Goal: Task Accomplishment & Management: Use online tool/utility

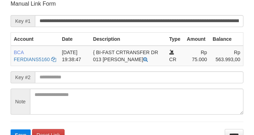
click at [214, 18] on input "**********" at bounding box center [139, 21] width 208 height 12
click at [11, 130] on button "Save" at bounding box center [21, 135] width 20 height 11
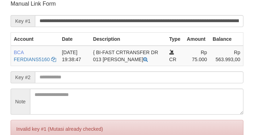
scroll to position [138, 0]
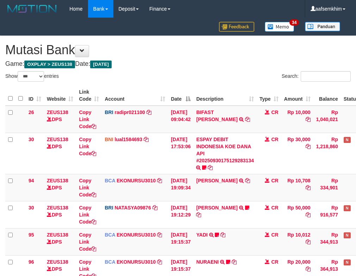
select select "***"
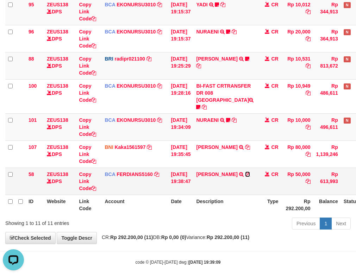
click at [246, 172] on icon at bounding box center [247, 174] width 5 height 5
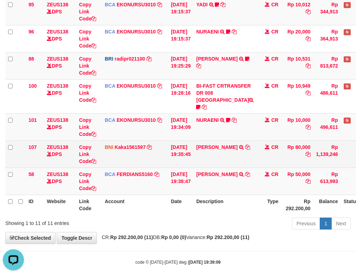
click at [175, 155] on td "[DATE] 19:35:45" at bounding box center [180, 154] width 25 height 27
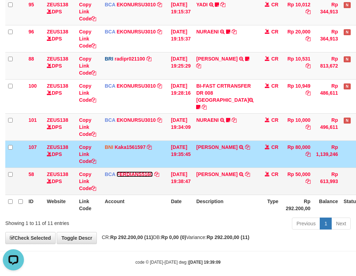
click at [129, 172] on link "FERDIANS5160" at bounding box center [135, 175] width 36 height 6
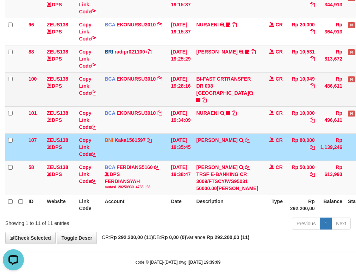
click at [171, 80] on td "30/09/2025 19:28:16" at bounding box center [180, 89] width 25 height 34
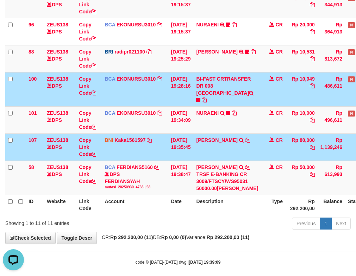
drag, startPoint x: 196, startPoint y: 151, endPoint x: 250, endPoint y: 142, distance: 55.0
click at [250, 142] on tr "107 ZEUS138 DPS Copy Link Code BNI Kaka1561597 DPS KARMILA mutasi_20250930_2425…" at bounding box center [199, 147] width 389 height 27
click at [223, 94] on td "BI-FAST CRTRANSFER DR 008 ALAMSYAH Kingdom2108 https://prnt.sc/td3wlv3QWd_E" at bounding box center [227, 89] width 68 height 34
click at [201, 98] on icon at bounding box center [198, 100] width 4 height 5
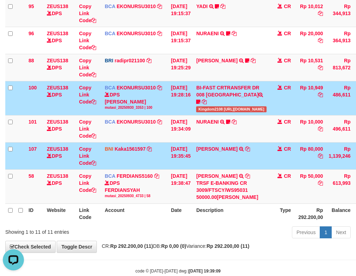
click at [212, 106] on span "Kingdom2108 https://prnt.sc/td3wlv3QWd_E" at bounding box center [231, 109] width 70 height 6
copy span "Kingdom2108"
click at [219, 119] on link "NURAENI" at bounding box center [207, 122] width 23 height 6
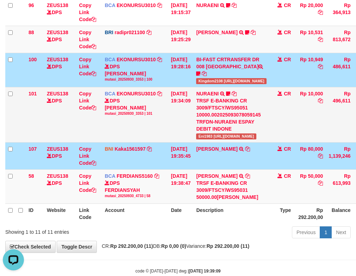
click at [207, 130] on td "NURAENI TRSF E-BANKING CR 3009/FTSCY/WS95051 10000.002025093078059145 TRFDN-NUR…" at bounding box center [231, 114] width 76 height 55
copy span "Eni1983"
click at [138, 146] on link "Kaka1561597" at bounding box center [130, 149] width 31 height 6
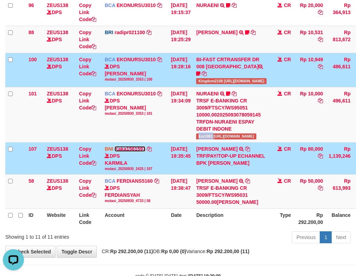
scroll to position [255, 0]
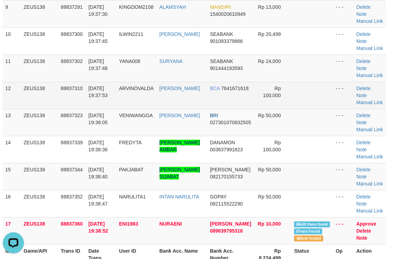
click at [307, 87] on td at bounding box center [312, 95] width 42 height 27
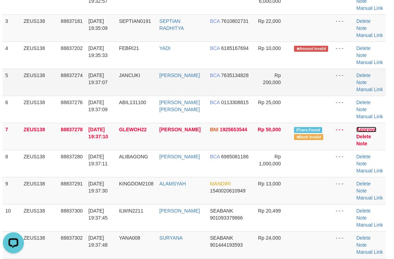
drag, startPoint x: 363, startPoint y: 131, endPoint x: 237, endPoint y: 89, distance: 133.1
click at [363, 131] on link "Approve" at bounding box center [367, 130] width 20 height 6
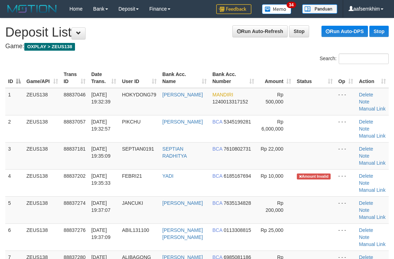
scroll to position [128, 3]
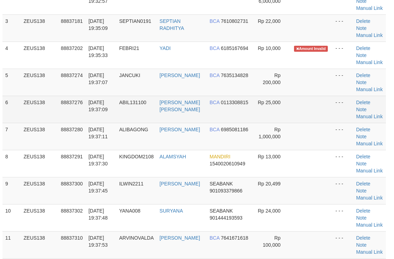
click at [284, 108] on td "Rp 25,000" at bounding box center [272, 109] width 37 height 27
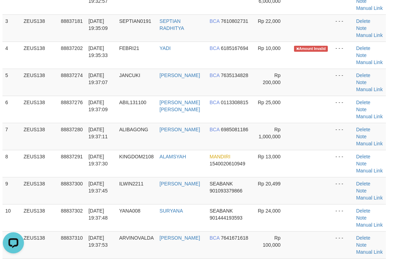
scroll to position [0, 0]
click at [292, 83] on td at bounding box center [312, 82] width 42 height 27
click at [329, 85] on td at bounding box center [312, 82] width 42 height 27
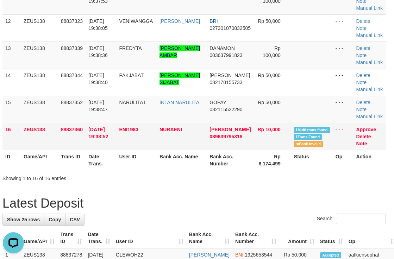
click at [122, 147] on td "ENI1983" at bounding box center [136, 136] width 41 height 27
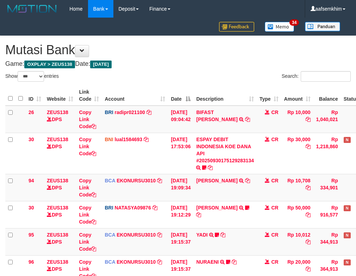
select select "***"
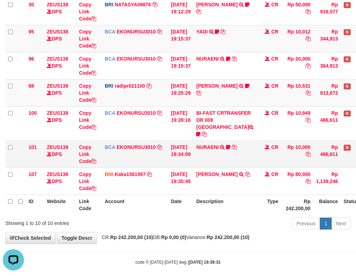
drag, startPoint x: 203, startPoint y: 156, endPoint x: 190, endPoint y: 154, distance: 12.8
click at [202, 156] on td "NURAENI TRSF E-BANKING CR 3009/FTSCY/WS95051 10000.002025093078059145 TRFDN-[PE…" at bounding box center [224, 154] width 63 height 27
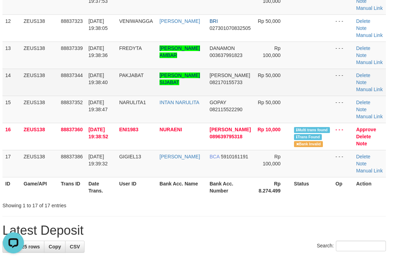
click at [236, 83] on span "082170155733" at bounding box center [226, 83] width 33 height 6
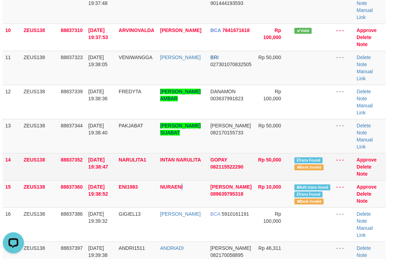
drag, startPoint x: 184, startPoint y: 97, endPoint x: 127, endPoint y: 75, distance: 61.1
click at [179, 95] on tbody "1 ZEUS138 88837046 30/09/2025 19:32:39 HOKYDONG79 ZULFAN EFFENDY MANDIRI 124001…" at bounding box center [194, 13] width 384 height 595
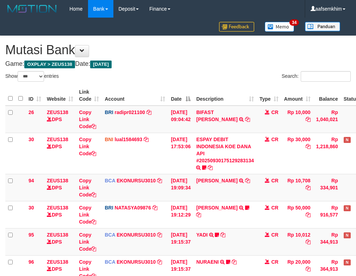
select select "***"
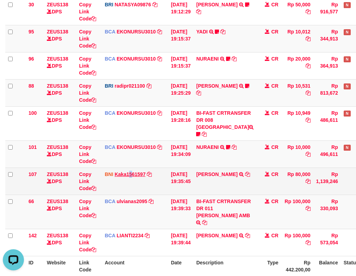
drag, startPoint x: 130, startPoint y: 171, endPoint x: 124, endPoint y: 168, distance: 6.6
click at [131, 169] on td "BNI Kaka1561597 DPS KARMILA mutasi_20250930_2425 | 107 mutasi_20250930_2425 | 1…" at bounding box center [135, 181] width 66 height 27
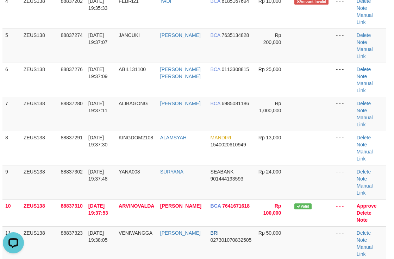
scroll to position [236, 3]
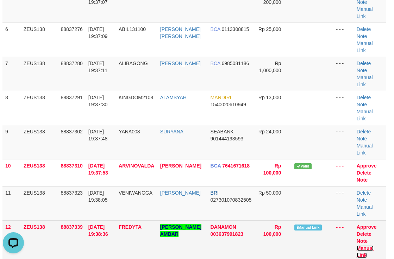
click at [363, 246] on link "Manual Link" at bounding box center [365, 252] width 17 height 13
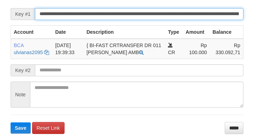
scroll to position [145, 0]
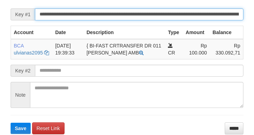
click at [210, 17] on input "**********" at bounding box center [139, 14] width 208 height 12
click at [11, 123] on button "Save" at bounding box center [21, 128] width 20 height 11
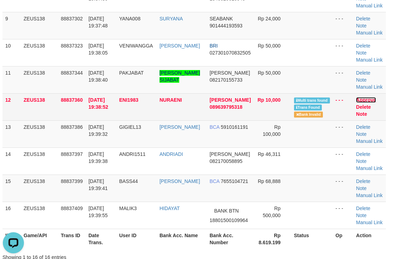
click at [365, 98] on link "Approve" at bounding box center [366, 100] width 20 height 6
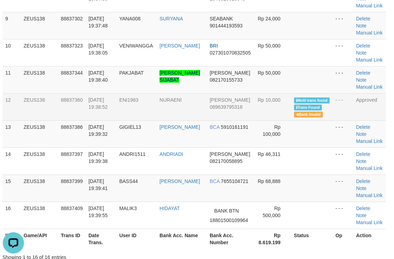
click at [230, 94] on td "DANA 089639795318" at bounding box center [230, 106] width 47 height 27
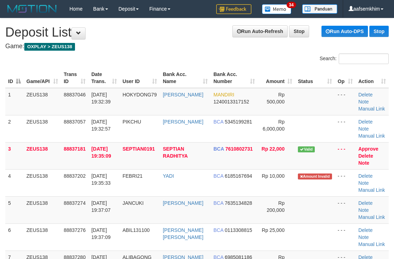
scroll to position [420, 3]
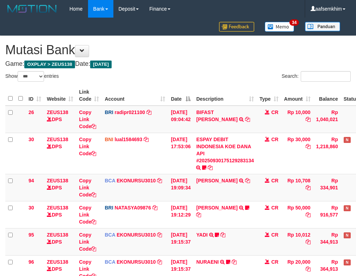
select select "***"
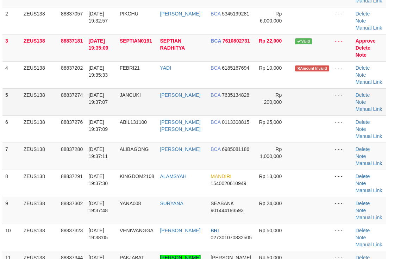
scroll to position [68, 3]
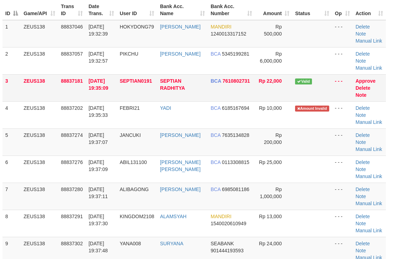
click at [227, 75] on td "BCA 7610802731" at bounding box center [231, 87] width 47 height 27
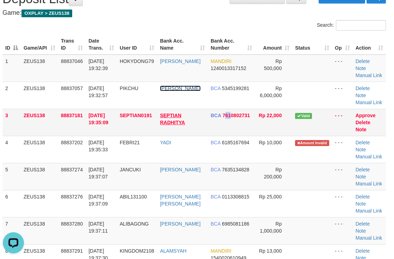
scroll to position [0, 3]
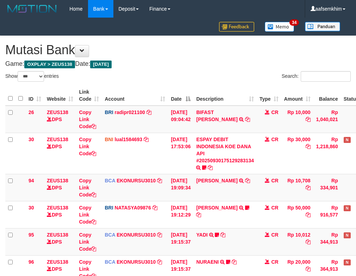
select select "***"
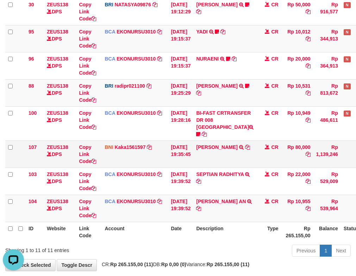
click at [144, 144] on td "BNI Kaka1561597 DPS KARMILA mutasi_20250930_2425 | 107 mutasi_20250930_2425 | 1…" at bounding box center [135, 154] width 66 height 27
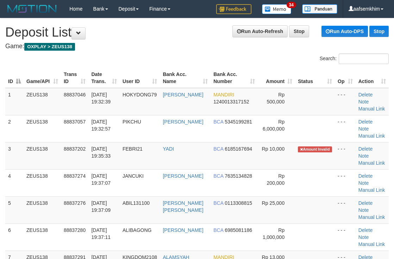
scroll to position [0, 3]
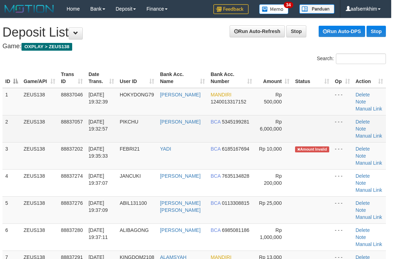
drag, startPoint x: 0, startPoint y: 0, endPoint x: 177, endPoint y: 142, distance: 226.6
click at [177, 142] on td "[PERSON_NAME]" at bounding box center [182, 128] width 51 height 27
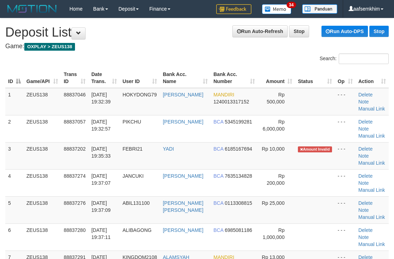
scroll to position [0, 3]
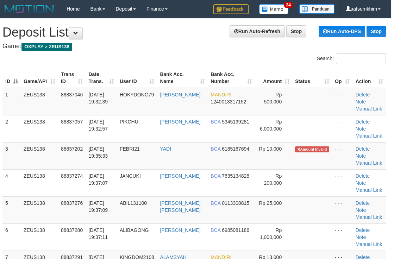
click at [215, 55] on div "Search:" at bounding box center [293, 60] width 187 height 12
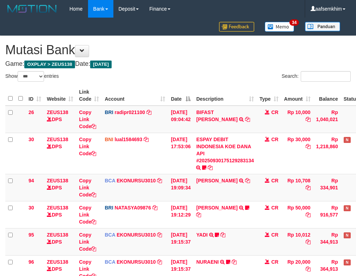
select select "***"
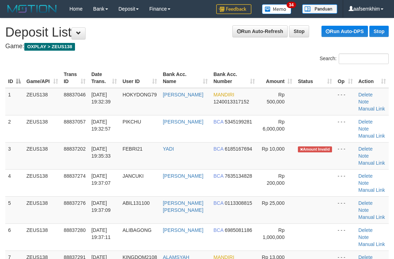
scroll to position [0, 3]
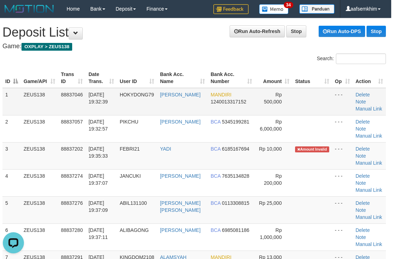
click at [237, 89] on td "MANDIRI 1240013317152" at bounding box center [231, 101] width 47 height 27
click at [223, 45] on h4 "Game: OXPLAY > ZEUS138" at bounding box center [194, 46] width 384 height 7
click at [269, 75] on th "Amount" at bounding box center [273, 78] width 37 height 20
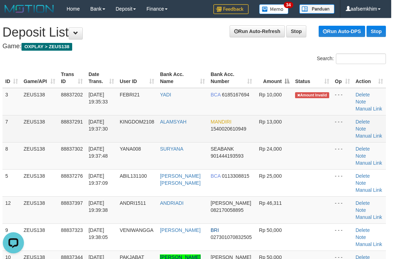
click at [304, 127] on td at bounding box center [312, 128] width 40 height 27
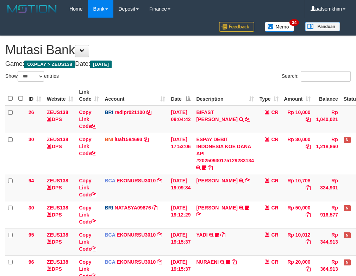
select select "***"
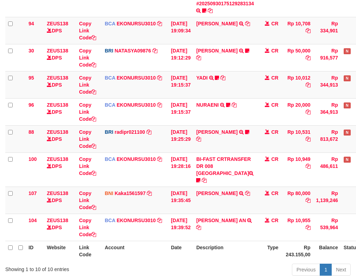
scroll to position [203, 0]
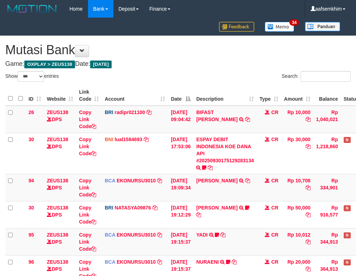
select select "***"
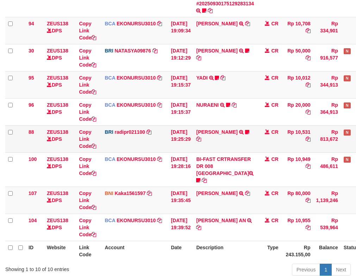
scroll to position [203, 0]
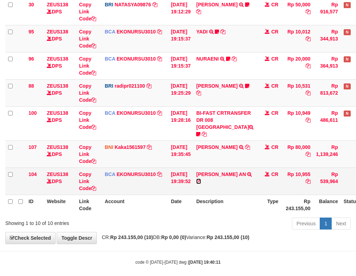
click at [201, 179] on icon at bounding box center [198, 181] width 5 height 5
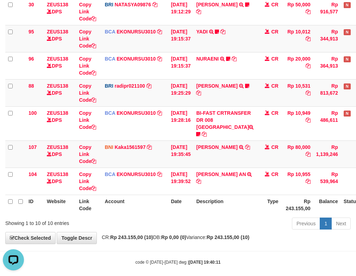
scroll to position [0, 0]
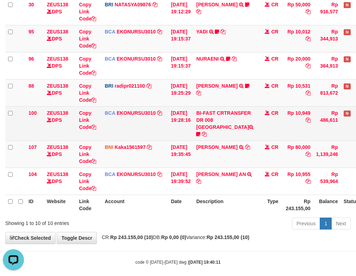
click at [253, 121] on td "BI-FAST CRTRANSFER DR 008 ALAMSYAH Kingdom2108 https://prnt.sc/td3wlv3QWd_E" at bounding box center [224, 123] width 63 height 34
click at [201, 132] on icon at bounding box center [198, 134] width 4 height 5
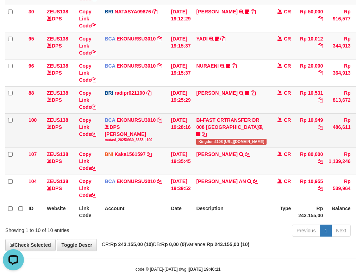
click at [210, 139] on span "Kingdom2108 https://prnt.sc/td3wlv3QWd_E" at bounding box center [231, 142] width 70 height 6
copy span "Kingdom2108"
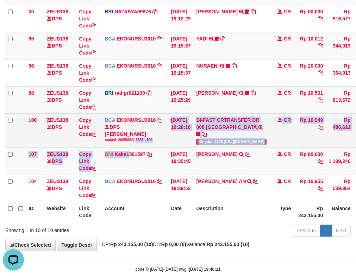
drag, startPoint x: 130, startPoint y: 138, endPoint x: 129, endPoint y: 131, distance: 7.4
click at [130, 131] on tbody "26 ZEUS138 DPS Copy Link Code BRI radipr021100 DPS REYNALDI ADI PRATAMA mutasi_…" at bounding box center [204, 59] width 398 height 286
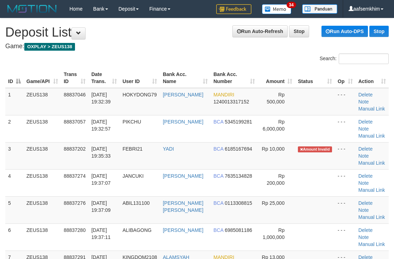
scroll to position [0, 3]
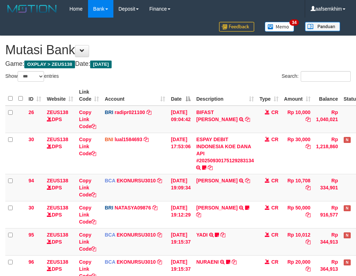
select select "***"
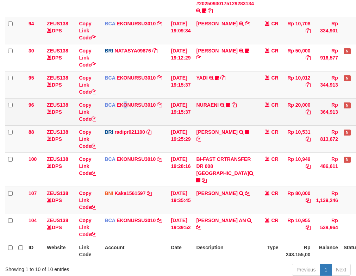
click at [126, 100] on td "BCA EKONURSU3010 DPS EKO NUR SUSILO mutasi_20250930_3353 | 96 mutasi_20250930_3…" at bounding box center [135, 111] width 66 height 27
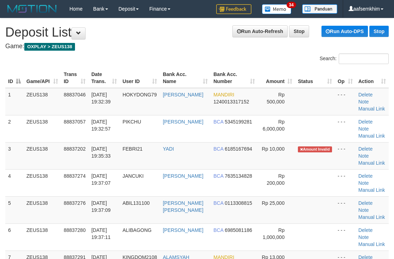
scroll to position [0, 3]
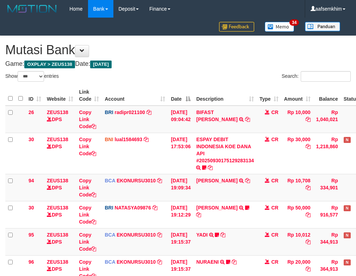
select select "***"
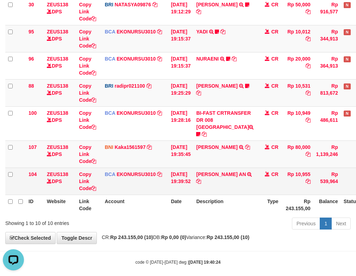
click at [217, 181] on td "RONNI DWI AN TRSF E-BANKING CR 3009/FTSCY/WS95051 10955.002025093069558802 TRFD…" at bounding box center [224, 181] width 63 height 27
click at [202, 175] on td "RONNI DWI AN TRSF E-BANKING CR 3009/FTSCY/WS95051 10955.002025093069558802 TRFD…" at bounding box center [224, 181] width 63 height 27
drag, startPoint x: 202, startPoint y: 175, endPoint x: 188, endPoint y: 170, distance: 14.4
click at [202, 175] on td "RONNI DWI AN TRSF E-BANKING CR 3009/FTSCY/WS95051 10955.002025093069558802 TRFD…" at bounding box center [224, 181] width 63 height 27
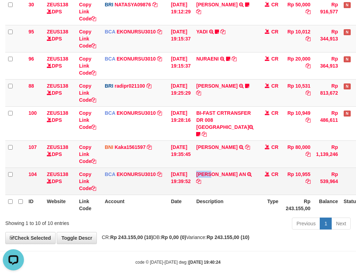
copy link "RONNI"
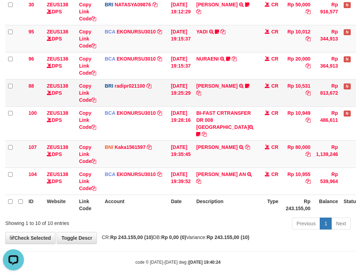
click at [243, 105] on td "WINDA ANDRIANI TRANSFER NBMB WINDA ANDRIANI TO REYNALDI ADI PRATAMA Windaandria…" at bounding box center [224, 92] width 63 height 27
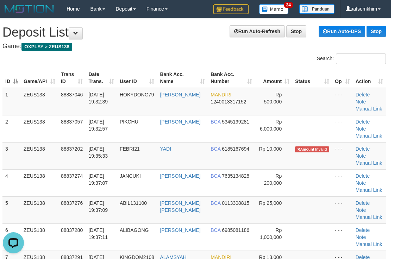
drag, startPoint x: 228, startPoint y: 60, endPoint x: 233, endPoint y: 63, distance: 5.7
click at [233, 63] on div "Search:" at bounding box center [293, 60] width 187 height 12
drag, startPoint x: 297, startPoint y: 55, endPoint x: 399, endPoint y: 50, distance: 102.0
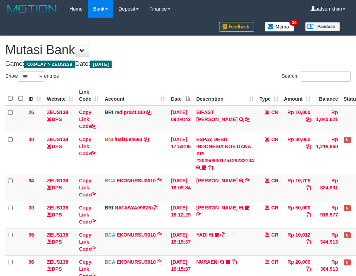
select select "***"
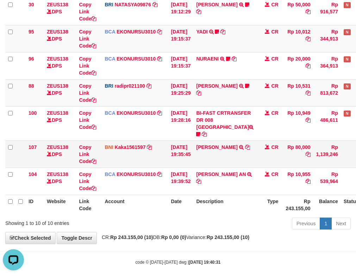
drag, startPoint x: 214, startPoint y: 145, endPoint x: 244, endPoint y: 143, distance: 29.3
click at [244, 143] on tr "107 ZEUS138 DPS Copy Link Code BNI Kaka1561597 DPS KARMILA mutasi_20250930_2425…" at bounding box center [197, 154] width 385 height 27
copy tr "LUTFI ZAKARIA"
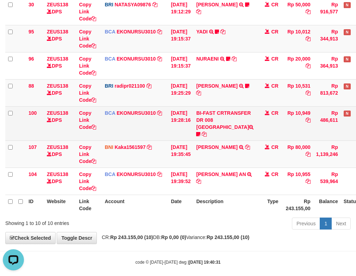
click at [253, 118] on td "BI-FAST CRTRANSFER DR 008 ALAMSYAH Kingdom2108 https://prnt.sc/td3wlv3QWd_E" at bounding box center [224, 123] width 63 height 34
click at [201, 132] on icon at bounding box center [198, 134] width 4 height 5
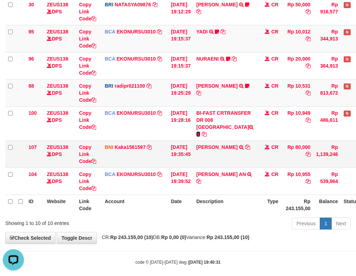
scroll to position [189, 0]
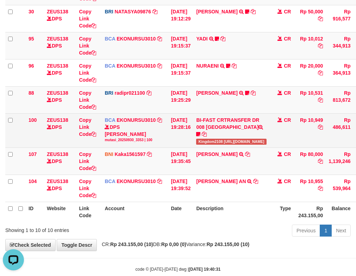
click at [211, 139] on span "Kingdom2108 https://prnt.sc/td3wlv3QWd_E" at bounding box center [231, 142] width 70 height 6
drag, startPoint x: 211, startPoint y: 127, endPoint x: 177, endPoint y: 125, distance: 34.6
click at [212, 139] on span "Kingdom2108 https://prnt.sc/td3wlv3QWd_E" at bounding box center [231, 142] width 70 height 6
copy span "Kingdom2108"
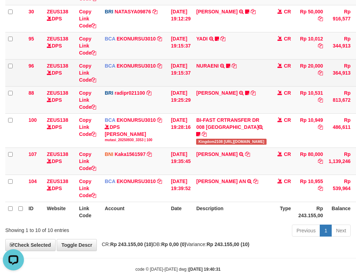
drag, startPoint x: 113, startPoint y: 78, endPoint x: 98, endPoint y: 74, distance: 15.4
click at [108, 78] on td "BCA EKONURSU3010 DPS EKO NUR SUSILO mutasi_20250930_3353 | 96 mutasi_20250930_3…" at bounding box center [135, 72] width 66 height 27
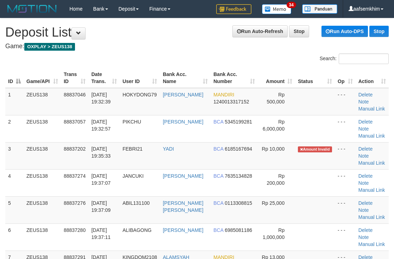
scroll to position [0, 3]
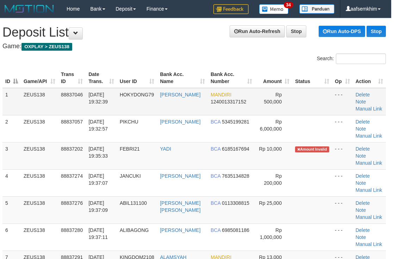
drag, startPoint x: 315, startPoint y: 99, endPoint x: 320, endPoint y: 99, distance: 5.3
click at [318, 99] on td at bounding box center [312, 101] width 40 height 27
click at [310, 88] on th "Status" at bounding box center [312, 78] width 40 height 20
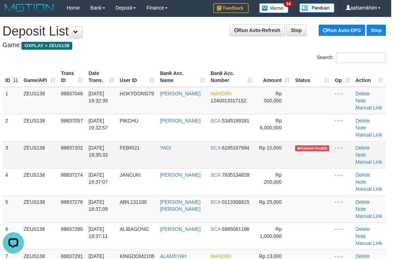
scroll to position [38, 3]
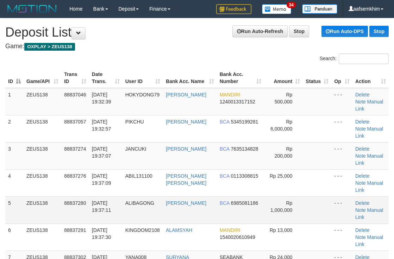
scroll to position [77, 3]
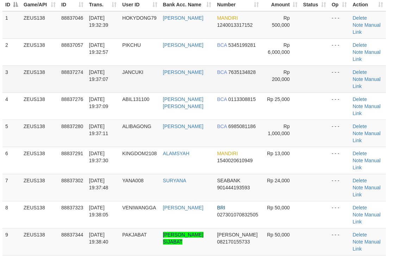
drag, startPoint x: 191, startPoint y: 62, endPoint x: 197, endPoint y: 51, distance: 11.8
click at [192, 66] on td "ADITYA MUHAMMAD DA" at bounding box center [187, 79] width 54 height 27
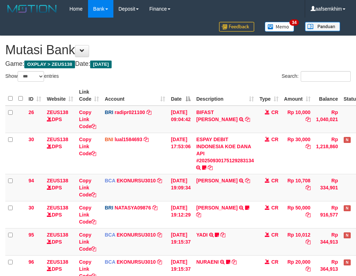
select select "***"
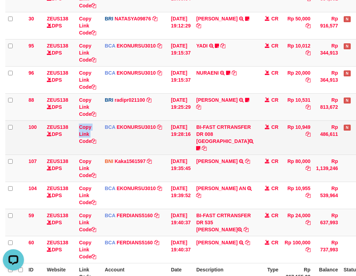
drag, startPoint x: 78, startPoint y: 143, endPoint x: 63, endPoint y: 140, distance: 14.9
click at [75, 143] on td "ZEUS138 DPS" at bounding box center [60, 138] width 32 height 34
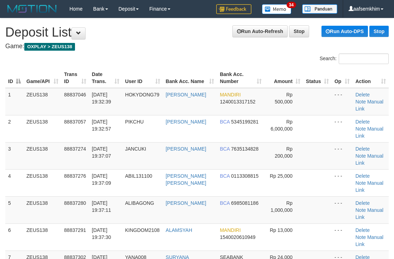
scroll to position [77, 3]
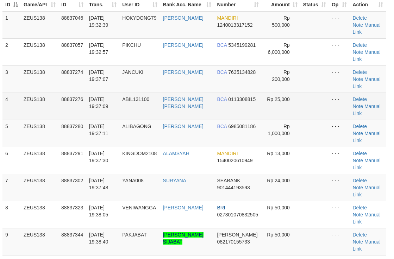
click at [74, 93] on td "88837276" at bounding box center [72, 106] width 28 height 27
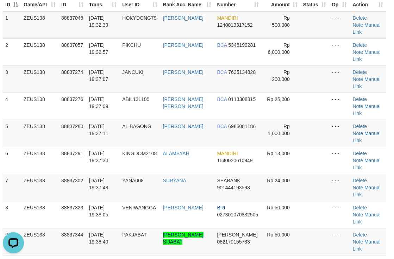
scroll to position [0, 0]
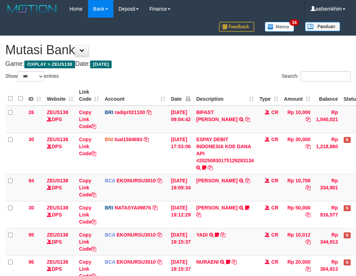
select select "***"
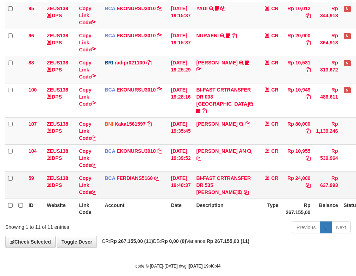
scroll to position [230, 0]
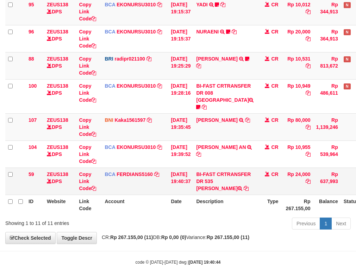
click at [229, 175] on td "BI-FAST CRTRANSFER DR 535 SURYANA" at bounding box center [224, 181] width 63 height 27
copy td "SURYANA"
click at [234, 170] on td "BI-FAST CRTRANSFER DR 535 SURYANA" at bounding box center [224, 181] width 63 height 27
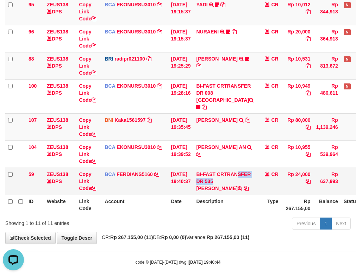
drag, startPoint x: 234, startPoint y: 170, endPoint x: 51, endPoint y: 180, distance: 182.5
click at [233, 170] on td "BI-FAST CRTRANSFER DR 535 SURYANA" at bounding box center [224, 181] width 63 height 27
copy td "CRTRANSFER"
click at [241, 175] on td "BI-FAST CRTRANSFER DR 535 SURYANA" at bounding box center [224, 181] width 63 height 27
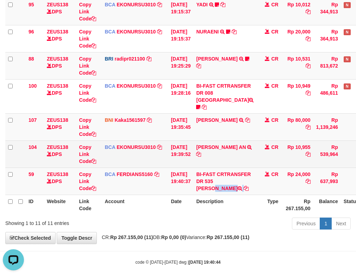
drag, startPoint x: 241, startPoint y: 175, endPoint x: 16, endPoint y: 159, distance: 225.4
click at [240, 175] on td "BI-FAST CRTRANSFER DR 535 SURYANA" at bounding box center [224, 181] width 63 height 27
copy td "SURYANA"
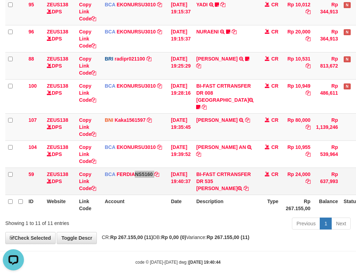
drag, startPoint x: 143, startPoint y: 174, endPoint x: 154, endPoint y: 180, distance: 11.5
click at [154, 180] on td "BCA FERDIANS5160 DPS FERDIANSYAH mutasi_20250930_4733 | 59 mutasi_20250930_4733…" at bounding box center [135, 181] width 66 height 27
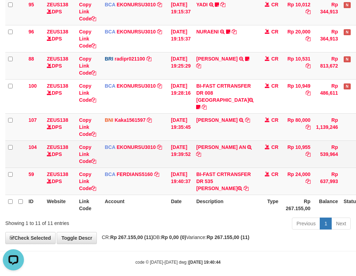
drag, startPoint x: 196, startPoint y: 190, endPoint x: 43, endPoint y: 141, distance: 161.0
click at [180, 189] on table "ID Website Link Code Account Date Description Type Amount Balance Status Action…" at bounding box center [197, 35] width 385 height 360
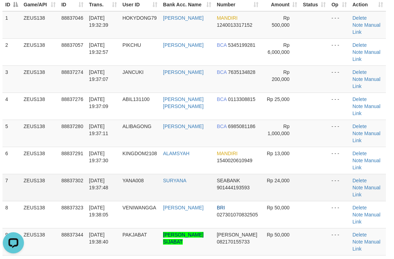
click at [335, 174] on tr "7 ZEUS138 88837302 30/09/2025 19:37:48 YANA008 SURYANA SEABANK 901444193593 Rp …" at bounding box center [194, 187] width 384 height 27
click at [360, 185] on link "Manual Link" at bounding box center [367, 191] width 28 height 13
click at [361, 185] on link "Manual Link" at bounding box center [367, 191] width 28 height 13
click at [209, 66] on td "[PERSON_NAME]" at bounding box center [187, 79] width 54 height 27
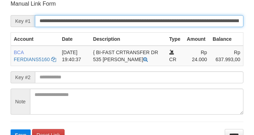
scroll to position [138, 0]
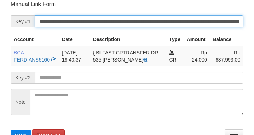
click at [224, 21] on input "**********" at bounding box center [139, 22] width 208 height 12
click at [11, 130] on button "Save" at bounding box center [21, 135] width 20 height 11
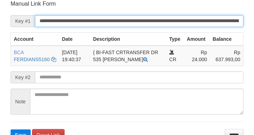
click at [11, 130] on button "Save" at bounding box center [21, 135] width 20 height 11
click at [168, 21] on input "**********" at bounding box center [139, 21] width 208 height 12
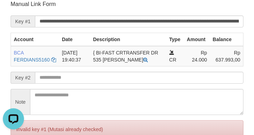
scroll to position [0, 0]
click at [33, 10] on form "**********" at bounding box center [127, 82] width 233 height 165
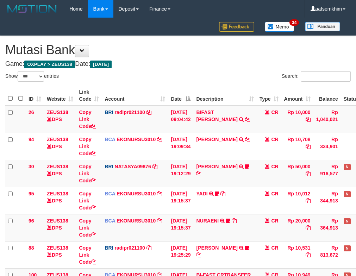
select select "***"
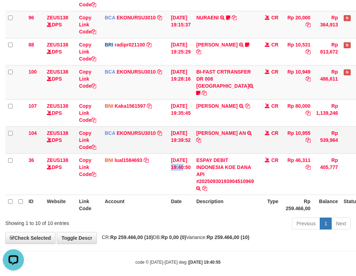
drag, startPoint x: 186, startPoint y: 154, endPoint x: 124, endPoint y: 138, distance: 64.4
click at [174, 154] on td "30/09/2025 19:40:50" at bounding box center [180, 174] width 25 height 41
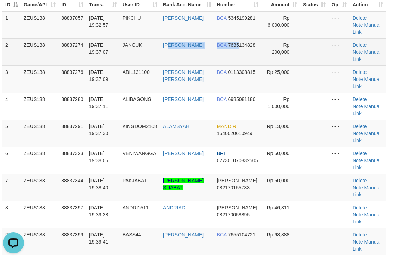
drag, startPoint x: 168, startPoint y: 32, endPoint x: 212, endPoint y: 38, distance: 44.4
click at [188, 38] on tr "2 ZEUS138 88837274 30/09/2025 19:37:07 JANCUKI ADITYA MUHAMMAD DA BCA 763513482…" at bounding box center [194, 51] width 384 height 27
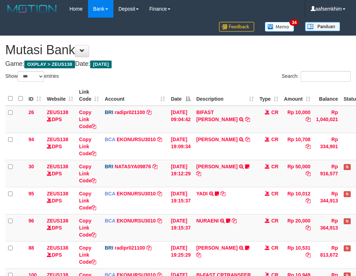
select select "***"
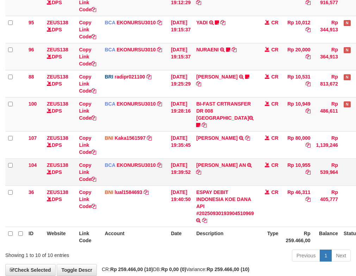
click at [310, 178] on td "Rp 10,955" at bounding box center [298, 172] width 32 height 27
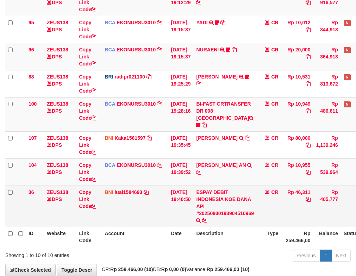
scroll to position [203, 0]
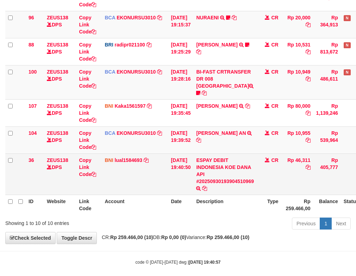
click at [308, 182] on td "Rp 46,311" at bounding box center [298, 174] width 32 height 41
click at [302, 157] on td "Rp 46,311" at bounding box center [298, 174] width 32 height 41
click at [302, 155] on td "Rp 46,311" at bounding box center [298, 174] width 32 height 41
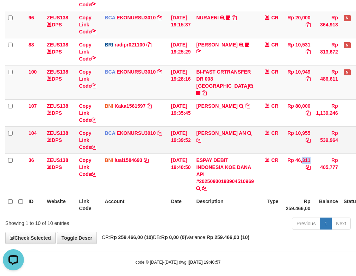
drag, startPoint x: 302, startPoint y: 155, endPoint x: 64, endPoint y: 119, distance: 240.9
click at [297, 154] on td "Rp 46,311" at bounding box center [298, 174] width 32 height 41
copy td "Rp 46,311"
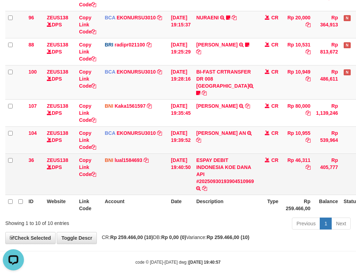
click at [246, 185] on td "ESPAY DEBIT INDONESIA KOE DANA API #20250930193904510969 TRANSFER DARI ESPAY DE…" at bounding box center [224, 174] width 63 height 41
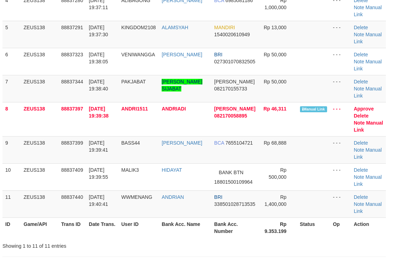
scroll to position [77, 3]
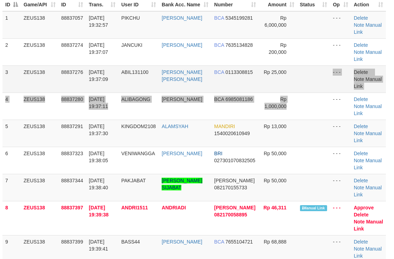
click at [307, 91] on tbody "1 ZEUS138 88837057 [DATE] 19:32:57 [GEOGRAPHIC_DATA] [PERSON_NAME] BCA 53451992…" at bounding box center [194, 164] width 384 height 306
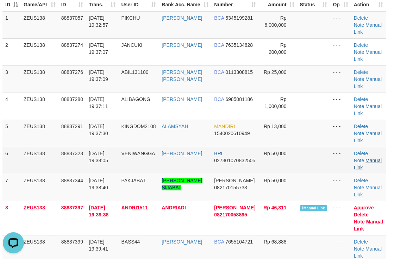
scroll to position [0, 0]
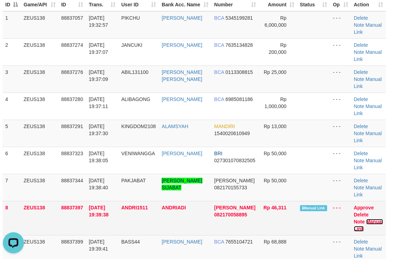
click at [374, 221] on link "Manual Link" at bounding box center [368, 225] width 29 height 13
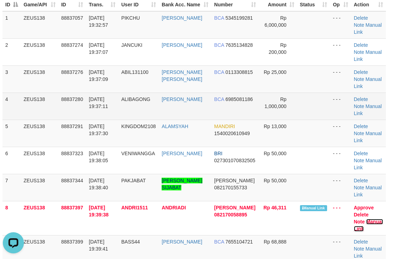
click at [354, 219] on link "Manual Link" at bounding box center [368, 225] width 29 height 13
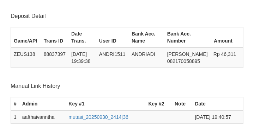
scroll to position [138, 0]
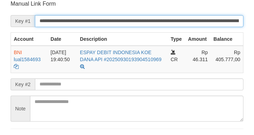
click at [192, 23] on input "**********" at bounding box center [139, 21] width 208 height 12
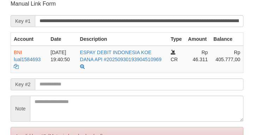
click at [198, 20] on input "**********" at bounding box center [139, 21] width 208 height 12
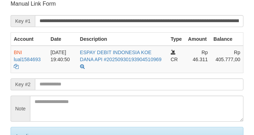
scroll to position [138, 0]
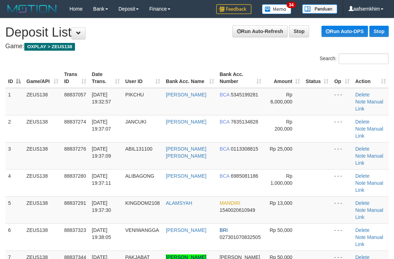
scroll to position [103, 3]
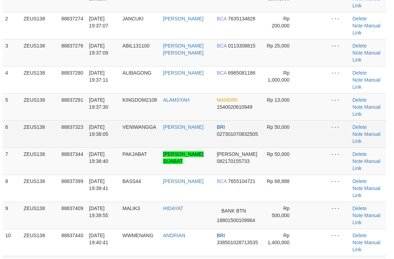
drag, startPoint x: 196, startPoint y: 94, endPoint x: 264, endPoint y: 98, distance: 67.4
click at [201, 121] on td "[PERSON_NAME]" at bounding box center [187, 134] width 54 height 27
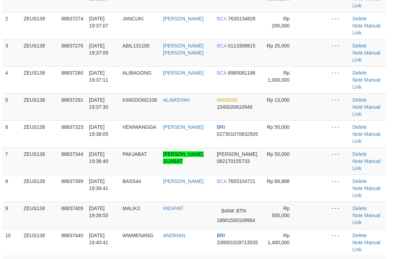
scroll to position [77, 3]
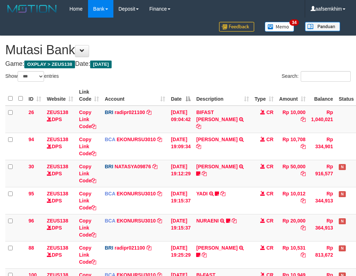
select select "***"
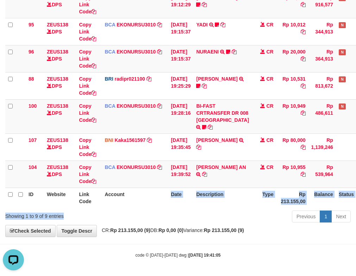
click at [143, 214] on div "Show ** ** ** *** entries Search: ID Website Link Code Account Date Description…" at bounding box center [178, 63] width 346 height 323
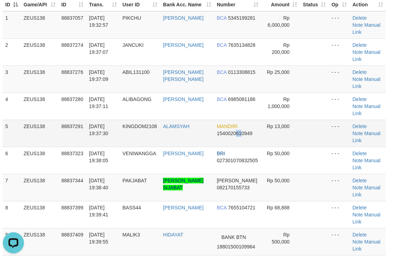
drag, startPoint x: 232, startPoint y: 102, endPoint x: 399, endPoint y: 141, distance: 171.6
click at [233, 120] on td "MANDIRI 1540020610949" at bounding box center [238, 133] width 48 height 27
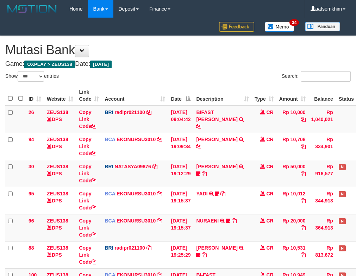
select select "***"
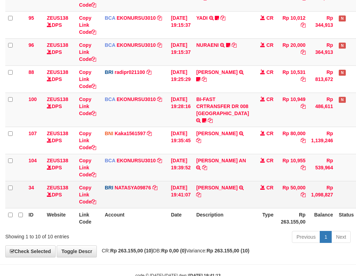
scroll to position [176, 0]
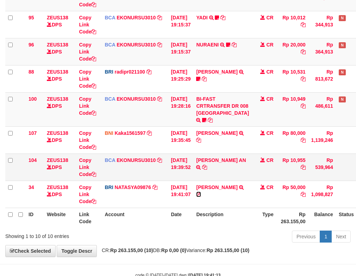
drag, startPoint x: 224, startPoint y: 200, endPoint x: 135, endPoint y: 182, distance: 90.9
click at [201, 197] on icon at bounding box center [198, 194] width 5 height 5
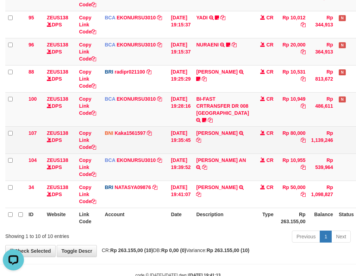
click at [149, 148] on td "BNI Kaka1561597 DPS KARMILA mutasi_20250930_2425 | 107 mutasi_20250930_2425 | 1…" at bounding box center [135, 140] width 66 height 27
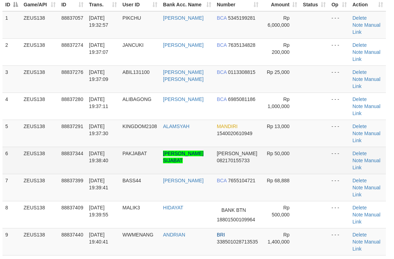
scroll to position [273, 3]
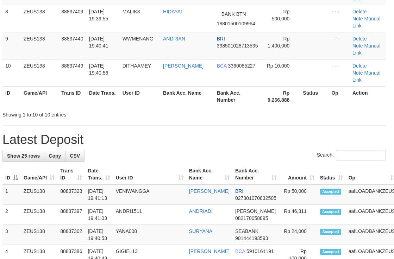
click at [267, 116] on div "**********" at bounding box center [194, 239] width 394 height 989
drag, startPoint x: 240, startPoint y: 91, endPoint x: 304, endPoint y: 97, distance: 65.1
click at [241, 150] on div "Search:" at bounding box center [194, 156] width 384 height 12
drag, startPoint x: 157, startPoint y: 57, endPoint x: 163, endPoint y: 54, distance: 6.5
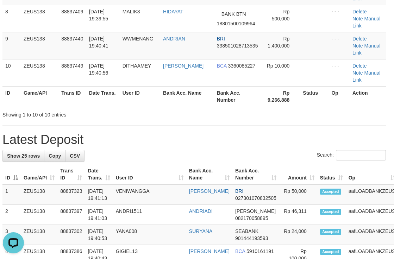
click at [159, 55] on div "**********" at bounding box center [194, 239] width 394 height 989
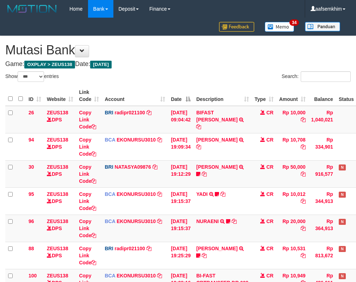
select select "***"
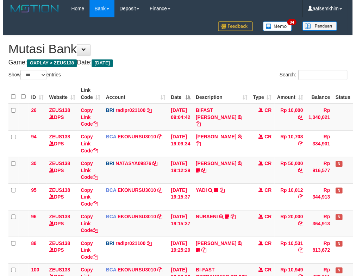
scroll to position [144, 0]
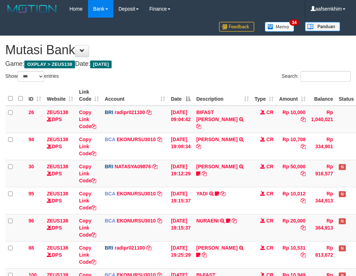
select select "***"
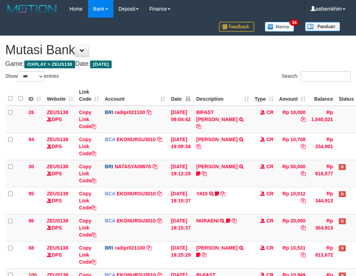
scroll to position [176, 0]
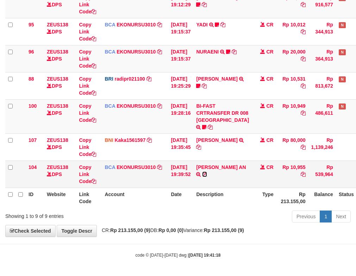
click at [207, 174] on icon at bounding box center [204, 174] width 5 height 5
click at [98, 187] on td "Copy Link Code" at bounding box center [89, 174] width 26 height 27
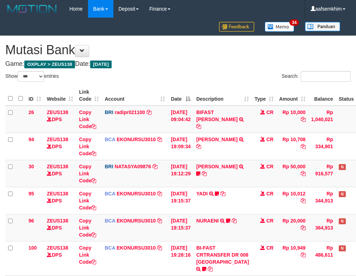
select select "***"
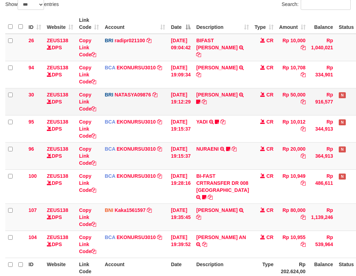
scroll to position [149, 0]
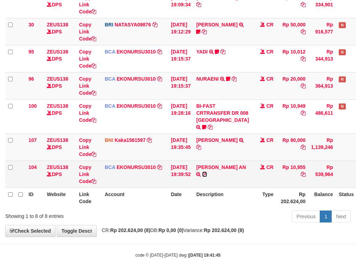
click at [207, 174] on icon at bounding box center [204, 174] width 5 height 5
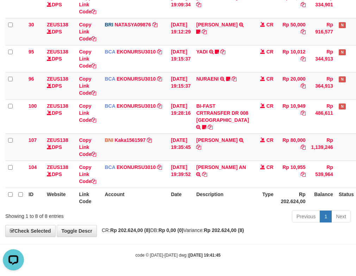
scroll to position [0, 0]
click at [212, 146] on td "LUTFI ZAKARIA TRF/PAY/TOP-UP ECHANNEL BPK LUTFI ZAKARIA" at bounding box center [222, 147] width 58 height 27
click at [201, 147] on icon at bounding box center [198, 147] width 5 height 5
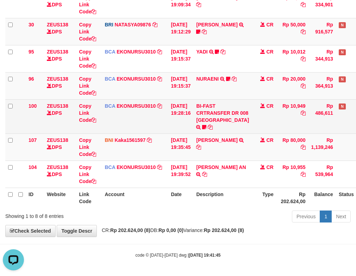
click at [211, 117] on td "BI-FAST CRTRANSFER DR 008 ALAMSYAH Kingdom2108 https://prnt.sc/td3wlv3QWd_E" at bounding box center [222, 116] width 58 height 34
click at [207, 125] on icon at bounding box center [204, 127] width 4 height 5
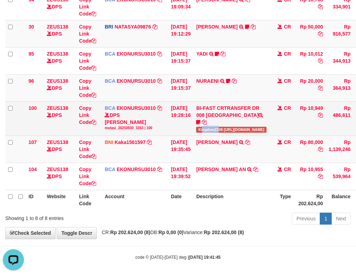
drag, startPoint x: 212, startPoint y: 124, endPoint x: 223, endPoint y: 123, distance: 11.4
click at [223, 123] on td "BI-FAST CRTRANSFER DR 008 ALAMSYAH Kingdom2108 https://prnt.sc/td3wlv3QWd_E" at bounding box center [231, 118] width 76 height 34
click at [217, 127] on span "Kingdom2108 [URL][DOMAIN_NAME]" at bounding box center [231, 130] width 70 height 6
drag, startPoint x: 217, startPoint y: 123, endPoint x: 92, endPoint y: 113, distance: 124.8
click at [216, 127] on span "Kingdom2108 https://prnt.sc/td3wlv3QWd_E" at bounding box center [231, 130] width 70 height 6
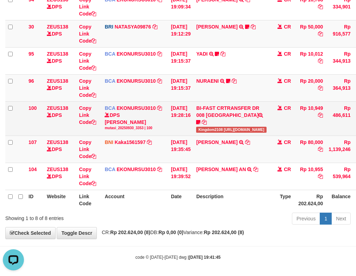
click at [171, 117] on td "[DATE] 19:28:16" at bounding box center [180, 118] width 25 height 34
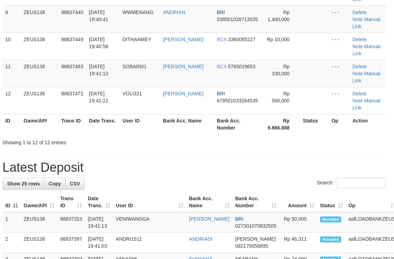
scroll to position [273, 3]
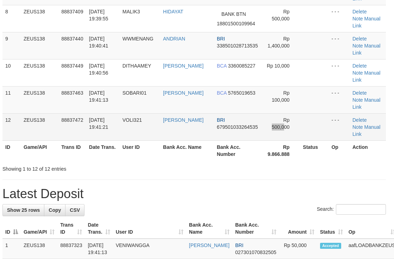
click at [267, 113] on td "Rp 500,000" at bounding box center [280, 126] width 39 height 27
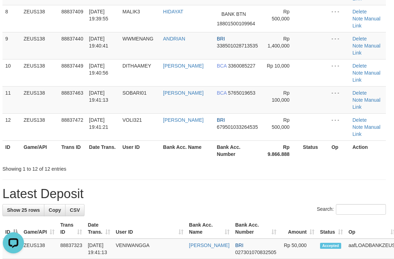
click at [179, 187] on h1 "Latest Deposit" at bounding box center [194, 194] width 384 height 14
click at [229, 163] on div "Showing 1 to 12 of 12 entries" at bounding box center [194, 168] width 394 height 10
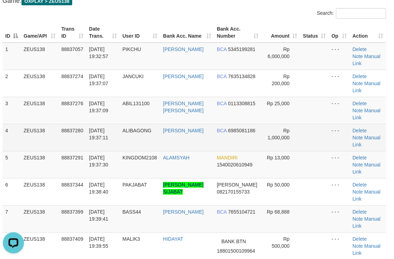
click at [235, 124] on td "BCA 6985081186" at bounding box center [238, 137] width 48 height 27
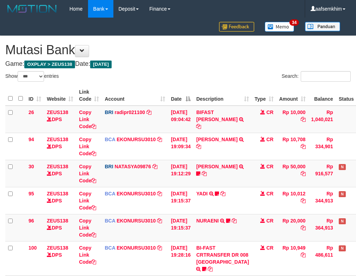
select select "***"
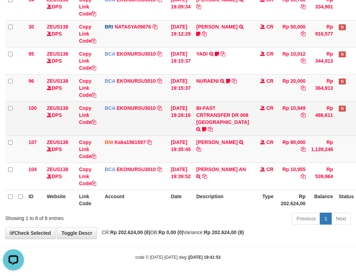
click at [193, 122] on td "[DATE] 19:28:16" at bounding box center [180, 118] width 25 height 34
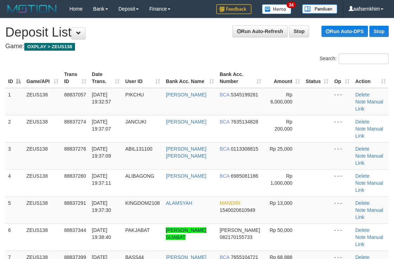
scroll to position [46, 3]
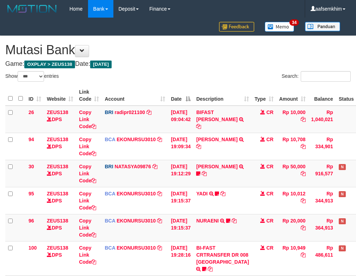
select select "***"
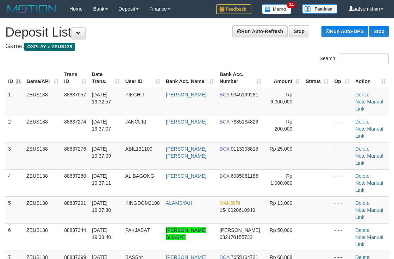
scroll to position [46, 3]
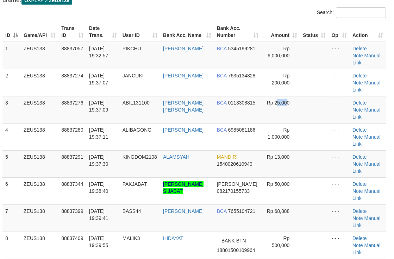
drag, startPoint x: 282, startPoint y: 89, endPoint x: 388, endPoint y: 101, distance: 107.1
click at [279, 100] on span "Rp 25,000" at bounding box center [278, 103] width 23 height 6
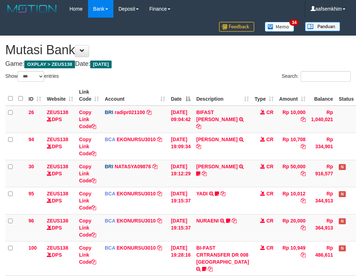
select select "***"
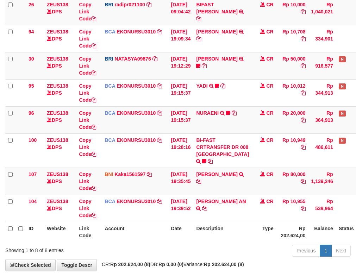
scroll to position [140, 0]
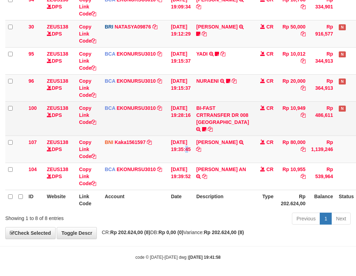
drag, startPoint x: 192, startPoint y: 149, endPoint x: 193, endPoint y: 134, distance: 14.5
click at [191, 147] on td "[DATE] 19:35:45" at bounding box center [180, 149] width 25 height 27
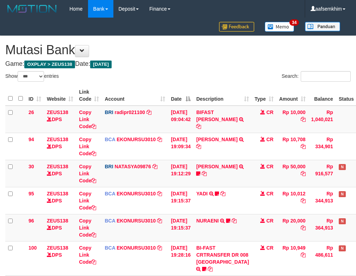
select select "***"
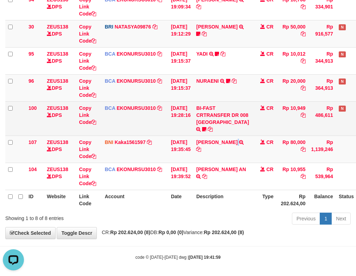
drag, startPoint x: 244, startPoint y: 150, endPoint x: 28, endPoint y: 103, distance: 221.2
click at [234, 149] on td "LUTFI ZAKARIA TRF/PAY/TOP-UP ECHANNEL BPK LUTFI ZAKARIA" at bounding box center [222, 149] width 58 height 27
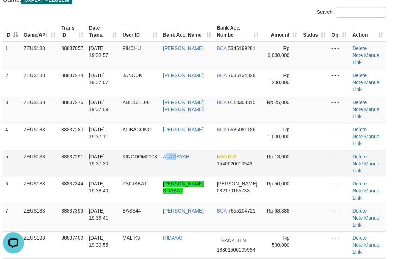
click at [181, 150] on td "ALAMSYAH" at bounding box center [187, 163] width 54 height 27
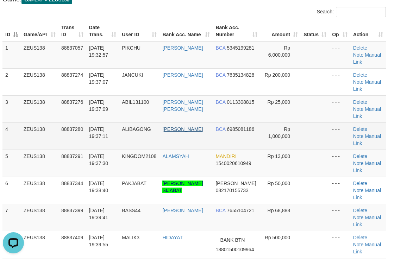
drag, startPoint x: 186, startPoint y: 102, endPoint x: 180, endPoint y: 106, distance: 7.6
click at [187, 123] on td "[PERSON_NAME]" at bounding box center [186, 136] width 53 height 27
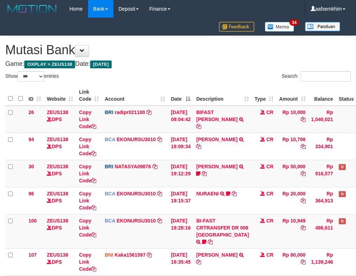
select select "***"
click at [142, 150] on td "BCA EKONURSU3010 DPS EKO NUR SUSILO mutasi_20250930_3353 | 94 mutasi_20250930_3…" at bounding box center [135, 146] width 66 height 27
select select "***"
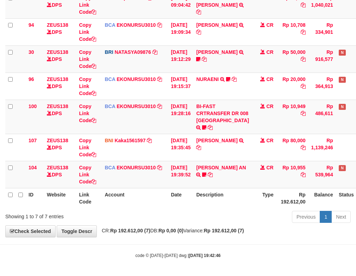
scroll to position [122, 0]
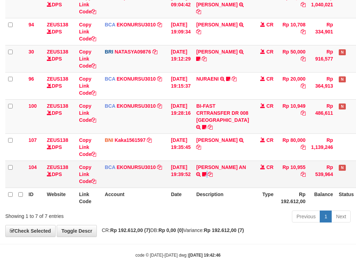
drag, startPoint x: 213, startPoint y: 182, endPoint x: 228, endPoint y: 180, distance: 15.4
click at [220, 180] on td "RONNI DWI AN TRSF E-BANKING CR 3009/FTSCY/WS95051 10955.002025093069558802 TRFD…" at bounding box center [222, 174] width 58 height 27
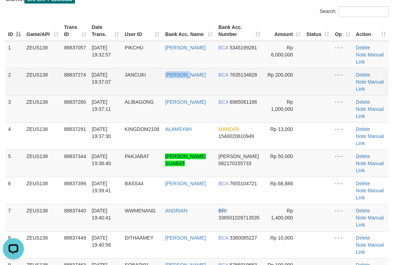
drag, startPoint x: 173, startPoint y: 78, endPoint x: 203, endPoint y: 78, distance: 29.6
click at [180, 76] on td "[PERSON_NAME]" at bounding box center [188, 81] width 53 height 27
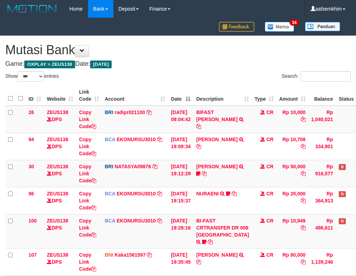
select select "***"
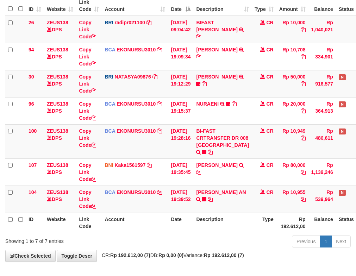
scroll to position [122, 0]
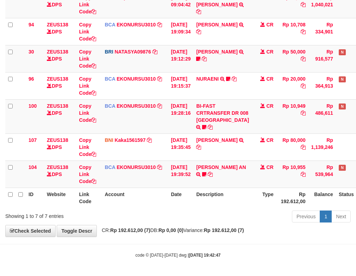
click at [175, 190] on th "Date" at bounding box center [180, 198] width 25 height 20
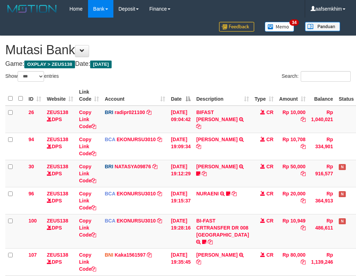
select select "***"
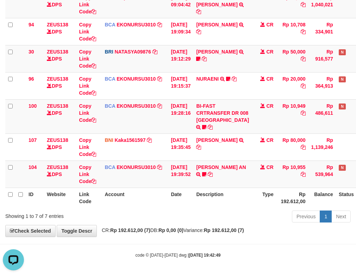
click at [155, 198] on th "Account" at bounding box center [135, 198] width 66 height 20
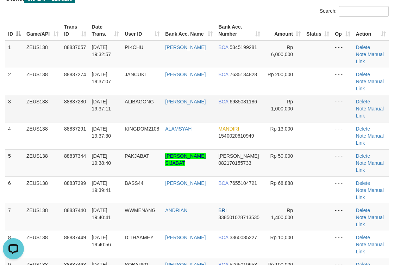
drag, startPoint x: 144, startPoint y: 115, endPoint x: 152, endPoint y: 114, distance: 7.1
click at [148, 114] on td "ALIBAGONG" at bounding box center [142, 108] width 41 height 27
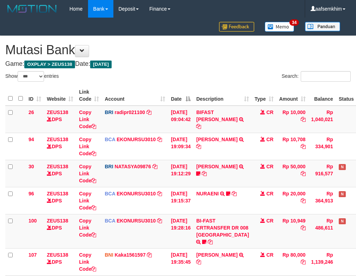
select select "***"
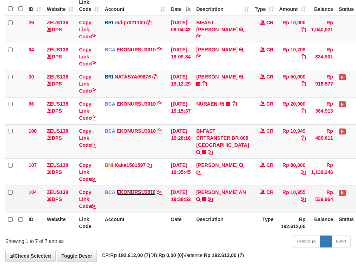
scroll to position [122, 0]
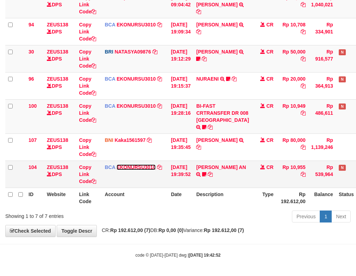
click at [135, 197] on table "ID Website Link Code Account Date Description Type Amount Balance Status Action…" at bounding box center [195, 89] width 380 height 237
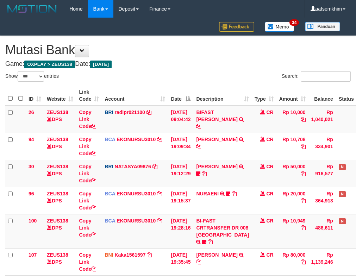
select select "***"
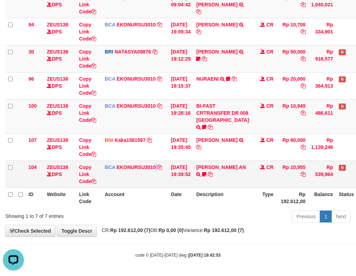
click at [159, 174] on td "BCA EKONURSU3010 DPS EKO NUR SUSILO mutasi_20250930_3353 | 104 mutasi_20250930_…" at bounding box center [135, 174] width 66 height 27
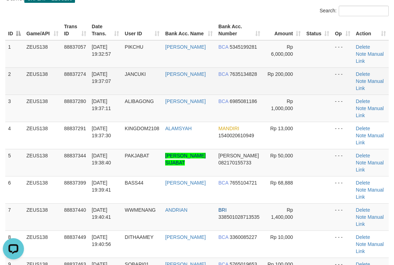
click at [176, 92] on td "[PERSON_NAME]" at bounding box center [188, 80] width 53 height 27
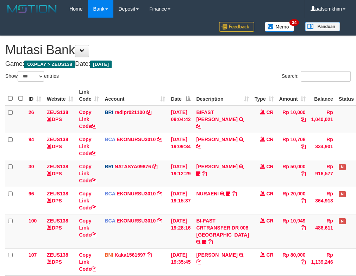
select select "***"
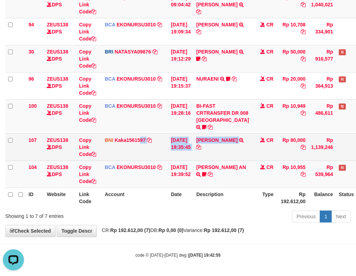
drag, startPoint x: 146, startPoint y: 148, endPoint x: 114, endPoint y: 144, distance: 32.2
click at [138, 149] on tr "107 ZEUS138 DPS Copy Link Code BNI Kaka1561597 DPS KARMILA mutasi_20250930_2425…" at bounding box center [195, 147] width 380 height 27
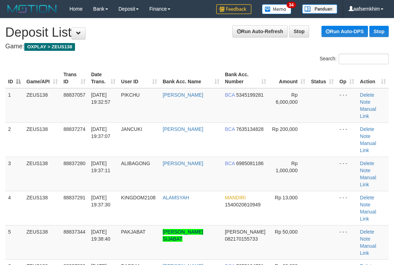
scroll to position [48, 0]
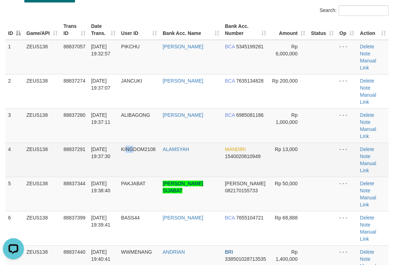
drag, startPoint x: 130, startPoint y: 133, endPoint x: 140, endPoint y: 133, distance: 9.5
click at [139, 142] on td "KINGDOM2108" at bounding box center [139, 159] width 42 height 34
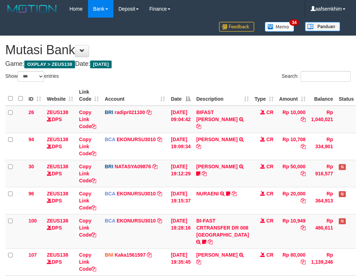
select select "***"
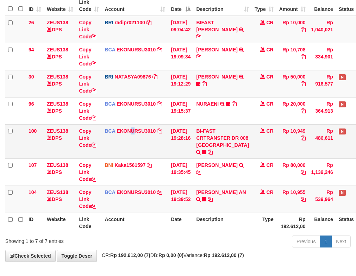
drag, startPoint x: 133, startPoint y: 148, endPoint x: 97, endPoint y: 138, distance: 36.9
click at [131, 148] on td "BCA EKONURSU3010 DPS EKO NUR SUSILO mutasi_20250930_3353 | 100 mutasi_20250930_…" at bounding box center [135, 141] width 66 height 34
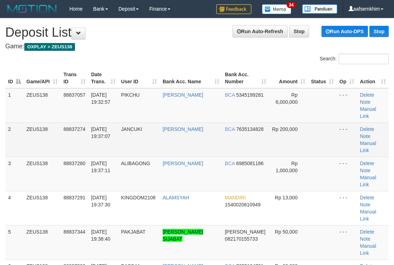
scroll to position [49, 0]
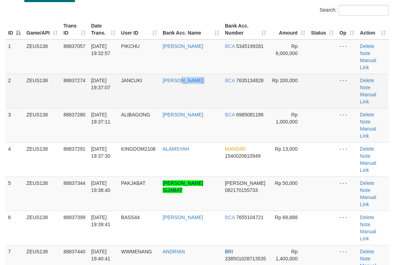
click at [216, 74] on tr "2 ZEUS138 88837274 30/09/2025 19:37:07 JANCUKI ADITYA MUHAMMAD DA BCA 763513482…" at bounding box center [197, 91] width 384 height 34
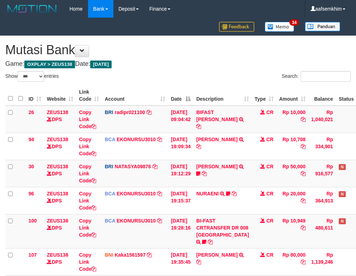
select select "***"
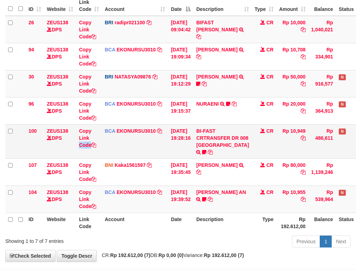
drag, startPoint x: 103, startPoint y: 138, endPoint x: 113, endPoint y: 139, distance: 10.2
click at [109, 137] on tr "100 ZEUS138 DPS Copy Link Code BCA EKONURSU3010 DPS EKO NUR SUSILO mutasi_20250…" at bounding box center [195, 141] width 380 height 34
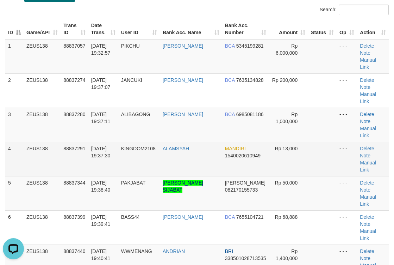
drag, startPoint x: 240, startPoint y: 123, endPoint x: 248, endPoint y: 121, distance: 8.4
click at [245, 142] on td "MANDIRI 1540020610949" at bounding box center [245, 159] width 47 height 34
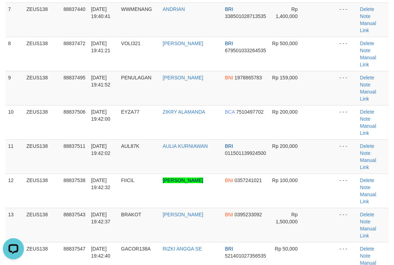
scroll to position [296, 0]
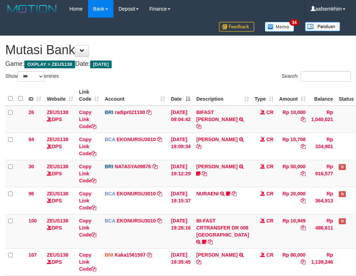
select select "***"
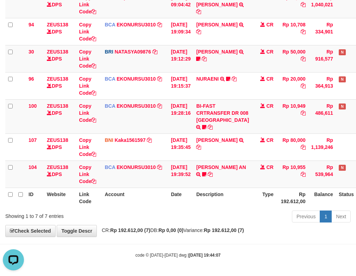
click at [193, 204] on th "Date" at bounding box center [180, 198] width 25 height 20
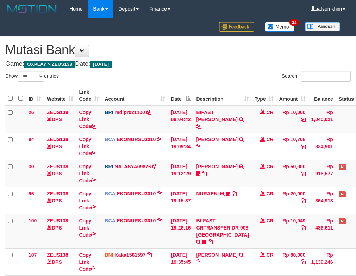
select select "***"
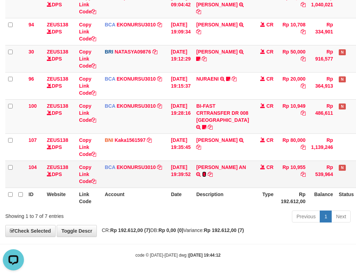
click at [207, 175] on icon at bounding box center [204, 174] width 4 height 5
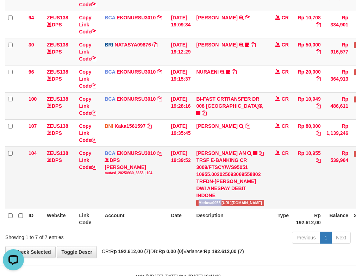
drag, startPoint x: 205, startPoint y: 197, endPoint x: 124, endPoint y: 173, distance: 85.2
click at [227, 200] on span "Medusa0955 https://prnt.sc/x0d25vzudA04" at bounding box center [230, 203] width 68 height 6
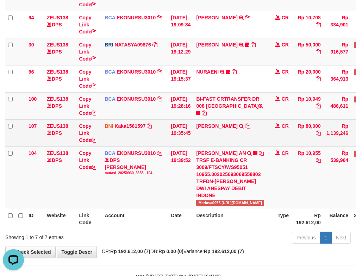
click at [219, 134] on td "LUTFI ZAKARIA TRF/PAY/TOP-UP ECHANNEL BPK LUTFI ZAKARIA" at bounding box center [230, 132] width 74 height 27
click at [216, 135] on td "LUTFI ZAKARIA TRF/PAY/TOP-UP ECHANNEL BPK LUTFI ZAKARIA" at bounding box center [230, 132] width 74 height 27
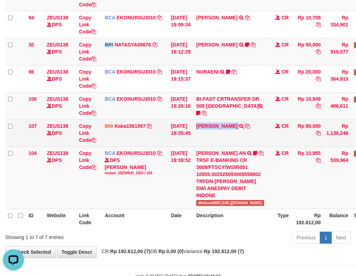
click at [207, 136] on td "LUTFI ZAKARIA TRF/PAY/TOP-UP ECHANNEL BPK LUTFI ZAKARIA" at bounding box center [230, 132] width 74 height 27
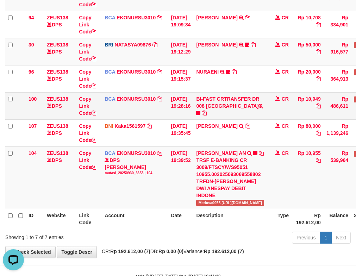
click at [164, 107] on td "BCA EKONURSU3010 DPS EKO NUR SUSILO mutasi_20250930_3353 | 100 mutasi_20250930_…" at bounding box center [135, 105] width 66 height 27
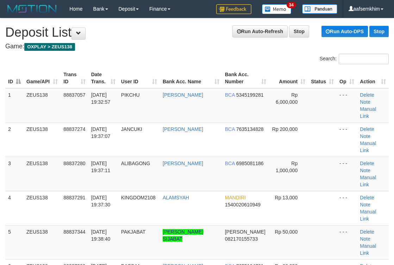
scroll to position [296, 0]
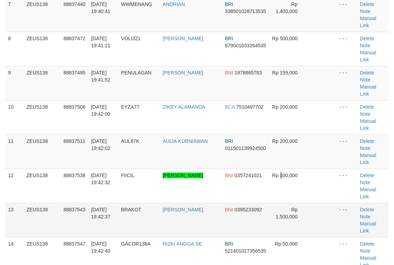
drag, startPoint x: 280, startPoint y: 116, endPoint x: 328, endPoint y: 122, distance: 47.9
click at [310, 120] on tbody "1 ZEUS138 88837057 [DATE] 19:32:57 [GEOGRAPHIC_DATA] [PERSON_NAME] BCA 53451992…" at bounding box center [197, 185] width 384 height 787
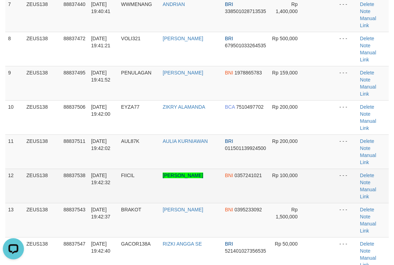
click at [298, 168] on td "Rp 100,000" at bounding box center [288, 185] width 39 height 34
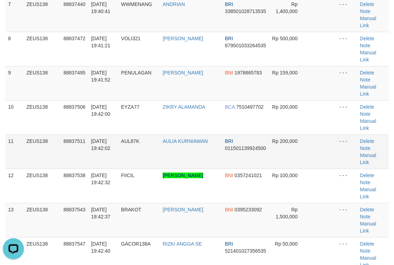
drag, startPoint x: 256, startPoint y: 81, endPoint x: 286, endPoint y: 80, distance: 30.0
click at [279, 134] on tr "11 ZEUS138 88837511 30/09/2025 19:42:02 AUL87K AULIA KURNIAWAN BRI 011501139924…" at bounding box center [197, 151] width 384 height 34
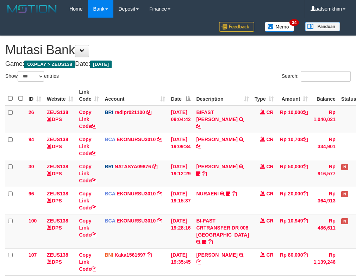
select select "***"
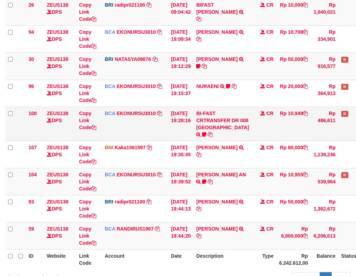
drag, startPoint x: 0, startPoint y: 0, endPoint x: 159, endPoint y: 130, distance: 205.6
click at [159, 130] on td "BCA EKONURSU3010 DPS EKO NUR SUSILO mutasi_20250930_3353 | 100 mutasi_20250930_…" at bounding box center [135, 124] width 66 height 34
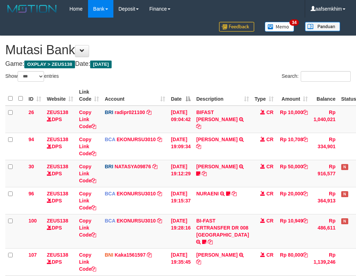
select select "***"
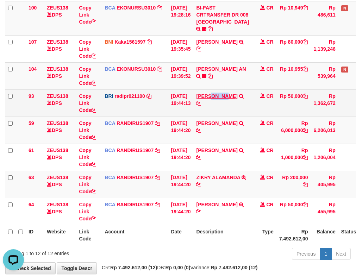
drag, startPoint x: 201, startPoint y: 110, endPoint x: 216, endPoint y: 112, distance: 15.7
click at [216, 112] on td "DANA MIKAELJAKSEN TRANSFER NBMB DANA MIKAELJAKSEN TO REYNALDI ADI PRATAMA" at bounding box center [222, 103] width 58 height 27
copy link "MIKAE"
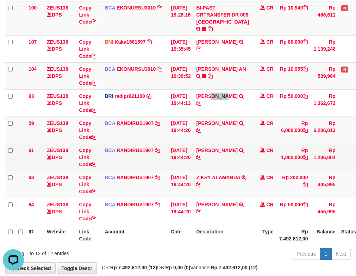
click at [180, 171] on td "30/09/2025 19:44:20" at bounding box center [180, 157] width 25 height 27
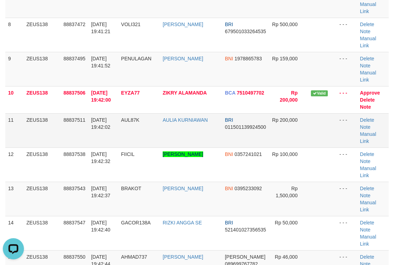
click at [272, 113] on td "Rp 200,000" at bounding box center [288, 130] width 39 height 34
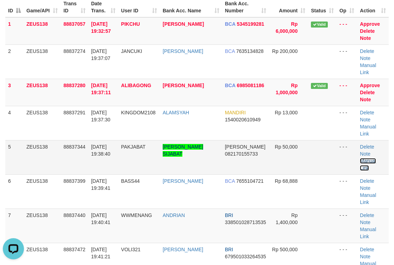
click at [375, 158] on link "Manual Link" at bounding box center [368, 164] width 16 height 13
click at [374, 158] on link "Manual Link" at bounding box center [368, 164] width 16 height 13
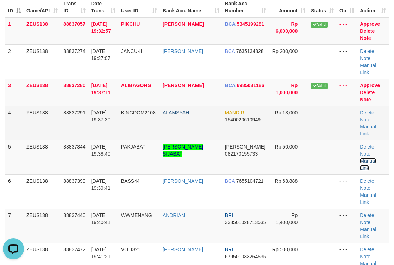
click at [360, 158] on link "Manual Link" at bounding box center [368, 164] width 16 height 13
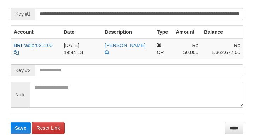
scroll to position [145, 0]
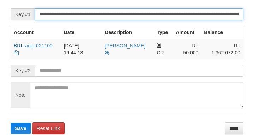
click at [208, 17] on input "**********" at bounding box center [139, 14] width 208 height 12
click at [11, 123] on button "Save" at bounding box center [21, 128] width 20 height 11
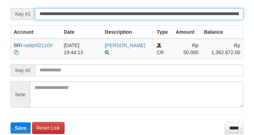
click at [11, 123] on button "Save" at bounding box center [21, 128] width 20 height 11
click at [227, 19] on input "**********" at bounding box center [139, 14] width 208 height 12
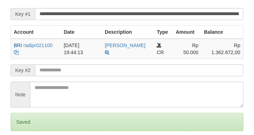
click at [233, 20] on input "**********" at bounding box center [139, 14] width 208 height 12
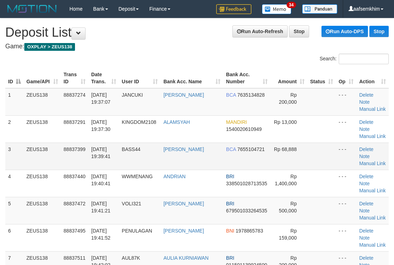
scroll to position [71, 0]
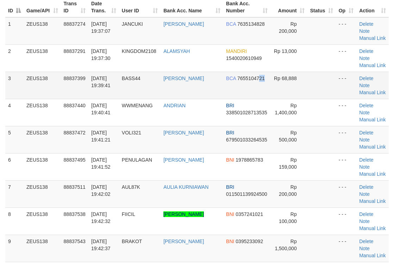
click at [257, 78] on span "7655104721" at bounding box center [251, 78] width 27 height 6
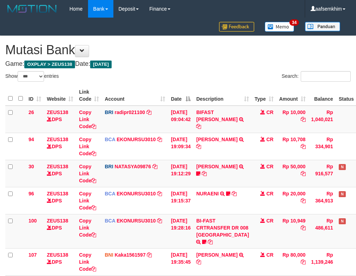
select select "***"
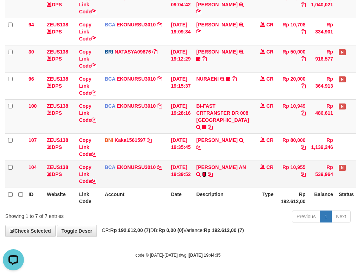
click at [207, 175] on icon at bounding box center [204, 174] width 4 height 5
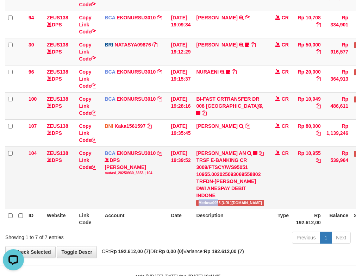
drag, startPoint x: 202, startPoint y: 198, endPoint x: 224, endPoint y: 202, distance: 22.1
click at [224, 202] on td "RONNI DWI AN TRSF E-BANKING CR 3009/FTSCY/WS95051 10955.002025093069558802 TRFD…" at bounding box center [230, 178] width 74 height 62
copy span "Medusa095"
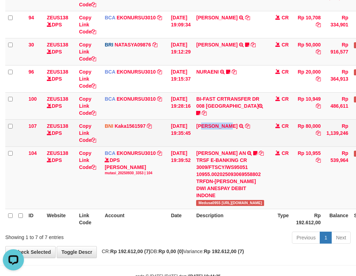
drag, startPoint x: 207, startPoint y: 134, endPoint x: 234, endPoint y: 134, distance: 27.8
click at [234, 134] on td "LUTFI ZAKARIA TRF/PAY/TOP-UP ECHANNEL BPK LUTFI ZAKARIA" at bounding box center [230, 132] width 74 height 27
copy link "TFI ZAKAR"
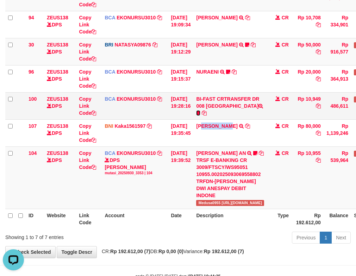
click at [201, 111] on icon at bounding box center [198, 113] width 4 height 5
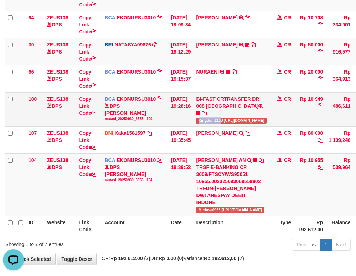
drag, startPoint x: 207, startPoint y: 119, endPoint x: 226, endPoint y: 120, distance: 19.1
click at [226, 120] on td "BI-FAST CRTRANSFER DR 008 ALAMSYAH Kingdom2108 https://prnt.sc/td3wlv3QWd_E" at bounding box center [231, 109] width 76 height 34
copy span "Kingdom210"
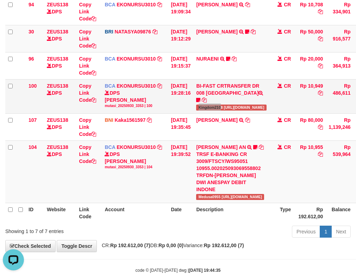
scroll to position [141, 0]
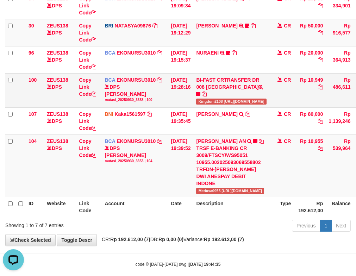
drag, startPoint x: 248, startPoint y: 101, endPoint x: 226, endPoint y: 93, distance: 24.0
click at [247, 100] on td "BI-FAST CRTRANSFER DR 008 ALAMSYAH Kingdom2108 https://prnt.sc/td3wlv3QWd_E" at bounding box center [231, 90] width 76 height 34
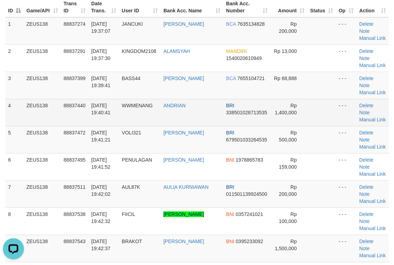
drag, startPoint x: 313, startPoint y: 99, endPoint x: 332, endPoint y: 101, distance: 19.1
click at [318, 99] on td at bounding box center [322, 112] width 29 height 27
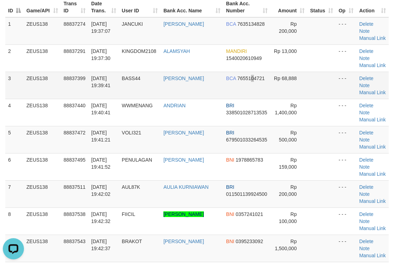
drag, startPoint x: 244, startPoint y: 76, endPoint x: 385, endPoint y: 86, distance: 141.7
click at [262, 77] on td "BCA 7655104721" at bounding box center [246, 85] width 47 height 27
click at [321, 91] on td at bounding box center [322, 85] width 29 height 27
click at [263, 33] on td "BCA 7635134828" at bounding box center [246, 30] width 47 height 27
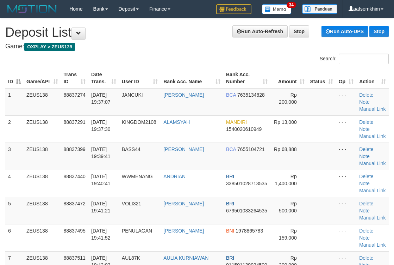
scroll to position [71, 0]
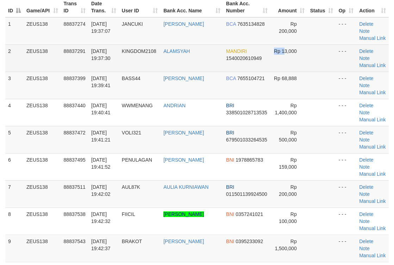
drag, startPoint x: 263, startPoint y: 67, endPoint x: 344, endPoint y: 61, distance: 81.3
click at [275, 63] on td "Rp 13,000" at bounding box center [289, 57] width 37 height 27
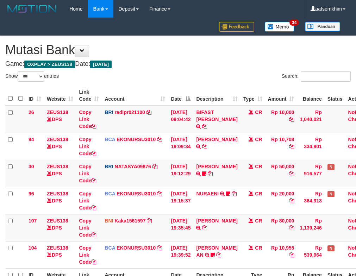
select select "***"
click at [181, 72] on div "Search:" at bounding box center [267, 77] width 178 height 12
select select "***"
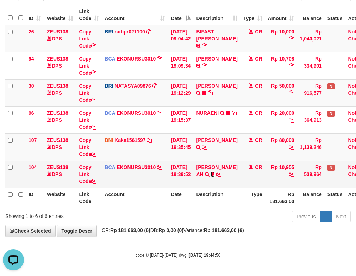
click at [211, 176] on icon at bounding box center [213, 174] width 4 height 5
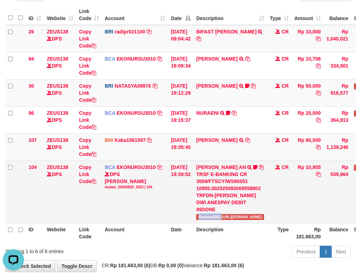
drag, startPoint x: 205, startPoint y: 208, endPoint x: 228, endPoint y: 208, distance: 22.6
click at [228, 208] on td "RONNI DWI AN TRSF E-BANKING CR 3009/FTSCY/WS95051 10955.002025093069558802 TRFD…" at bounding box center [230, 192] width 74 height 62
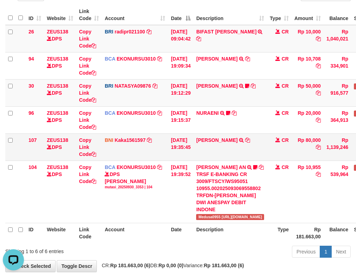
click at [193, 147] on td "[DATE] 19:35:45" at bounding box center [180, 147] width 25 height 27
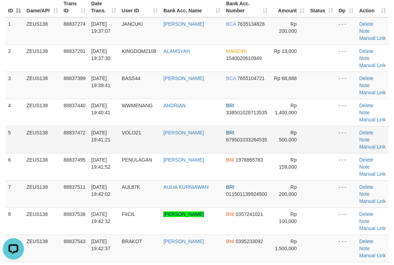
click at [302, 145] on tr "5 ZEUS138 88837472 [DATE] 19:41:21 VOLI321 [PERSON_NAME] BRI 679501033264535 Rp…" at bounding box center [197, 139] width 384 height 27
drag, startPoint x: 321, startPoint y: 111, endPoint x: 398, endPoint y: 110, distance: 76.1
click at [354, 108] on tr "4 ZEUS138 88837440 30/09/2025 19:40:41 WWMENANG ANDRIAN BRI 338501028713535 Rp …" at bounding box center [197, 112] width 384 height 27
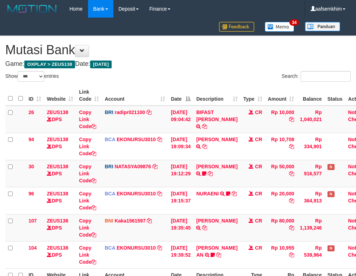
select select "***"
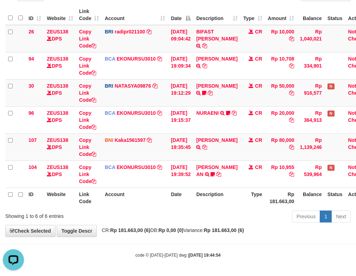
click at [142, 212] on div "Showing 1 to 6 of 6 entries" at bounding box center [74, 215] width 138 height 10
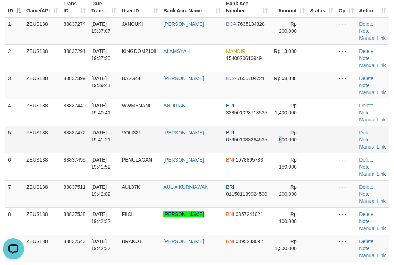
drag, startPoint x: 273, startPoint y: 130, endPoint x: 290, endPoint y: 130, distance: 16.9
click at [281, 128] on td "Rp 500,000" at bounding box center [289, 139] width 37 height 27
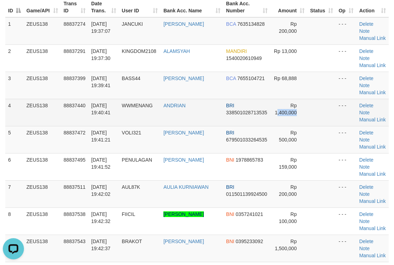
drag, startPoint x: 281, startPoint y: 113, endPoint x: 323, endPoint y: 116, distance: 42.4
click at [303, 112] on tr "4 ZEUS138 88837440 30/09/2025 19:40:41 WWMENANG ANDRIAN BRI 338501028713535 Rp …" at bounding box center [197, 112] width 384 height 27
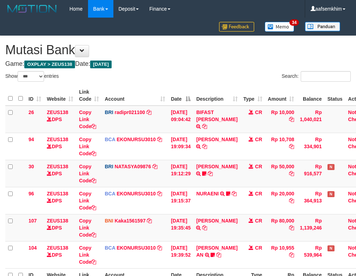
select select "***"
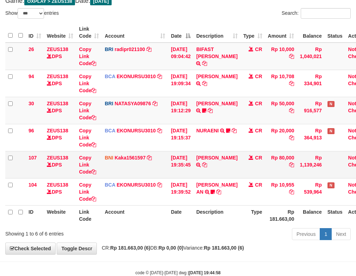
drag, startPoint x: 159, startPoint y: 173, endPoint x: 168, endPoint y: 172, distance: 8.5
click at [168, 172] on td "BNI Kaka1561597 DPS KARMILA mutasi_20250930_2425 | 107 mutasi_20250930_2425 | 1…" at bounding box center [135, 164] width 66 height 27
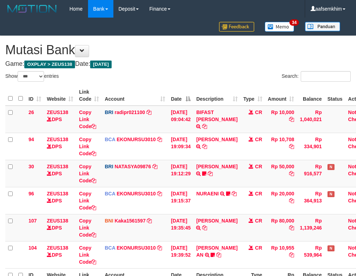
select select "***"
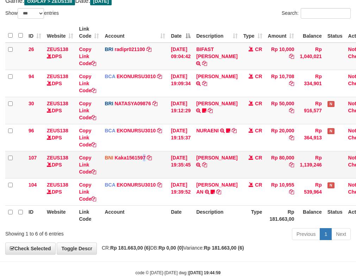
scroll to position [81, 0]
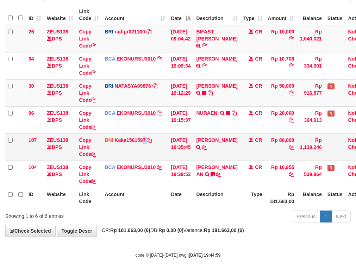
click at [154, 156] on td "BNI Kaka1561597 DPS KARMILA mutasi_20250930_2425 | 107 mutasi_20250930_2425 | 1…" at bounding box center [135, 147] width 66 height 27
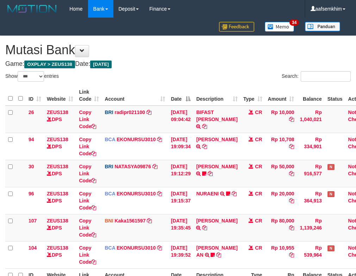
select select "***"
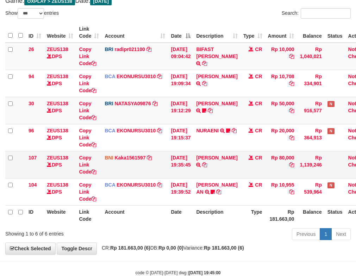
scroll to position [81, 0]
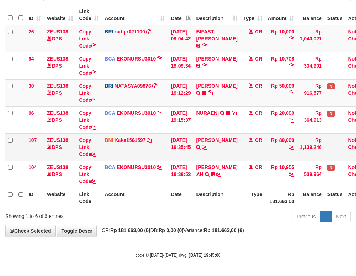
drag, startPoint x: 184, startPoint y: 157, endPoint x: 189, endPoint y: 156, distance: 5.4
click at [189, 156] on td "[DATE] 19:35:45" at bounding box center [180, 147] width 25 height 27
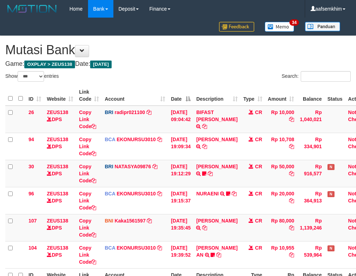
select select "***"
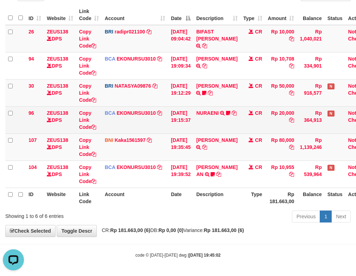
click at [193, 130] on td "30/09/2025 19:15:37" at bounding box center [180, 119] width 25 height 27
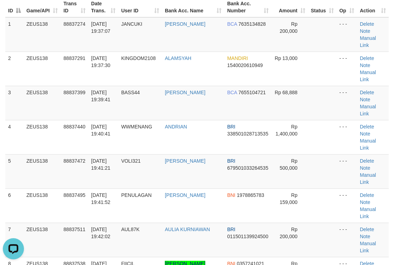
drag, startPoint x: 392, startPoint y: 84, endPoint x: 399, endPoint y: 84, distance: 7.4
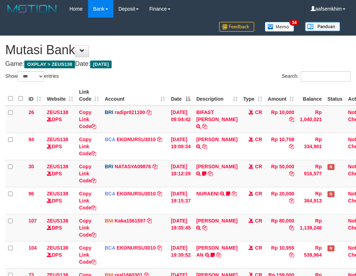
select select "***"
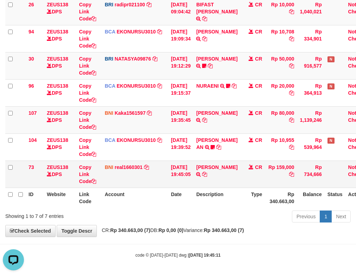
click at [231, 172] on td "MUHAMMAD ABIDIN TRANSFER DARI BPK MUHAMMAD ABIDIN" at bounding box center [216, 174] width 47 height 27
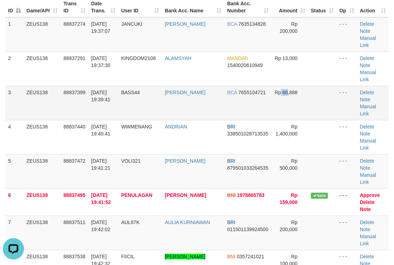
drag, startPoint x: 277, startPoint y: 86, endPoint x: 284, endPoint y: 88, distance: 7.0
click at [284, 88] on td "Rp 68,888" at bounding box center [290, 103] width 37 height 34
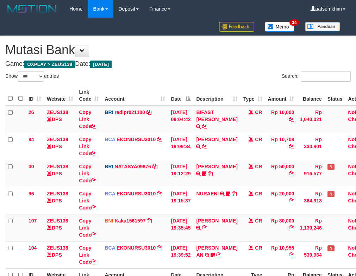
select select "***"
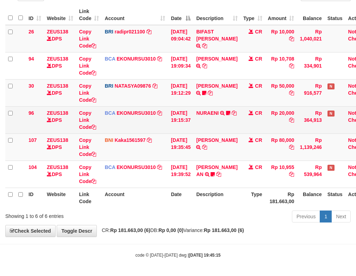
click at [181, 111] on td "30/09/2025 19:15:37" at bounding box center [180, 119] width 25 height 27
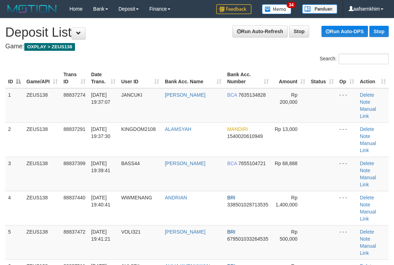
scroll to position [71, 0]
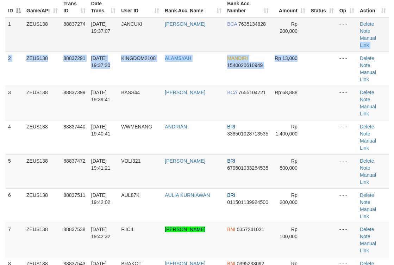
drag, startPoint x: 363, startPoint y: 43, endPoint x: 398, endPoint y: 51, distance: 35.3
click at [368, 51] on tr "2 ZEUS138 88837291 30/09/2025 19:37:30 KINGDOM2108 ALAMSYAH MANDIRI 15400206109…" at bounding box center [197, 68] width 384 height 34
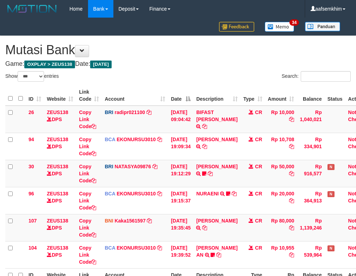
select select "***"
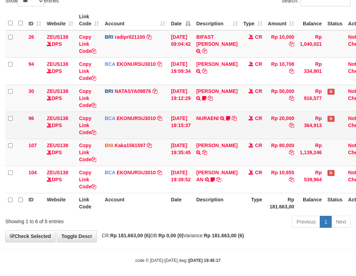
scroll to position [81, 0]
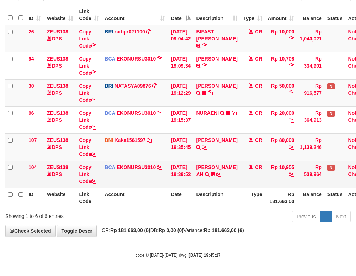
click at [211, 172] on td "RONNI DWI AN TRSF E-BANKING CR 3009/FTSCY/WS95051 10955.002025093069558802 TRFD…" at bounding box center [216, 174] width 47 height 27
click at [211, 172] on icon at bounding box center [213, 174] width 4 height 5
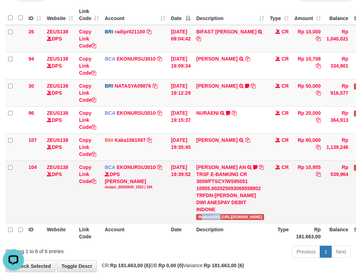
drag, startPoint x: 209, startPoint y: 215, endPoint x: 225, endPoint y: 213, distance: 16.0
click at [225, 213] on td "RONNI DWI AN TRSF E-BANKING CR 3009/FTSCY/WS95051 10955.002025093069558802 TRFD…" at bounding box center [230, 192] width 74 height 62
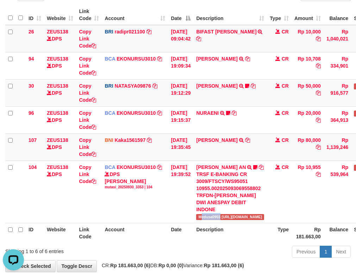
copy span "edusa0955"
click at [164, 158] on td "BNI Kaka1561597 DPS KARMILA mutasi_20250930_2425 | 107 mutasi_20250930_2425 | 1…" at bounding box center [135, 147] width 66 height 27
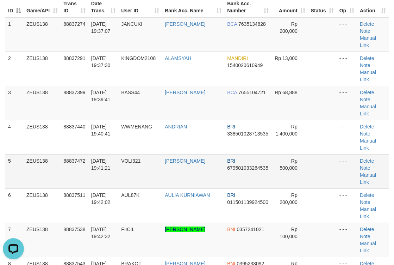
click at [308, 154] on td at bounding box center [322, 171] width 29 height 34
drag, startPoint x: 205, startPoint y: 85, endPoint x: 310, endPoint y: 95, distance: 105.4
click at [237, 87] on tr "3 ZEUS138 88837399 30/09/2025 19:39:41 BASS44 MOHAMMAD BASOFI BCA 7655104721 Rp…" at bounding box center [197, 103] width 384 height 34
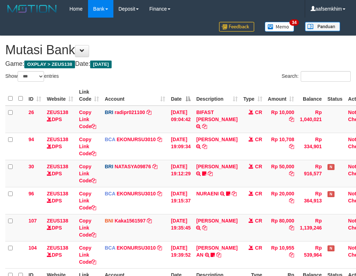
select select "***"
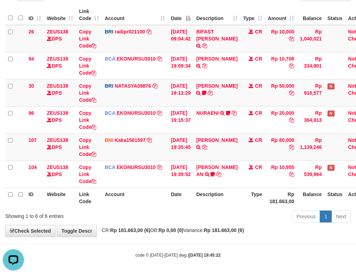
click at [240, 214] on div "Previous 1 Next" at bounding box center [252, 217] width 197 height 15
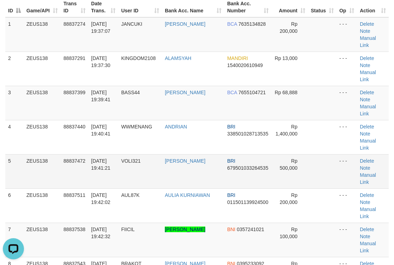
drag, startPoint x: 343, startPoint y: 134, endPoint x: 353, endPoint y: 134, distance: 9.9
click at [347, 154] on td "- - -" at bounding box center [347, 171] width 20 height 34
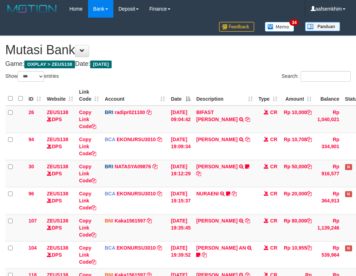
select select "***"
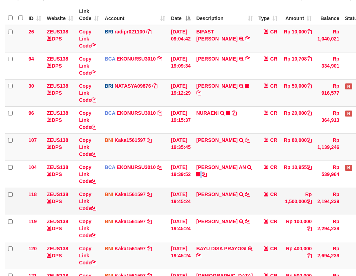
drag, startPoint x: 217, startPoint y: 186, endPoint x: 232, endPoint y: 189, distance: 15.6
click at [219, 186] on td "RONNI DWI AN TRSF E-BANKING CR 3009/FTSCY/WS95051 10955.002025093069558802 TRFD…" at bounding box center [224, 174] width 62 height 27
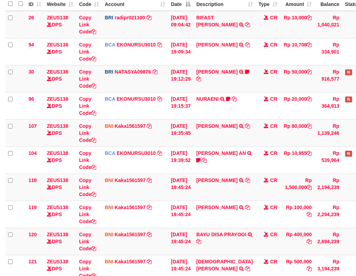
scroll to position [193, 0]
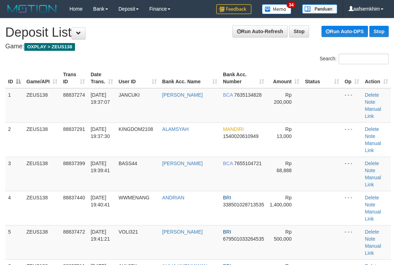
scroll to position [71, 0]
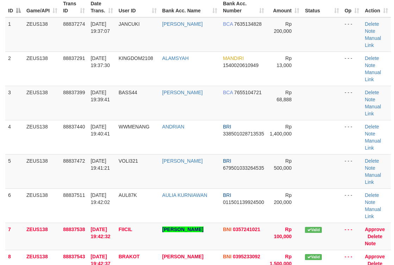
drag, startPoint x: 325, startPoint y: 145, endPoint x: 399, endPoint y: 146, distance: 74.7
click at [347, 154] on tr "5 ZEUS138 88837472 [DATE] 19:41:21 VOLI321 [PERSON_NAME] BRI 679501033264535 Rp…" at bounding box center [198, 171] width 386 height 34
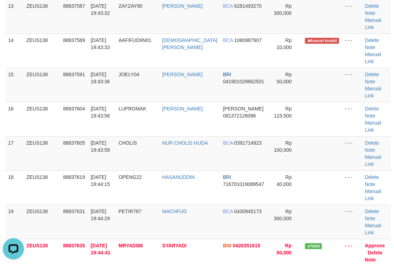
drag, startPoint x: 383, startPoint y: 84, endPoint x: 399, endPoint y: 83, distance: 16.2
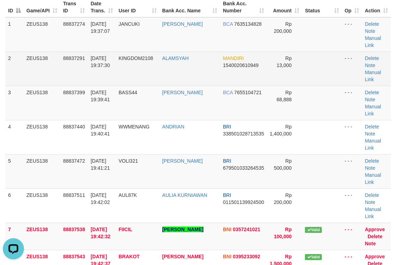
click at [344, 56] on td "- - -" at bounding box center [352, 68] width 20 height 34
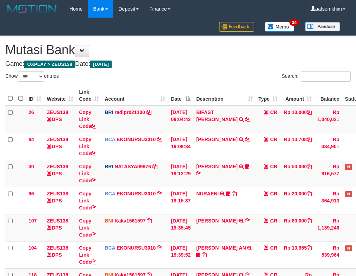
select select "***"
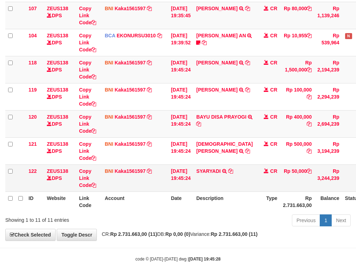
click at [232, 178] on td "SYARYADI TRANSFER DARI BPK SYARYADI" at bounding box center [224, 178] width 62 height 27
click at [233, 174] on icon at bounding box center [230, 171] width 5 height 5
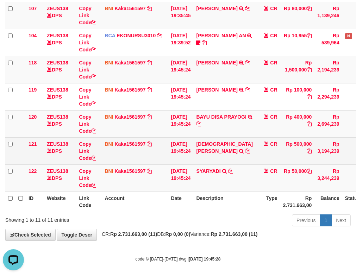
scroll to position [0, 0]
drag, startPoint x: 234, startPoint y: 157, endPoint x: 228, endPoint y: 158, distance: 6.2
click at [245, 154] on icon at bounding box center [247, 151] width 5 height 5
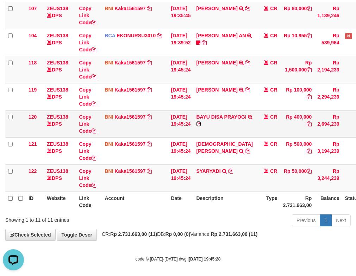
click at [201, 127] on icon at bounding box center [198, 124] width 5 height 5
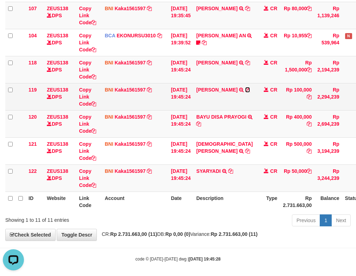
click at [245, 92] on icon at bounding box center [247, 89] width 5 height 5
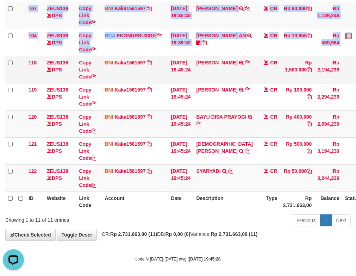
click at [7, 69] on div "ID Website Link Code Account Date Description Type Amount Balance Status Action…" at bounding box center [178, 42] width 356 height 343
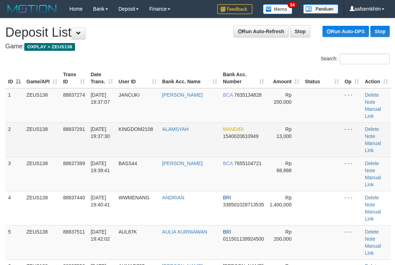
scroll to position [76, 0]
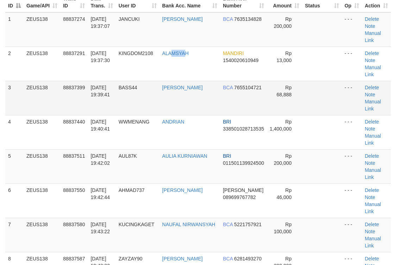
drag, startPoint x: 178, startPoint y: 63, endPoint x: 279, endPoint y: 67, distance: 100.8
click at [197, 58] on td "ALAMSYAH" at bounding box center [190, 64] width 61 height 34
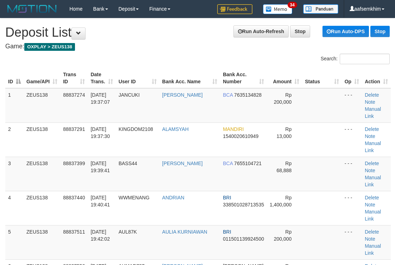
scroll to position [76, 0]
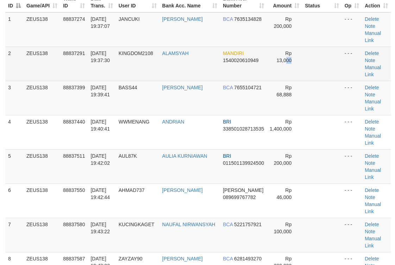
drag, startPoint x: 285, startPoint y: 64, endPoint x: 317, endPoint y: 65, distance: 32.1
click at [305, 63] on tr "2 ZEUS138 88837291 30/09/2025 19:37:30 KINGDOM2108 ALAMSYAH MANDIRI 15400206109…" at bounding box center [198, 64] width 386 height 34
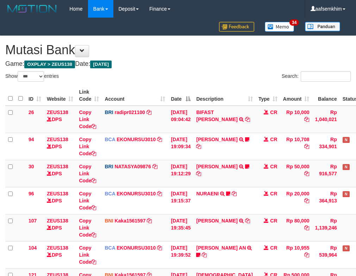
select select "***"
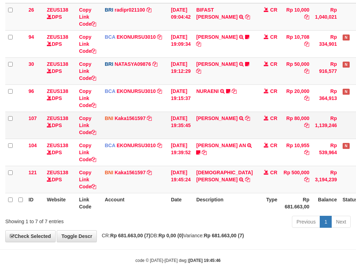
click at [212, 133] on td "LUTFI ZAKARIA TRF/PAY/TOP-UP ECHANNEL BPK LUTFI ZAKARIA" at bounding box center [224, 125] width 62 height 27
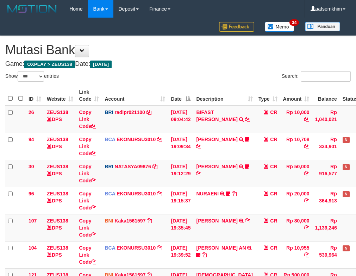
select select "***"
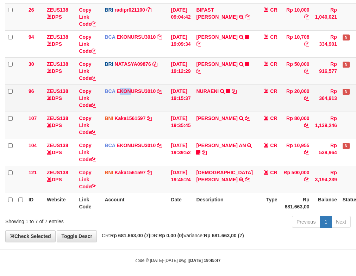
scroll to position [108, 0]
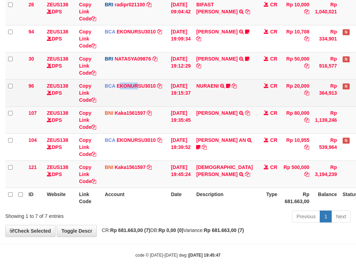
drag, startPoint x: 120, startPoint y: 104, endPoint x: 250, endPoint y: 137, distance: 134.5
click at [142, 105] on td "BCA EKONURSU3010 DPS EKO NUR SUSILO mutasi_20250930_3353 | 96 mutasi_20250930_3…" at bounding box center [135, 92] width 66 height 27
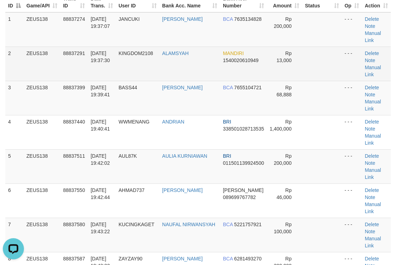
drag, startPoint x: 284, startPoint y: 66, endPoint x: 306, endPoint y: 63, distance: 22.0
click at [299, 63] on tr "2 ZEUS138 88837291 30/09/2025 19:37:30 KINGDOM2108 ALAMSYAH MANDIRI 15400206109…" at bounding box center [198, 64] width 386 height 34
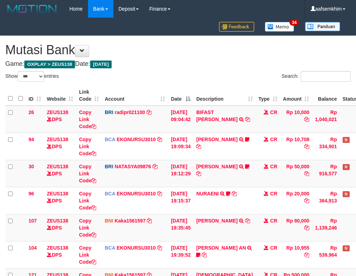
select select "***"
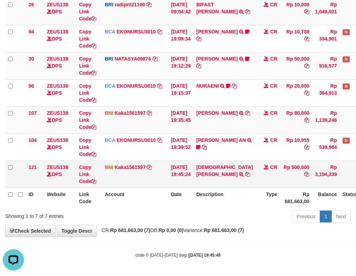
click at [256, 166] on td "CR" at bounding box center [268, 174] width 25 height 27
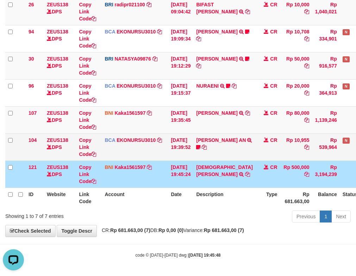
click at [208, 156] on td "RONNI DWI AN TRSF E-BANKING CR 3009/FTSCY/WS95051 10955.002025093069558802 TRFD…" at bounding box center [224, 147] width 62 height 27
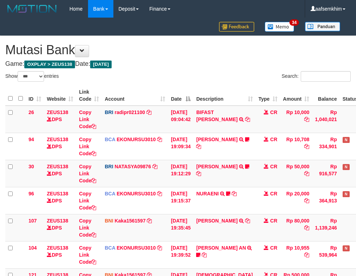
select select "***"
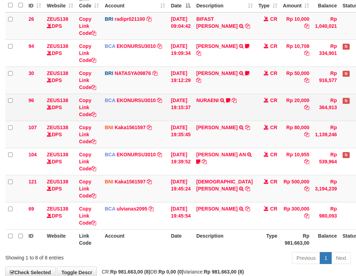
scroll to position [108, 0]
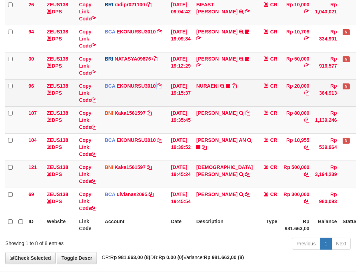
click at [168, 105] on td "BCA EKONURSU3010 DPS EKO NUR SUSILO mutasi_20250930_3353 | 96 mutasi_20250930_3…" at bounding box center [135, 92] width 66 height 27
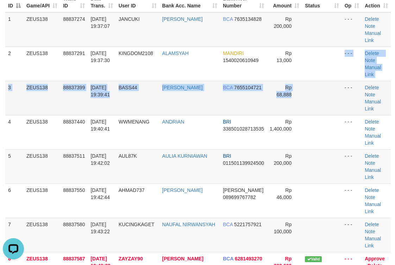
drag, startPoint x: 305, startPoint y: 66, endPoint x: 318, endPoint y: 67, distance: 12.3
click at [317, 67] on tbody "1 ZEUS138 88837274 30/09/2025 19:37:07 JANCUKI ADITYA MUHAMMAD DA BCA 763513482…" at bounding box center [198, 265] width 386 height 506
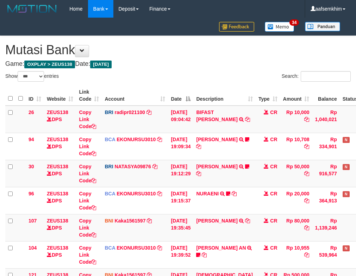
select select "***"
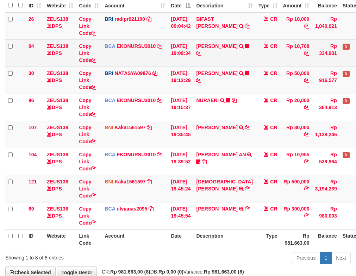
scroll to position [93, 0]
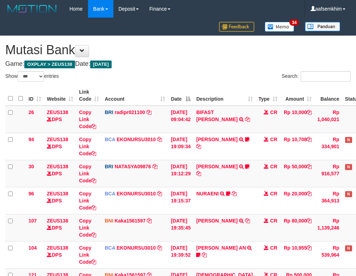
select select "***"
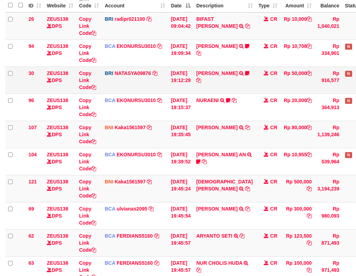
scroll to position [108, 0]
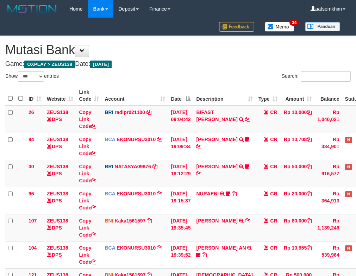
select select "***"
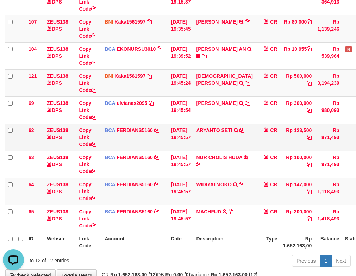
click at [207, 135] on td "ARYANTO SETI TRSF E-BANKING CR 3009/FTSCY/WS95051 123500.002025093064342501 TRF…" at bounding box center [224, 137] width 62 height 27
click at [198, 124] on td "ARYANTO SETI TRSF E-BANKING CR 3009/FTSCY/WS95051 123500.002025093064342501 TRF…" at bounding box center [224, 137] width 62 height 27
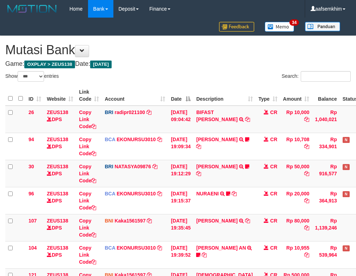
select select "***"
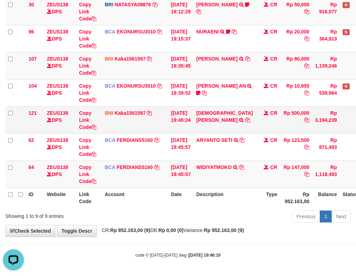
click at [180, 125] on td "[DATE] 19:45:24" at bounding box center [180, 119] width 25 height 27
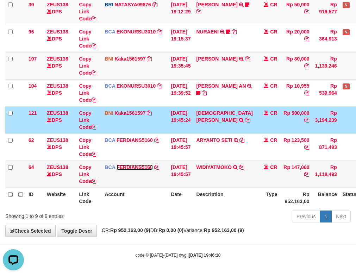
click at [135, 165] on link "FERDIANS5160" at bounding box center [135, 168] width 36 height 6
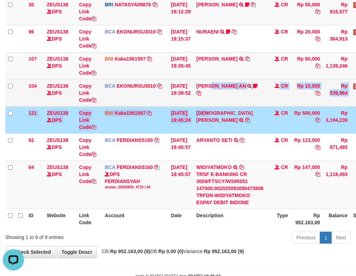
drag, startPoint x: 217, startPoint y: 109, endPoint x: 218, endPoint y: 100, distance: 9.6
click at [218, 101] on tbody "26 ZEUS138 DPS Copy Link Code BRI radipr021100 DPS REYNALDI ADI PRATAMA mutasi_…" at bounding box center [202, 77] width 395 height 266
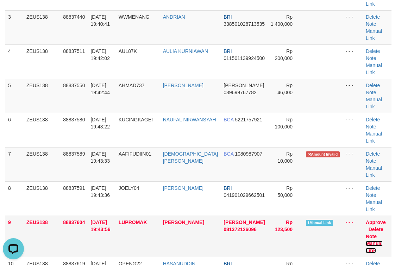
drag, startPoint x: 372, startPoint y: 186, endPoint x: 329, endPoint y: 170, distance: 46.4
click at [372, 240] on link "Manual Link" at bounding box center [374, 246] width 17 height 13
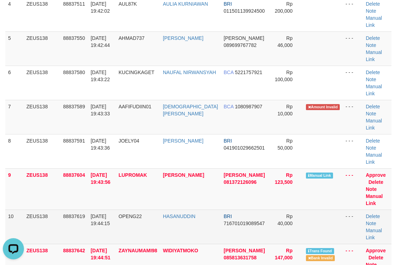
scroll to position [252, 0]
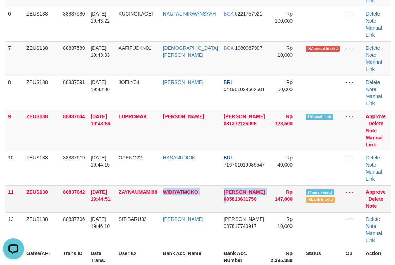
drag, startPoint x: 179, startPoint y: 135, endPoint x: 220, endPoint y: 129, distance: 41.0
click at [218, 185] on tr "11 ZEUS138 88837642 30/09/2025 19:44:51 ZAYNAUMAMI98 WIDIYATMOKO DANA 085813631…" at bounding box center [198, 198] width 387 height 27
click at [183, 185] on td "WIDIYATMOKO" at bounding box center [190, 198] width 61 height 27
click at [168, 185] on td "WIDIYATMOKO" at bounding box center [190, 198] width 61 height 27
drag, startPoint x: 188, startPoint y: 139, endPoint x: 205, endPoint y: 133, distance: 17.9
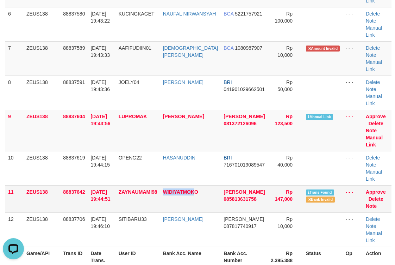
click at [204, 185] on tr "11 ZEUS138 88837642 30/09/2025 19:44:51 ZAYNAUMAMI98 WIDIYATMOKO DANA 085813631…" at bounding box center [198, 198] width 387 height 27
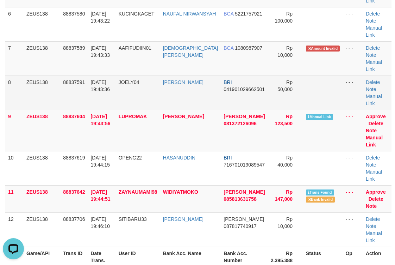
click at [286, 75] on td "Rp 50,000" at bounding box center [285, 92] width 35 height 34
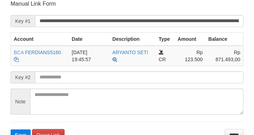
click at [231, 29] on form "**********" at bounding box center [127, 70] width 233 height 141
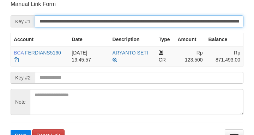
click at [223, 19] on input "**********" at bounding box center [139, 22] width 208 height 12
click at [11, 130] on button "Save" at bounding box center [21, 135] width 20 height 11
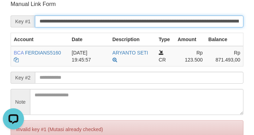
scroll to position [0, 0]
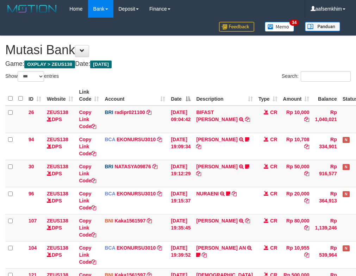
select select "***"
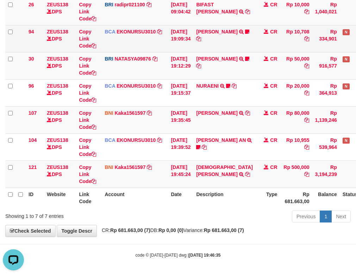
click at [11, 38] on td at bounding box center [10, 38] width 10 height 27
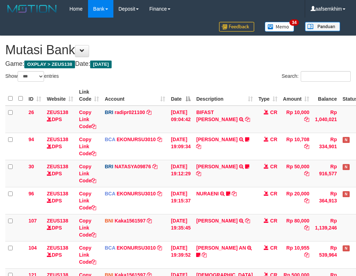
select select "***"
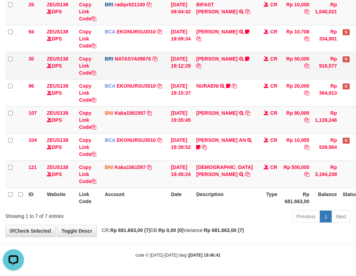
drag, startPoint x: 170, startPoint y: 75, endPoint x: 166, endPoint y: 73, distance: 4.4
click at [168, 74] on tr "30 ZEUS138 DPS Copy Link Code BRI NATASYA09876 DPS SITI NURLITA SAPITRI mutasi_…" at bounding box center [197, 65] width 384 height 27
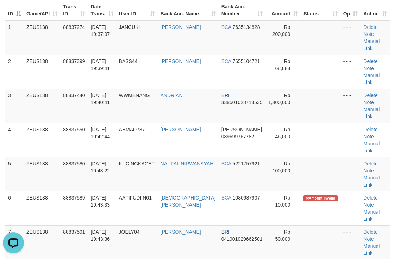
scroll to position [106, 0]
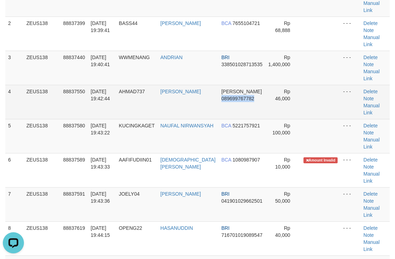
drag, startPoint x: 244, startPoint y: 73, endPoint x: 239, endPoint y: 74, distance: 5.2
click at [239, 85] on td "DANA 089699767782" at bounding box center [242, 102] width 47 height 34
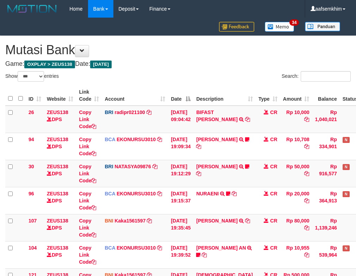
select select "***"
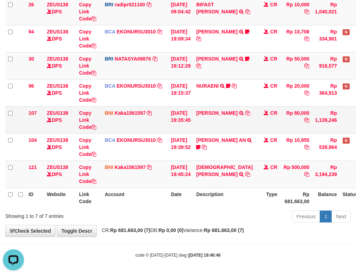
click at [163, 121] on td "BNI Kaka1561597 DPS KARMILA mutasi_20250930_2425 | 107 mutasi_20250930_2425 | 1…" at bounding box center [135, 119] width 66 height 27
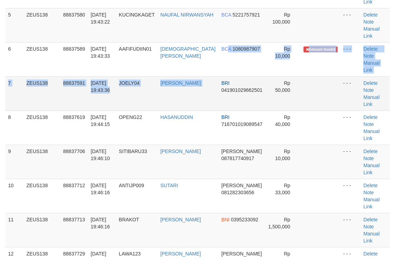
click at [221, 32] on tbody "1 ZEUS138 88837274 [DATE] 19:37:07 JANCUKI [PERSON_NAME] BCA 7635134828 Rp 200,…" at bounding box center [197, 76] width 385 height 411
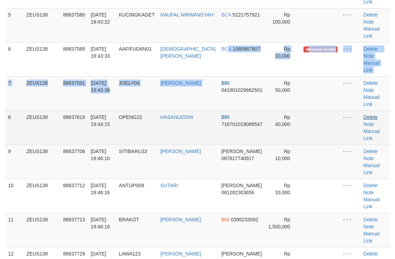
scroll to position [106, 0]
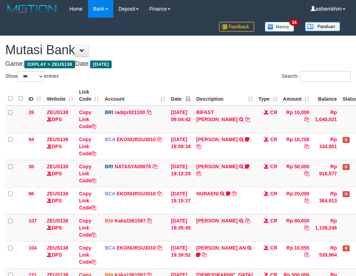
select select "***"
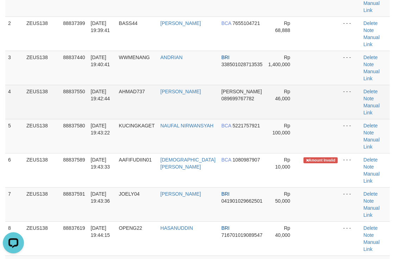
click at [183, 85] on td "AHMAD RULI" at bounding box center [188, 102] width 61 height 34
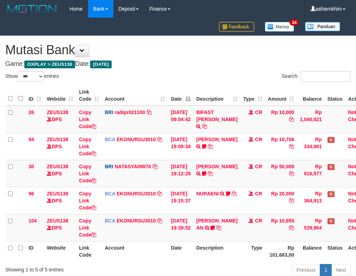
select select "***"
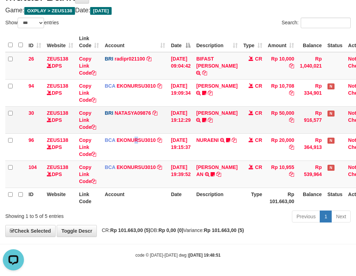
drag, startPoint x: 136, startPoint y: 134, endPoint x: 129, endPoint y: 131, distance: 7.3
click at [135, 133] on tbody "26 ZEUS138 DPS Copy Link Code BRI radipr021100 DPS REYNALDI ADI PRATAMA mutasi_…" at bounding box center [189, 120] width 369 height 136
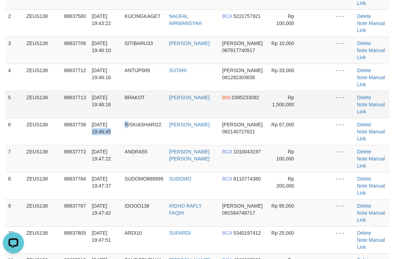
click at [136, 81] on tbody "1 ZEUS138 88837399 30/09/2025 19:39:41 BASS44 MOHAMMAD BASOFI BCA 7655104721 Rp…" at bounding box center [197, 158] width 385 height 353
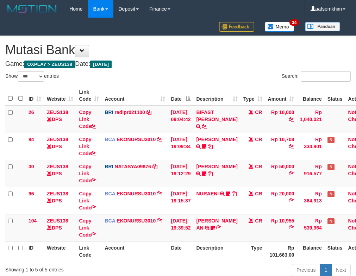
select select "***"
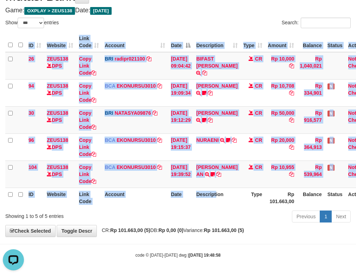
click at [223, 208] on div "ID Website Link Code Account Date Description Type Amount Balance Status Action…" at bounding box center [178, 120] width 356 height 180
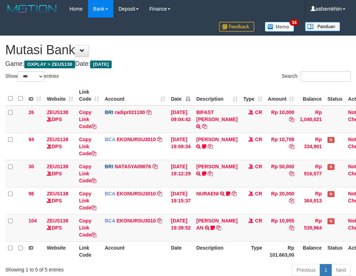
select select "***"
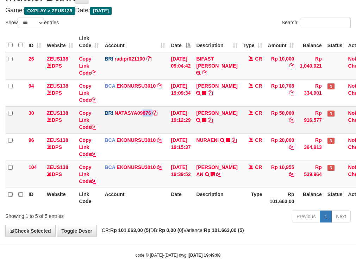
drag, startPoint x: 151, startPoint y: 120, endPoint x: 134, endPoint y: 120, distance: 17.3
click at [141, 121] on td "BRI NATASYA09876 DPS SITI NURLITA SAPITRI mutasi_20250930_3126 | 30 mutasi_2025…" at bounding box center [135, 119] width 66 height 27
drag, startPoint x: 119, startPoint y: 118, endPoint x: 105, endPoint y: 117, distance: 14.1
click at [117, 118] on td "BRI NATASYA09876 DPS SITI NURLITA SAPITRI mutasi_20250930_3126 | 30 mutasi_2025…" at bounding box center [135, 119] width 66 height 27
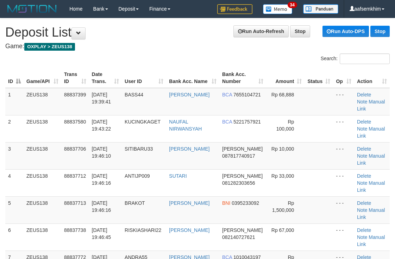
scroll to position [106, 0]
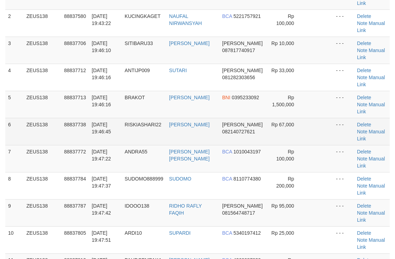
drag, startPoint x: 257, startPoint y: 98, endPoint x: 263, endPoint y: 99, distance: 6.0
click at [264, 118] on tr "6 ZEUS138 88837738 30/09/2025 19:46:45 RISKIASHARI22 RIZKY ASHARI DANA 08214072…" at bounding box center [197, 131] width 385 height 27
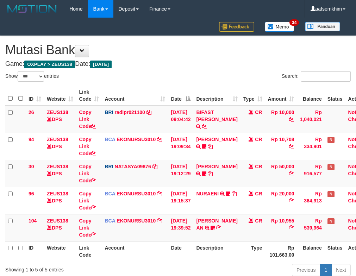
select select "***"
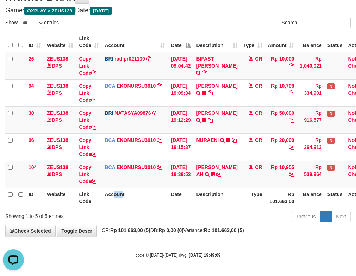
drag, startPoint x: 121, startPoint y: 207, endPoint x: 109, endPoint y: 199, distance: 14.7
click at [118, 203] on th "Account" at bounding box center [135, 198] width 66 height 20
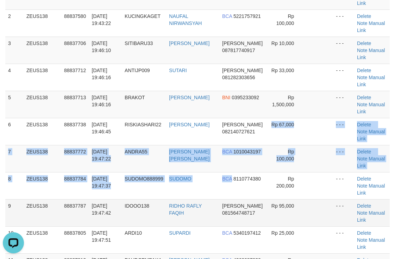
click at [255, 150] on tbody "1 ZEUS138 88837399 30/09/2025 19:39:41 BASS44 MOHAMMAD BASOFI BCA 7655104721 Rp…" at bounding box center [197, 213] width 385 height 462
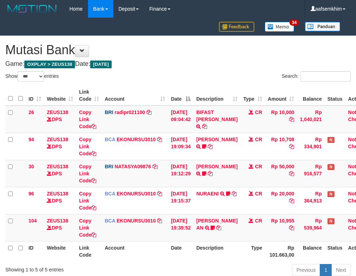
select select "***"
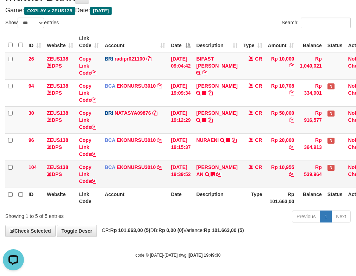
drag, startPoint x: 165, startPoint y: 190, endPoint x: 130, endPoint y: 184, distance: 35.1
click at [166, 190] on th "Account" at bounding box center [135, 198] width 66 height 20
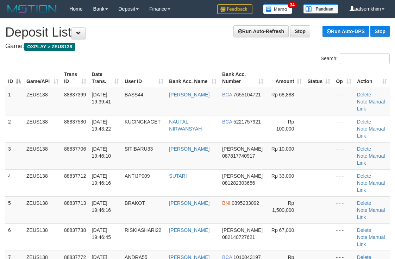
scroll to position [106, 0]
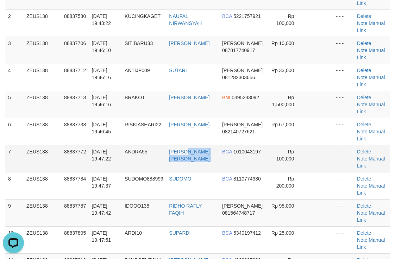
drag, startPoint x: 218, startPoint y: 104, endPoint x: 224, endPoint y: 104, distance: 6.0
click at [224, 145] on tr "7 ZEUS138 88837772 30/09/2025 19:47:22 ANDRA55 SANDRA KRISTIAN BCA 1010043197 R…" at bounding box center [197, 158] width 385 height 27
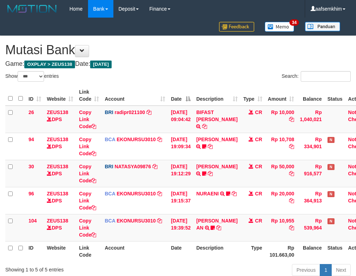
select select "***"
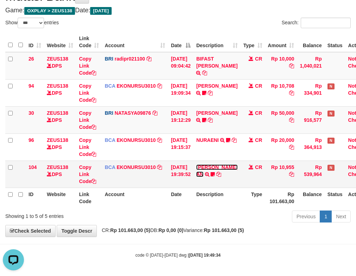
click at [220, 168] on link "RONNI DWI AN" at bounding box center [216, 171] width 41 height 13
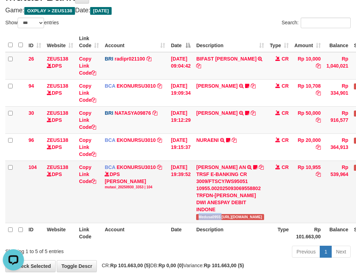
drag, startPoint x: 209, startPoint y: 212, endPoint x: 227, endPoint y: 212, distance: 18.0
click at [227, 214] on span "Medusa0955 https://prnt.sc/x0d25vzudA04" at bounding box center [230, 217] width 68 height 6
drag, startPoint x: 150, startPoint y: 132, endPoint x: 96, endPoint y: 114, distance: 57.2
click at [149, 132] on td "BRI NATASYA09876 DPS SITI NURLITA SAPITRI mutasi_20250930_3126 | 30 mutasi_2025…" at bounding box center [135, 119] width 66 height 27
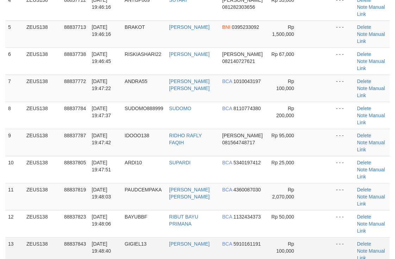
scroll to position [203, 0]
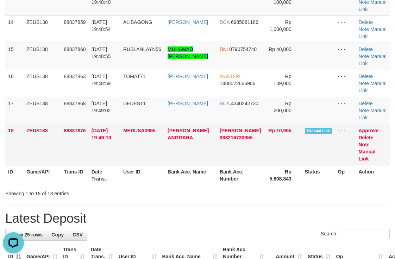
click at [382, 140] on td "Approve Delete Note Manual Link" at bounding box center [373, 144] width 34 height 41
click at [376, 149] on link "Manual Link" at bounding box center [367, 155] width 17 height 13
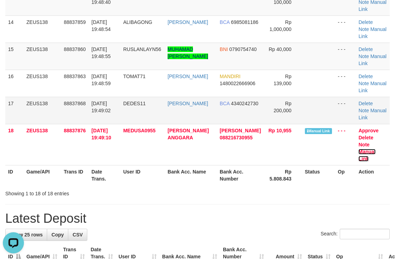
click at [359, 149] on link "Manual Link" at bounding box center [367, 155] width 17 height 13
click at [293, 105] on td "Rp 200,000" at bounding box center [284, 110] width 38 height 27
drag, startPoint x: 260, startPoint y: 51, endPoint x: 266, endPoint y: 50, distance: 5.3
click at [265, 50] on td "Rp 40,000" at bounding box center [284, 56] width 38 height 27
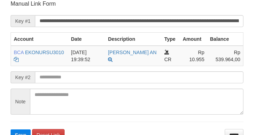
click at [200, 32] on table "Account Date Description Type Amount Balance BCA EKONURSU3010 DPS EKO NUR SUSIL…" at bounding box center [127, 49] width 233 height 34
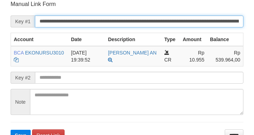
click at [11, 130] on button "Save" at bounding box center [21, 135] width 20 height 11
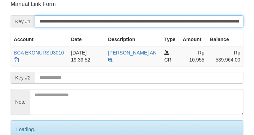
click at [201, 26] on input "**********" at bounding box center [139, 22] width 208 height 12
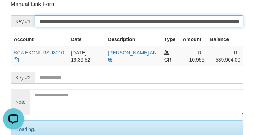
scroll to position [0, 0]
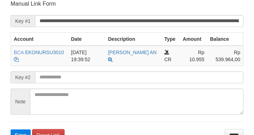
drag, startPoint x: 0, startPoint y: 0, endPoint x: 177, endPoint y: 13, distance: 177.4
click at [177, 13] on form "**********" at bounding box center [127, 70] width 233 height 141
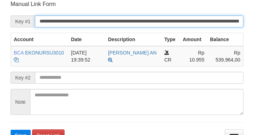
click at [11, 130] on button "Save" at bounding box center [21, 135] width 20 height 11
click at [191, 21] on input "**********" at bounding box center [139, 22] width 208 height 12
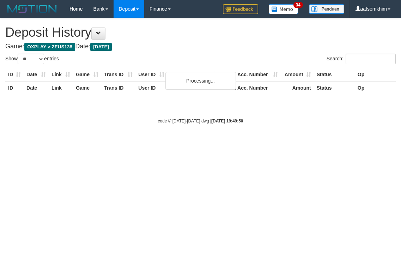
select select "**"
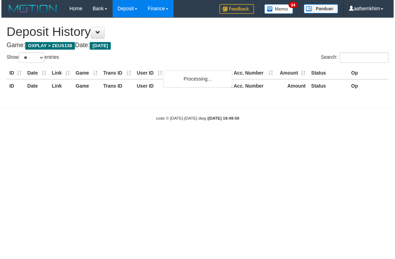
scroll to position [964, 0]
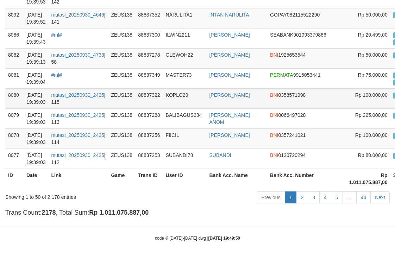
drag, startPoint x: 152, startPoint y: 14, endPoint x: 177, endPoint y: 98, distance: 87.5
click at [177, 98] on td "KOPLO29" at bounding box center [185, 98] width 44 height 20
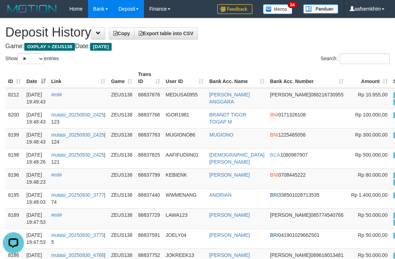
scroll to position [0, 0]
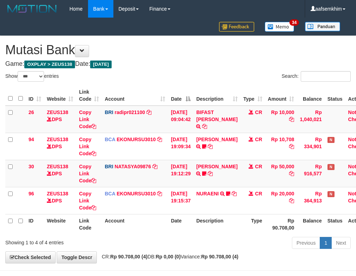
select select "***"
drag, startPoint x: 239, startPoint y: 168, endPoint x: 208, endPoint y: 162, distance: 31.6
click at [239, 168] on td "DANA ARIFRAHMATPR TRANSFER NBMB DANA ARIFRAHMATPR TO SITI NURLITA SAPITRI 08585…" at bounding box center [216, 173] width 47 height 27
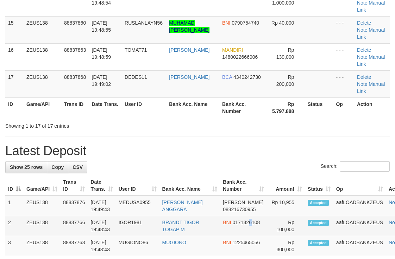
scroll to position [425, 0]
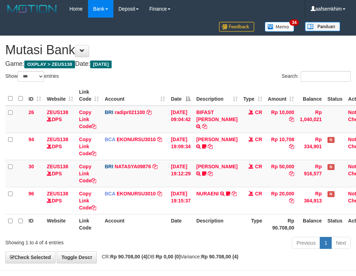
select select "***"
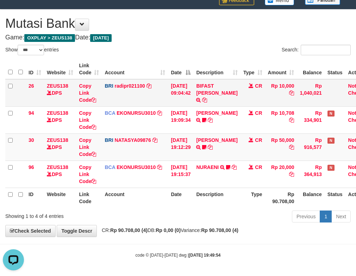
drag, startPoint x: 198, startPoint y: 98, endPoint x: 170, endPoint y: 95, distance: 28.8
click at [197, 98] on tr "26 ZEUS138 DPS Copy Link Code BRI radipr021100 DPS REYNALDI ADI PRATAMA mutasi_…" at bounding box center [189, 92] width 369 height 27
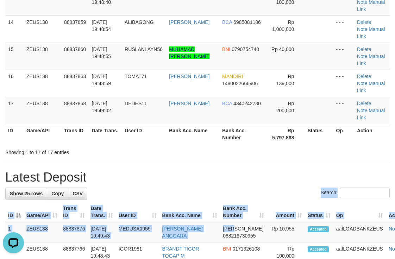
drag, startPoint x: 225, startPoint y: 105, endPoint x: 204, endPoint y: 42, distance: 66.5
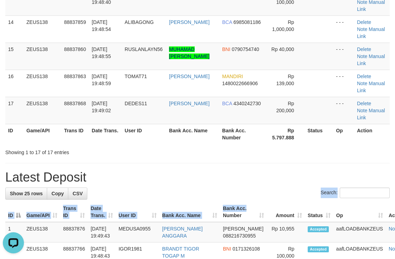
drag, startPoint x: 230, startPoint y: 82, endPoint x: 240, endPoint y: 75, distance: 11.9
click at [233, 188] on div "Search:" at bounding box center [197, 194] width 385 height 12
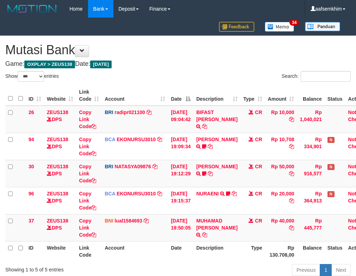
select select "***"
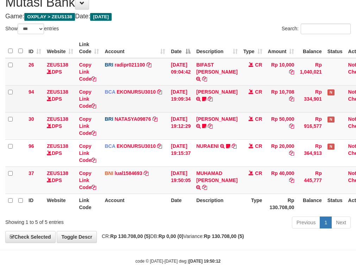
click at [238, 106] on td "ALFON STEFFE TRSF E-BANKING CR 3009/FTSCY/WS95051 10708.002025093087298303 TRFD…" at bounding box center [216, 98] width 47 height 27
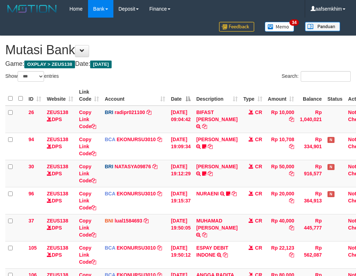
select select "***"
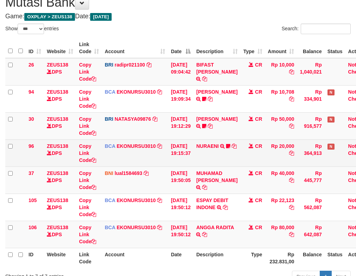
click at [198, 150] on td "NURAENI TRSF E-BANKING CR 3009/FTSCY/WS95031 20000.00NURAENI Eni1983 [URL][DOMA…" at bounding box center [216, 153] width 47 height 27
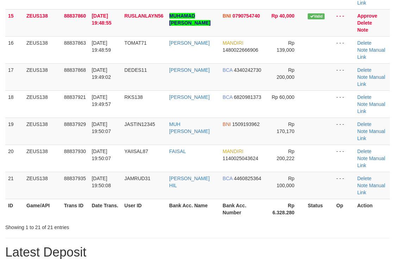
click at [275, 93] on div "**********" at bounding box center [197, 202] width 395 height 1287
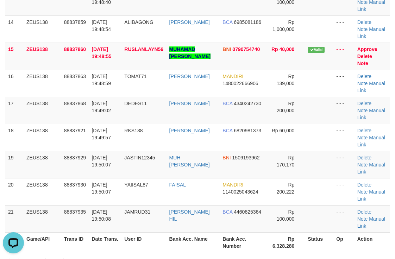
click at [158, 154] on div "**********" at bounding box center [197, 236] width 395 height 1287
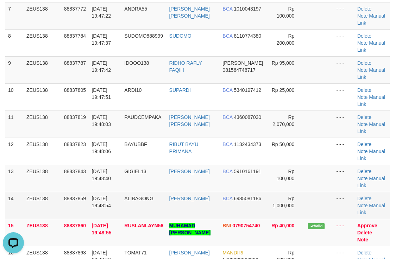
scroll to position [226, 0]
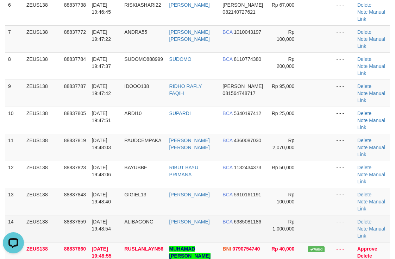
drag, startPoint x: 259, startPoint y: 129, endPoint x: 264, endPoint y: 124, distance: 6.8
click at [262, 215] on td "BCA 6985081186" at bounding box center [243, 228] width 47 height 27
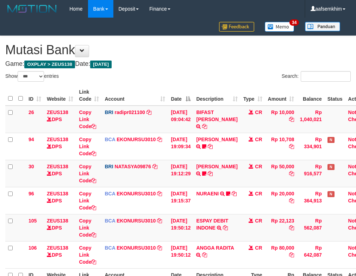
select select "***"
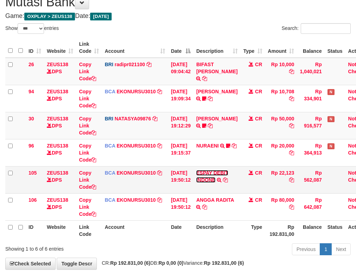
click at [212, 177] on link "ESPAY DEBIT INDONE" at bounding box center [212, 176] width 32 height 13
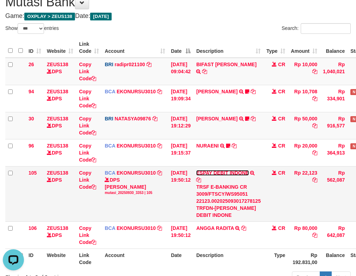
scroll to position [0, 0]
click at [225, 209] on div "TRSF E-BANKING CR 3009/FTSCY/WS95051 22123.002025093017278125 TRFDN-[PERSON_NAM…" at bounding box center [228, 201] width 64 height 35
copy div "EVI"
drag, startPoint x: 124, startPoint y: 135, endPoint x: 93, endPoint y: 126, distance: 31.7
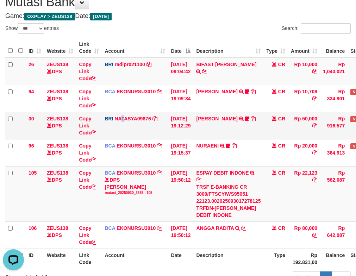
click at [120, 134] on td "BRI NATASYA09876 DPS SITI NURLITA SAPITRI mutasi_20250930_3126 | 30 mutasi_2025…" at bounding box center [135, 125] width 66 height 27
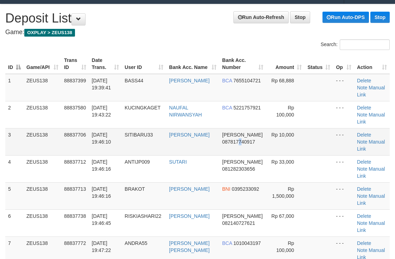
click at [255, 129] on td "DANA 087817740917" at bounding box center [243, 141] width 47 height 27
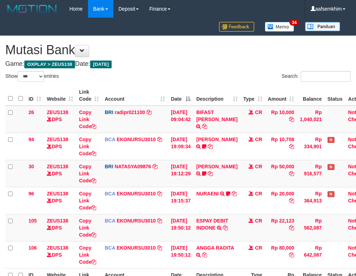
select select "***"
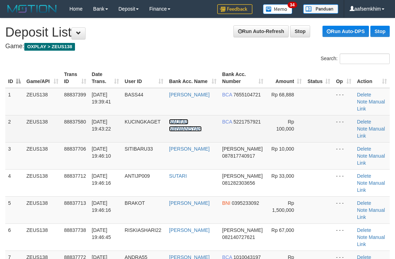
click at [181, 119] on link "NAUFAL NIRWANSYAH" at bounding box center [185, 125] width 33 height 13
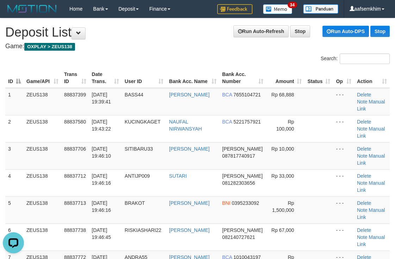
drag, startPoint x: 205, startPoint y: 81, endPoint x: 210, endPoint y: 82, distance: 5.0
click at [210, 82] on th "Bank Acc. Name" at bounding box center [192, 78] width 53 height 20
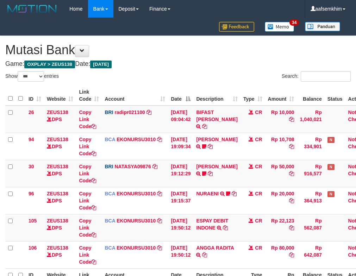
select select "***"
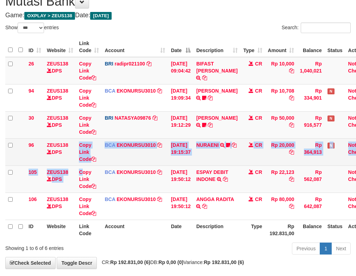
drag, startPoint x: 81, startPoint y: 167, endPoint x: 47, endPoint y: 147, distance: 40.1
click at [81, 166] on tbody "26 ZEUS138 DPS Copy Link Code BRI radipr021100 DPS REYNALDI ADI PRATAMA mutasi_…" at bounding box center [189, 138] width 369 height 163
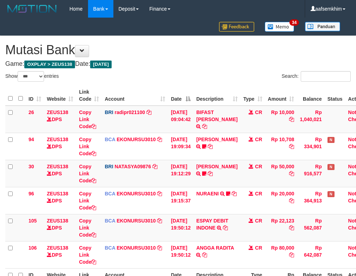
select select "***"
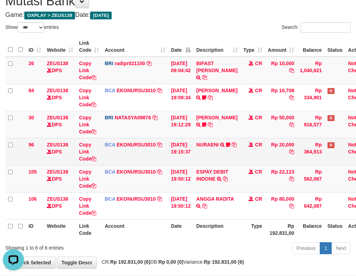
drag, startPoint x: 99, startPoint y: 164, endPoint x: 77, endPoint y: 160, distance: 22.1
click at [96, 162] on td "Copy Link Code" at bounding box center [89, 151] width 26 height 27
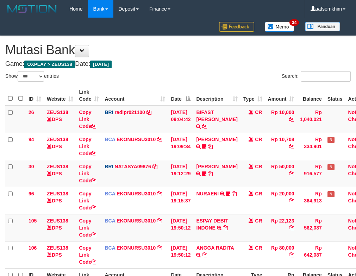
select select "***"
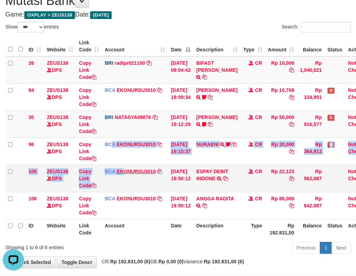
click at [123, 168] on tbody "26 ZEUS138 DPS Copy Link Code BRI radipr021100 DPS REYNALDI ADI PRATAMA mutasi_…" at bounding box center [189, 137] width 369 height 163
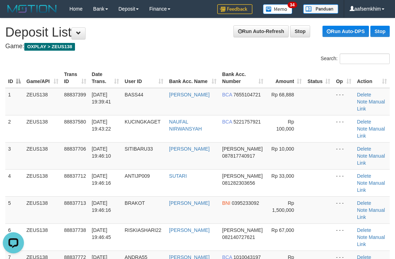
click at [100, 60] on div "Search:" at bounding box center [197, 60] width 395 height 12
drag, startPoint x: 84, startPoint y: 89, endPoint x: 80, endPoint y: 91, distance: 4.1
click at [84, 89] on td "88837399" at bounding box center [75, 101] width 28 height 27
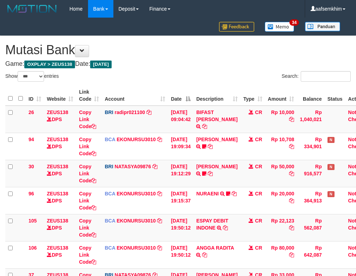
select select "***"
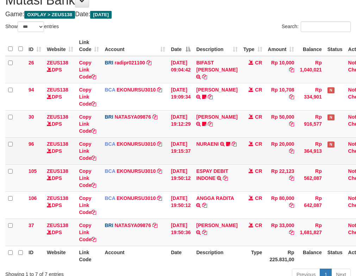
drag, startPoint x: 82, startPoint y: 136, endPoint x: 117, endPoint y: 156, distance: 40.6
click at [87, 140] on tbody "26 ZEUS138 DPS Copy Link Code BRI radipr021100 DPS REYNALDI ADI PRATAMA mutasi_…" at bounding box center [189, 151] width 369 height 190
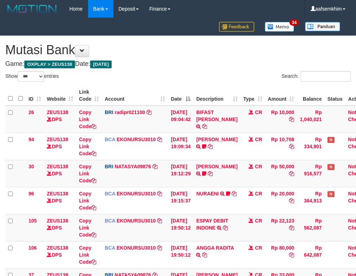
select select "***"
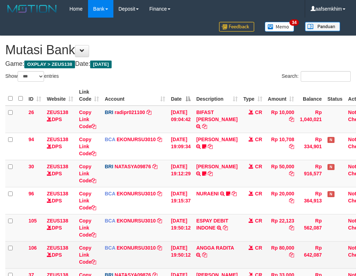
scroll to position [50, 0]
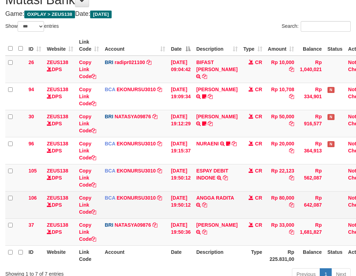
click at [228, 217] on td "ANGGA RADITA TRSF E-BANKING CR 3009/FTSCY/WS95051 80000.002025093060200810 TRFD…" at bounding box center [216, 204] width 47 height 27
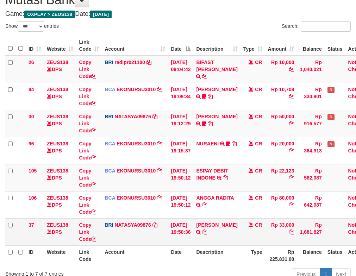
click at [228, 221] on td "DANA SUTARI TRANSFER NBMB DANA SUTARI TO SITI NURLITA SAPITRI" at bounding box center [216, 231] width 47 height 27
copy td "SUTARI"
drag, startPoint x: 184, startPoint y: 193, endPoint x: 1, endPoint y: 142, distance: 190.3
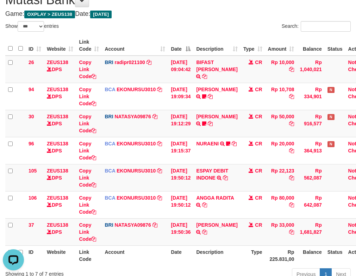
click at [172, 192] on td "30/09/2025 19:50:12" at bounding box center [180, 204] width 25 height 27
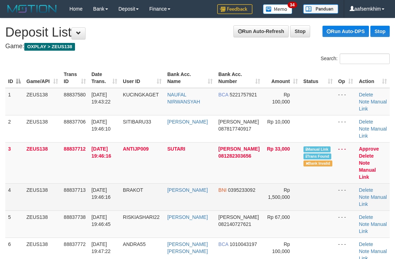
drag, startPoint x: 235, startPoint y: 204, endPoint x: 255, endPoint y: 185, distance: 27.9
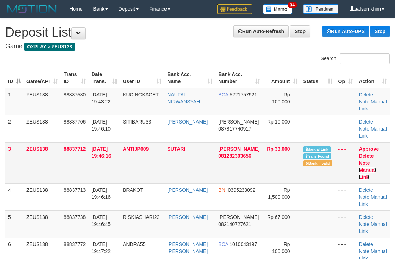
click at [375, 167] on link "Manual Link" at bounding box center [367, 173] width 17 height 13
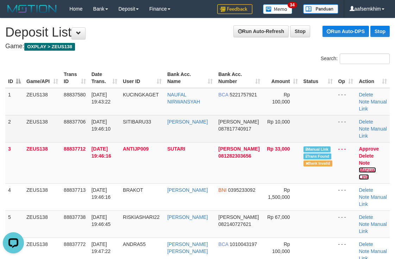
click at [359, 167] on link "Manual Link" at bounding box center [367, 173] width 17 height 13
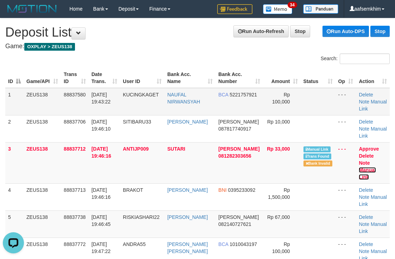
click at [359, 167] on link "Manual Link" at bounding box center [367, 173] width 17 height 13
drag, startPoint x: 221, startPoint y: 80, endPoint x: 145, endPoint y: 75, distance: 75.9
click at [221, 80] on th "Bank Acc. Number" at bounding box center [240, 78] width 48 height 20
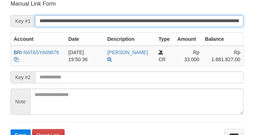
click at [163, 24] on input "**********" at bounding box center [139, 21] width 208 height 12
click at [11, 130] on button "Save" at bounding box center [21, 135] width 20 height 11
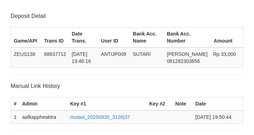
scroll to position [138, 0]
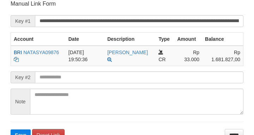
click at [203, 29] on form "**********" at bounding box center [127, 70] width 233 height 141
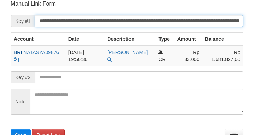
click at [11, 130] on button "Save" at bounding box center [21, 135] width 20 height 11
click at [206, 25] on input "**********" at bounding box center [139, 21] width 208 height 12
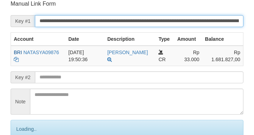
click at [206, 25] on input "**********" at bounding box center [139, 21] width 208 height 12
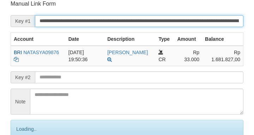
scroll to position [138, 0]
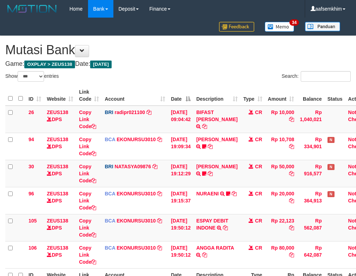
select select "***"
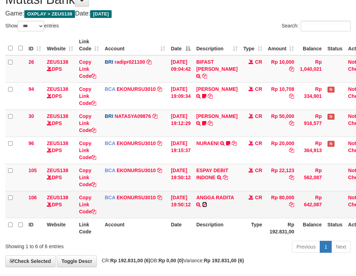
drag, startPoint x: 211, startPoint y: 206, endPoint x: 204, endPoint y: 206, distance: 7.0
click at [207, 206] on icon at bounding box center [204, 204] width 5 height 5
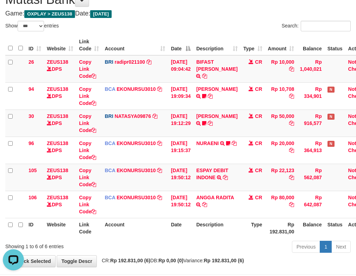
scroll to position [0, 0]
click at [206, 172] on link "ESPAY DEBIT INDONE" at bounding box center [212, 174] width 32 height 13
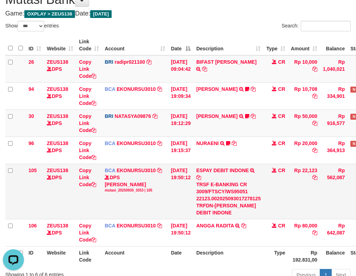
click at [223, 204] on div "TRSF E-BANKING CR 3009/FTSCY/WS95051 22123.002025093017278125 TRFDN-[PERSON_NAM…" at bounding box center [228, 198] width 64 height 35
click at [223, 204] on div "TRSF E-BANKING CR 3009/FTSCY/WS95051 22123.002025093017278125 TRFDN-EVI ESPAY D…" at bounding box center [228, 198] width 64 height 35
copy div "EVI"
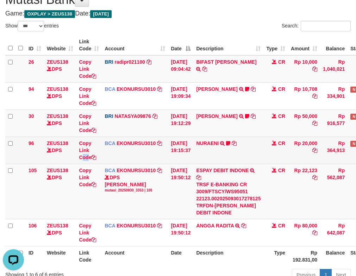
click at [89, 163] on td "Copy Link Code" at bounding box center [89, 150] width 26 height 27
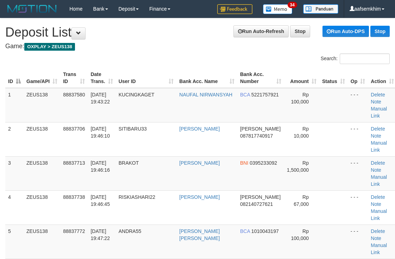
click at [255, 95] on tr "1 ZEUS138 88837580 30/09/2025 19:43:22 KUCINGKAGET NAUFAL NIRWANSYAH BCA 522175…" at bounding box center [201, 105] width 392 height 35
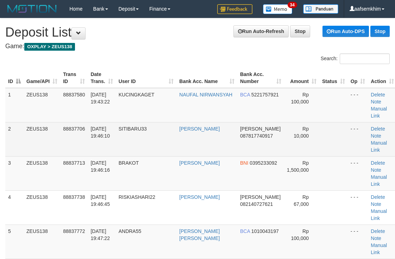
drag, startPoint x: 220, startPoint y: 69, endPoint x: 316, endPoint y: 125, distance: 112.1
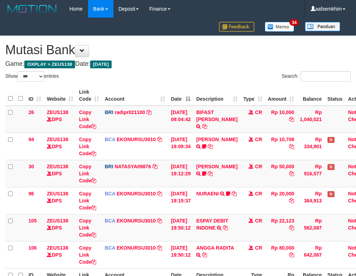
select select "***"
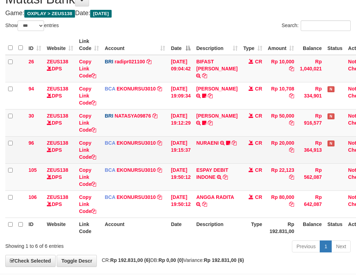
click at [97, 137] on td "Copy Link Code" at bounding box center [89, 149] width 26 height 27
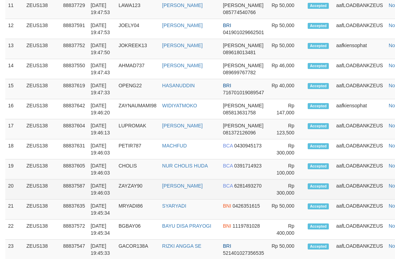
click at [229, 180] on td "BCA 6281493270" at bounding box center [243, 190] width 47 height 20
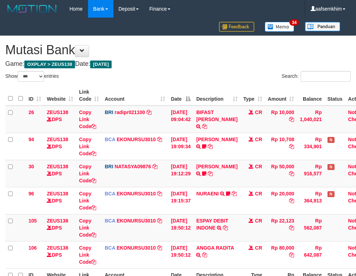
select select "***"
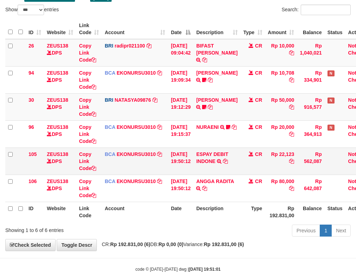
scroll to position [81, 0]
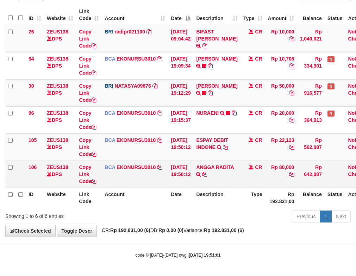
click at [285, 167] on td "Rp 80,000" at bounding box center [281, 174] width 32 height 27
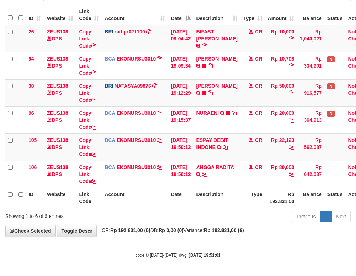
copy td "80,000"
click at [289, 146] on td "Rp 22,123" at bounding box center [281, 147] width 32 height 27
click at [290, 139] on td "Rp 22,123" at bounding box center [281, 147] width 32 height 27
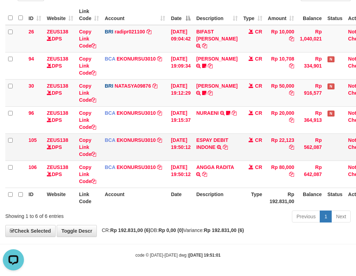
click at [291, 139] on td "Rp 22,123" at bounding box center [281, 147] width 32 height 27
copy td "22,123"
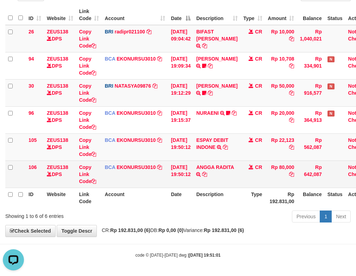
click at [213, 175] on td "ANGGA RADITA TRSF E-BANKING CR 3009/FTSCY/WS95051 80000.002025093060200810 TRFD…" at bounding box center [216, 174] width 47 height 27
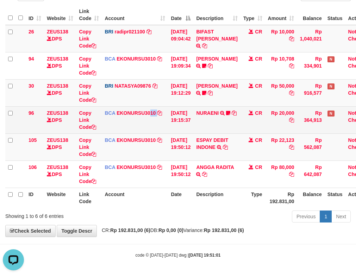
click at [158, 130] on td "BCA EKONURSU3010 DPS EKO NUR SUSILO mutasi_20250930_3353 | 96 mutasi_20250930_3…" at bounding box center [135, 119] width 66 height 27
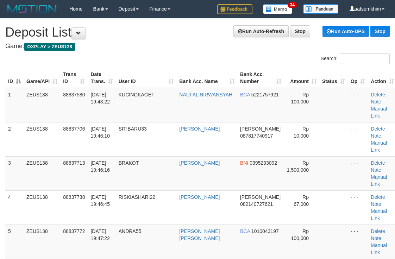
scroll to position [1072, 0]
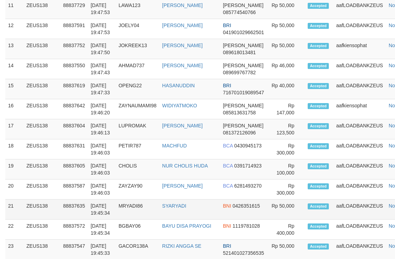
click at [245, 200] on td "BNI 0426351615" at bounding box center [243, 210] width 47 height 20
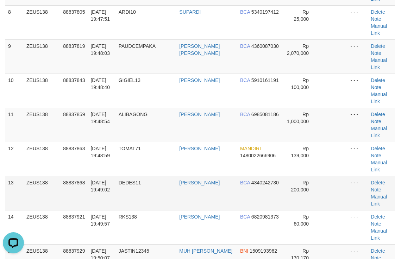
scroll to position [316, 0]
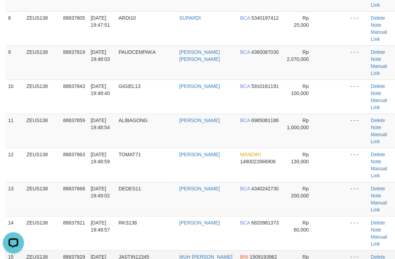
click at [179, 114] on td "[PERSON_NAME]" at bounding box center [207, 131] width 61 height 34
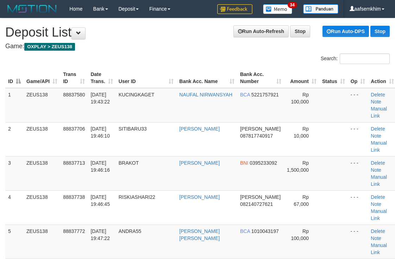
click at [221, 39] on h1 "Run Auto-Refresh Stop Run Auto-DPS Stop Deposit List" at bounding box center [197, 32] width 385 height 14
click at [238, 77] on th "Bank Acc. Number" at bounding box center [261, 78] width 47 height 20
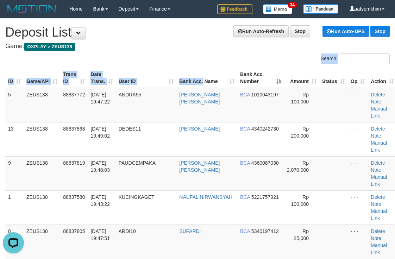
drag, startPoint x: 190, startPoint y: 59, endPoint x: 283, endPoint y: 85, distance: 97.0
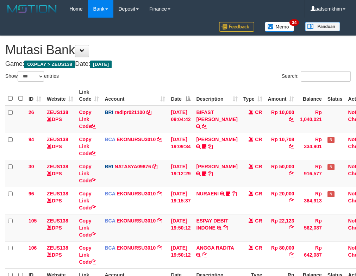
select select "***"
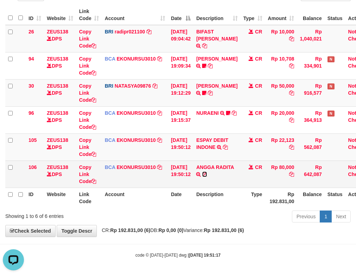
click at [207, 174] on icon at bounding box center [204, 174] width 5 height 5
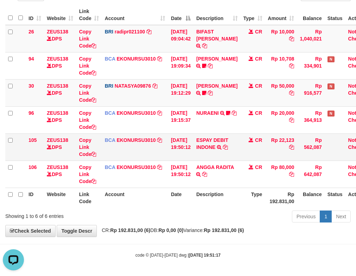
drag, startPoint x: 193, startPoint y: 159, endPoint x: 173, endPoint y: 151, distance: 21.1
click at [190, 156] on td "30/09/2025 19:50:12" at bounding box center [180, 147] width 25 height 27
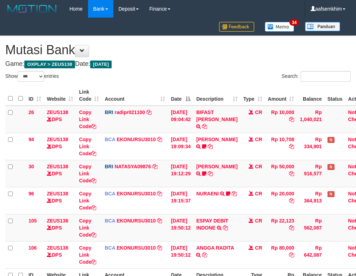
select select "***"
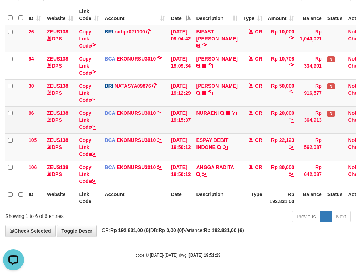
click at [218, 130] on td "NURAENI TRSF E-BANKING CR 3009/FTSCY/WS95031 20000.00NURAENI Eni1983 https://pr…" at bounding box center [216, 119] width 47 height 27
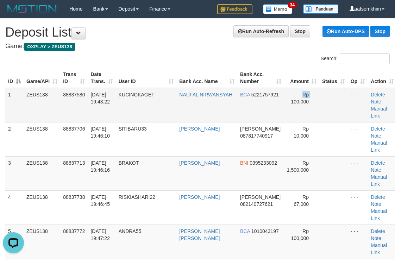
drag, startPoint x: 262, startPoint y: 101, endPoint x: 267, endPoint y: 101, distance: 5.3
click at [267, 101] on tr "1 ZEUS138 88837580 30/09/2025 19:43:22 KUCINGKAGET NAUFAL NIRWANSYAH BCA 522175…" at bounding box center [201, 105] width 392 height 35
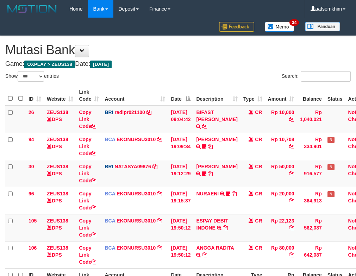
select select "***"
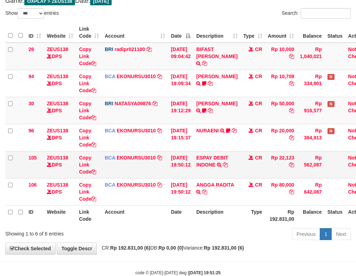
click at [164, 157] on td "BCA EKONURSU3010 DPS EKO NUR SUSILO mutasi_20250930_3353 | 105 mutasi_20250930_…" at bounding box center [135, 164] width 66 height 27
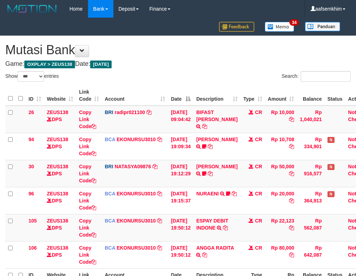
select select "***"
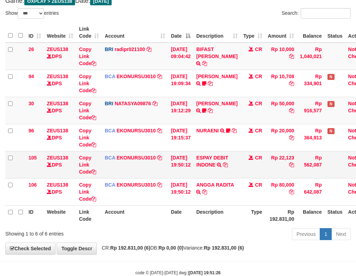
click at [177, 159] on td "30/09/2025 19:50:12" at bounding box center [180, 164] width 25 height 27
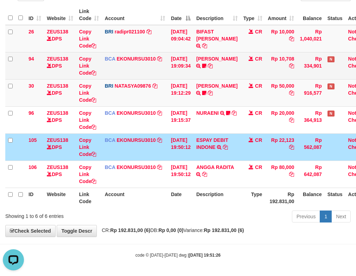
drag, startPoint x: 78, startPoint y: 59, endPoint x: 73, endPoint y: 59, distance: 4.6
click at [74, 59] on tr "94 ZEUS138 DPS Copy Link Code BCA EKONURSU3010 DPS EKO NUR SUSILO mutasi_202509…" at bounding box center [189, 65] width 369 height 27
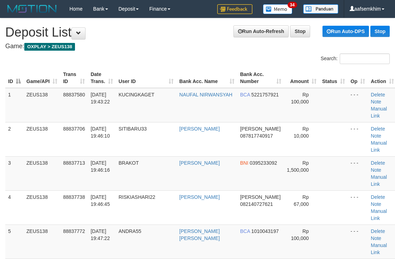
click at [197, 6] on div "Home Bank Account List Load By Website Group [OXPLAY] ZEUS138 By Load Group (DP…" at bounding box center [197, 9] width 385 height 18
drag, startPoint x: 246, startPoint y: 95, endPoint x: 398, endPoint y: 92, distance: 152.6
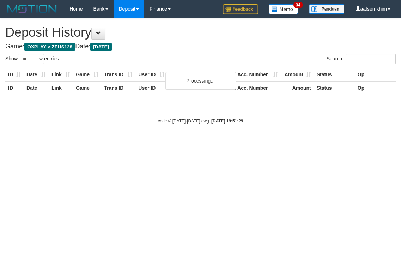
select select "**"
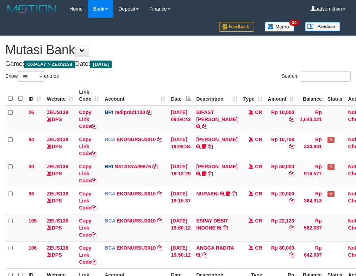
select select "***"
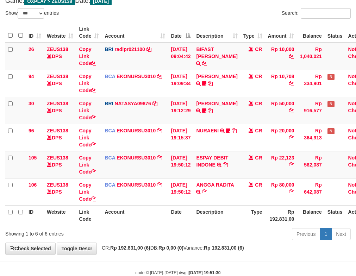
scroll to position [81, 0]
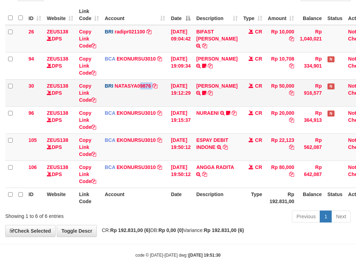
drag, startPoint x: 140, startPoint y: 102, endPoint x: 166, endPoint y: 106, distance: 26.3
click at [166, 106] on td "BRI NATASYA09876 DPS SITI NURLITA SAPITRI mutasi_20250930_3126 | 30 mutasi_2025…" at bounding box center [135, 92] width 66 height 27
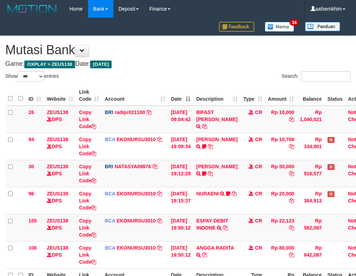
select select "***"
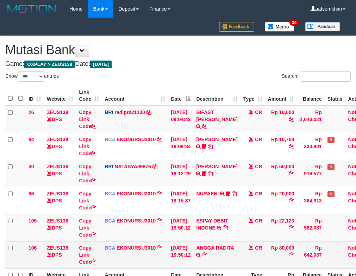
scroll to position [81, 0]
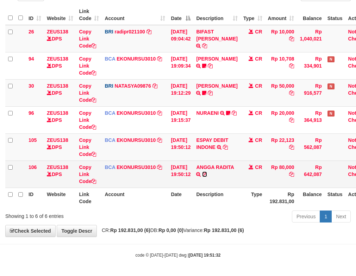
drag, startPoint x: 208, startPoint y: 174, endPoint x: 199, endPoint y: 170, distance: 10.3
click at [207, 174] on icon at bounding box center [204, 174] width 5 height 5
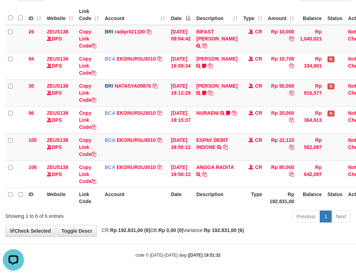
scroll to position [0, 0]
click at [223, 142] on link "ESPAY DEBIT INDONE" at bounding box center [212, 143] width 32 height 13
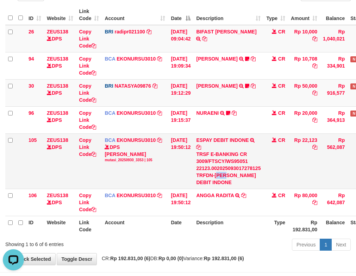
click at [230, 175] on div "TRSF E-BANKING CR 3009/FTSCY/WS95051 22123.002025093017278125 TRFDN-EVI ESPAY D…" at bounding box center [228, 168] width 64 height 35
click at [226, 175] on div "TRSF E-BANKING CR 3009/FTSCY/WS95051 22123.002025093017278125 TRFDN-EVI ESPAY D…" at bounding box center [228, 168] width 64 height 35
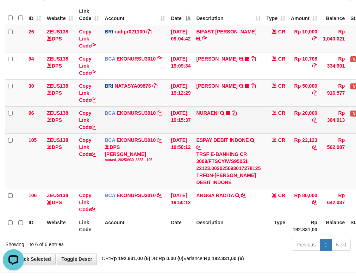
click at [162, 121] on td "BCA EKONURSU3010 DPS EKO NUR SUSILO mutasi_20250930_3353 | 96 mutasi_20250930_3…" at bounding box center [135, 119] width 66 height 27
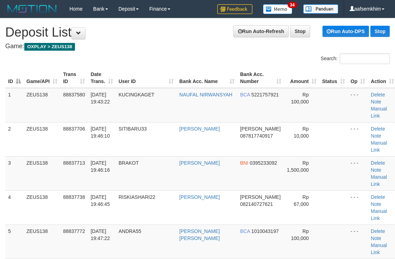
click at [320, 71] on th "Status" at bounding box center [334, 78] width 29 height 20
click at [265, 77] on th "Bank Acc. Number" at bounding box center [261, 78] width 47 height 20
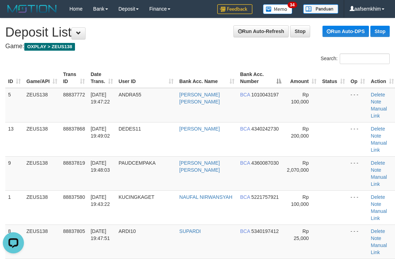
drag, startPoint x: 191, startPoint y: 58, endPoint x: 207, endPoint y: 61, distance: 16.8
click at [204, 61] on div "Search:" at bounding box center [197, 60] width 395 height 12
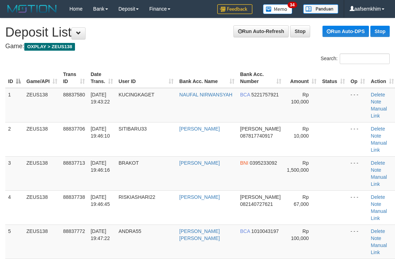
scroll to position [1208, 0]
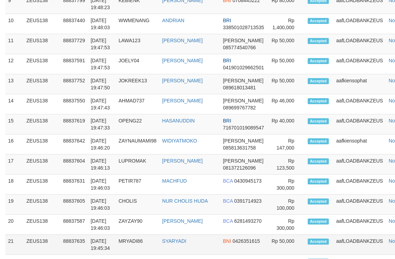
click at [267, 235] on td "Rp 50,000" at bounding box center [286, 245] width 38 height 20
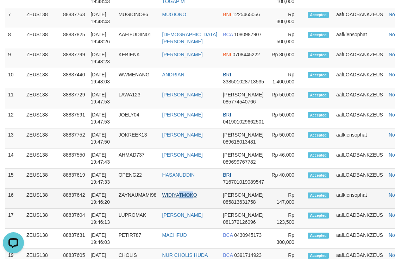
drag, startPoint x: 181, startPoint y: 31, endPoint x: 184, endPoint y: 28, distance: 4.0
click at [181, 189] on td "WIDIYATMOKO" at bounding box center [190, 199] width 61 height 20
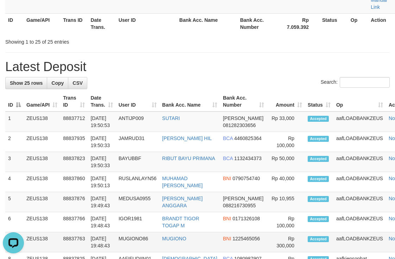
scroll to position [872, 0]
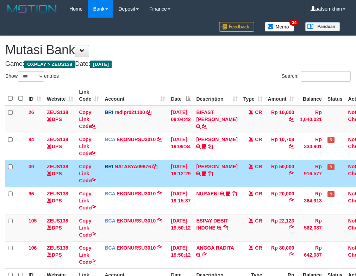
select select "***"
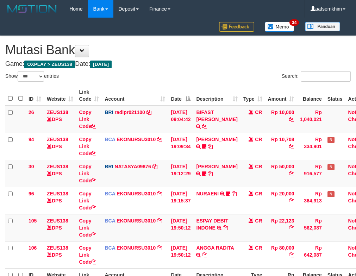
select select "***"
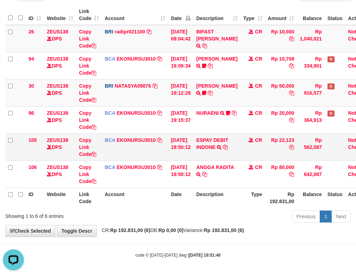
drag, startPoint x: 180, startPoint y: 152, endPoint x: 179, endPoint y: 143, distance: 8.9
click at [186, 156] on tbody "26 ZEUS138 DPS Copy Link Code BRI radipr021100 DPS REYNALDI ADI PRATAMA mutasi_…" at bounding box center [189, 106] width 369 height 163
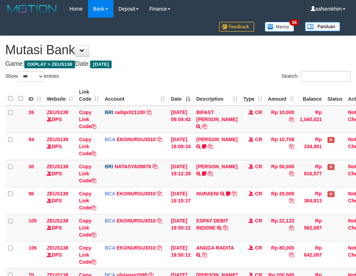
select select "***"
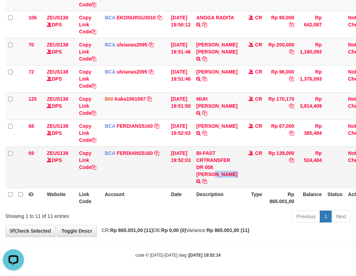
drag, startPoint x: 201, startPoint y: 174, endPoint x: 226, endPoint y: 178, distance: 25.6
click at [226, 178] on td "BI-FAST CRTRANSFER DR 008 HENDRIK GULTOM" at bounding box center [216, 167] width 47 height 41
drag, startPoint x: 140, startPoint y: 173, endPoint x: 2, endPoint y: 139, distance: 142.4
click at [139, 173] on td "BCA FERDIANS5160 DPS FERDIANSYAH mutasi_20250930_4733 | 69 mutasi_20250930_4733…" at bounding box center [135, 167] width 66 height 41
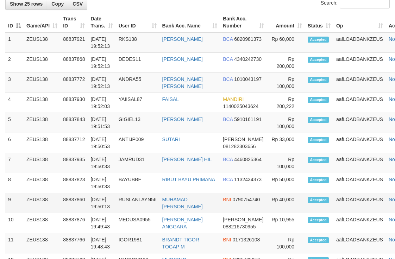
click at [160, 193] on td "RUSLANLAYN56" at bounding box center [138, 203] width 44 height 20
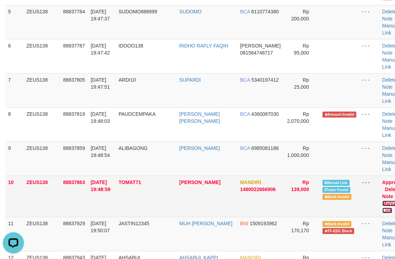
click at [383, 201] on link "Manual Link" at bounding box center [391, 207] width 17 height 13
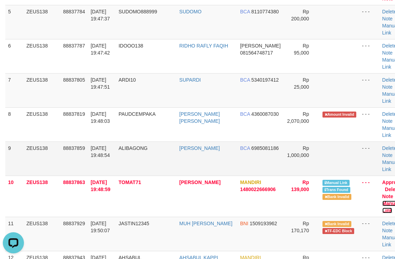
click at [383, 201] on link "Manual Link" at bounding box center [391, 207] width 17 height 13
drag, startPoint x: 129, startPoint y: 177, endPoint x: 172, endPoint y: 173, distance: 43.1
click at [174, 217] on tr "11 ZEUS138 88837929 30/09/2025 19:50:07 JASTIN12345 MUH IQBAL HIDAYAT BNI 15091…" at bounding box center [206, 234] width 403 height 34
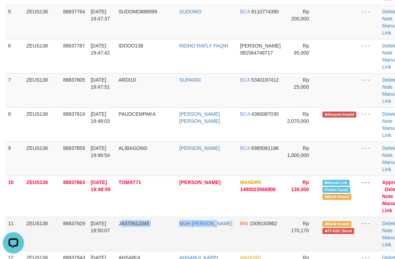
click at [142, 217] on td "JASTIN12345" at bounding box center [146, 234] width 61 height 34
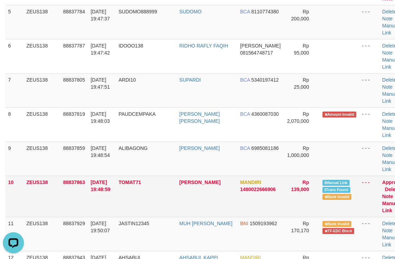
drag, startPoint x: 112, startPoint y: 131, endPoint x: 96, endPoint y: 131, distance: 16.2
click at [112, 176] on td "30/09/2025 19:48:59" at bounding box center [102, 196] width 28 height 41
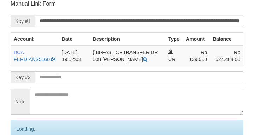
click at [218, 21] on input "**********" at bounding box center [139, 21] width 208 height 12
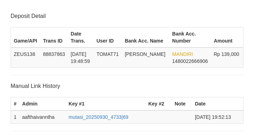
scroll to position [138, 0]
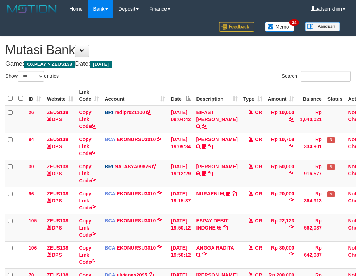
select select "***"
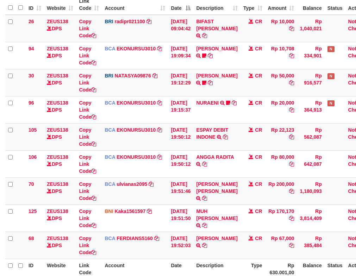
scroll to position [162, 0]
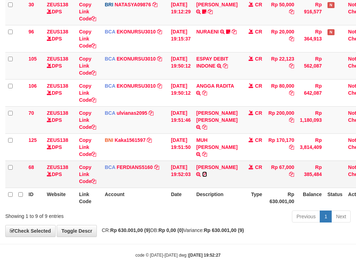
click at [207, 173] on icon at bounding box center [204, 174] width 5 height 5
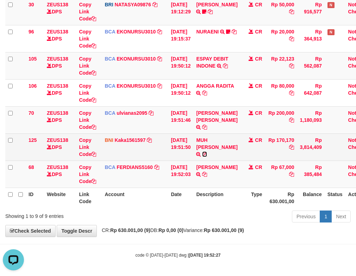
click at [207, 152] on icon at bounding box center [204, 154] width 5 height 5
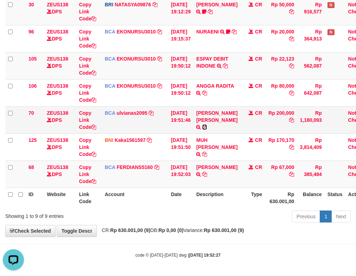
click at [207, 127] on icon at bounding box center [204, 127] width 5 height 5
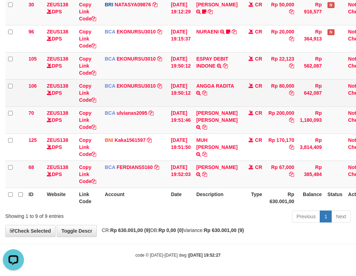
click at [73, 88] on td "ZEUS138 DPS" at bounding box center [60, 92] width 32 height 27
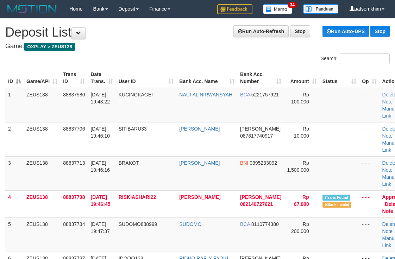
scroll to position [213, 0]
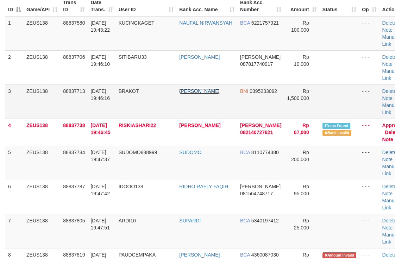
click at [182, 88] on link "KRISMAN ZEBUA" at bounding box center [199, 91] width 41 height 6
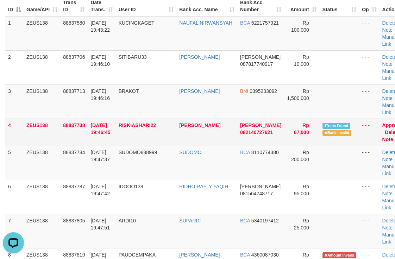
scroll to position [0, 0]
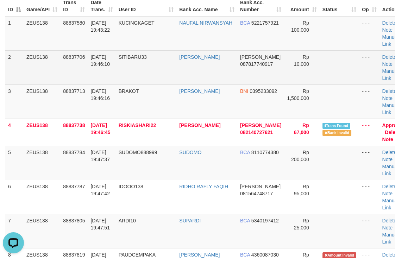
click at [284, 53] on td "Rp 10,000" at bounding box center [301, 67] width 35 height 34
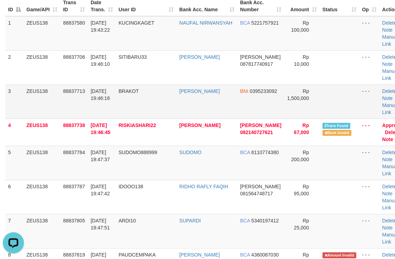
click at [320, 86] on td at bounding box center [339, 102] width 39 height 34
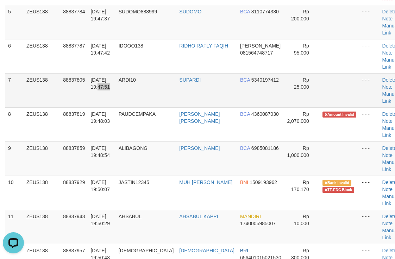
click at [122, 73] on tr "7 ZEUS138 88837805 30/09/2025 19:47:51 ARDI10 SUPARDI BCA 5340197412 Rp 25,000 …" at bounding box center [206, 90] width 403 height 34
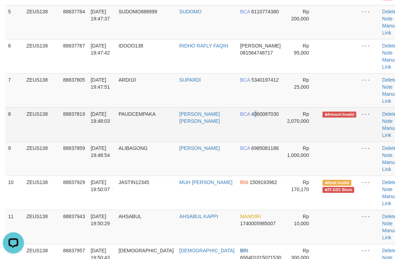
click at [238, 107] on td "BCA 4360087030" at bounding box center [261, 124] width 47 height 34
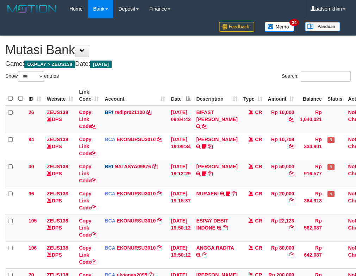
select select "***"
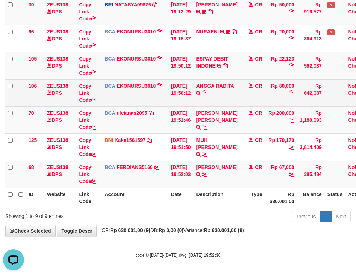
click at [99, 89] on td "Copy Link Code" at bounding box center [89, 92] width 26 height 27
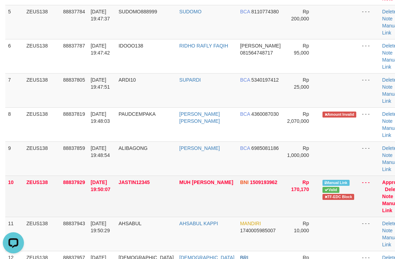
click at [238, 176] on td "BNI 1509193962" at bounding box center [261, 196] width 47 height 41
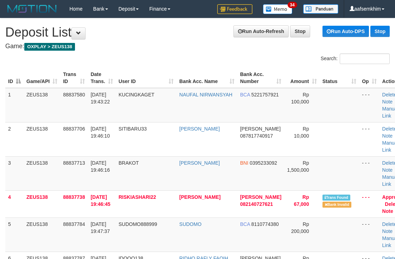
scroll to position [213, 0]
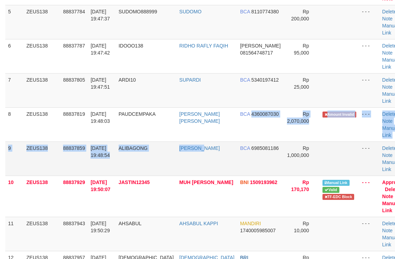
drag, startPoint x: 191, startPoint y: 87, endPoint x: 188, endPoint y: 92, distance: 5.9
click at [192, 95] on tbody "1 ZEUS138 88837580 30/09/2025 19:43:22 KUCINGKAGET NAUFAL NIRWANSYAH BCA 522175…" at bounding box center [206, 251] width 403 height 752
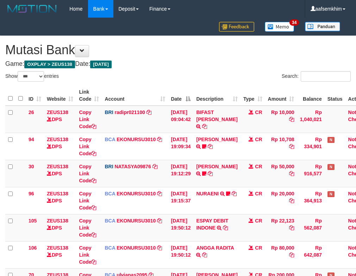
select select "***"
drag, startPoint x: 126, startPoint y: 105, endPoint x: 104, endPoint y: 105, distance: 22.2
click at [122, 107] on table "ID Website Link Code Account Date Description Type Amount Balance Status Action…" at bounding box center [189, 214] width 369 height 257
select select "***"
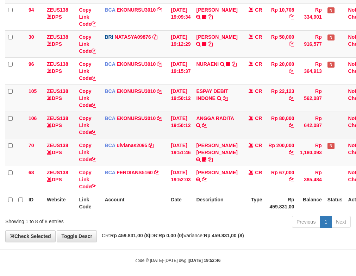
scroll to position [135, 0]
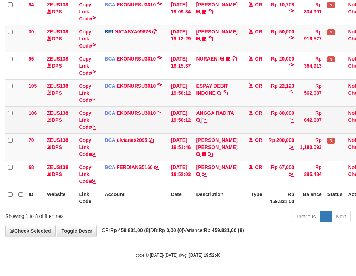
drag, startPoint x: 239, startPoint y: 121, endPoint x: 208, endPoint y: 122, distance: 31.1
click at [233, 123] on td "ANGGA RADITA TRSF E-BANKING CR 3009/FTSCY/WS95051 80000.002025093060200810 TRFD…" at bounding box center [216, 119] width 47 height 27
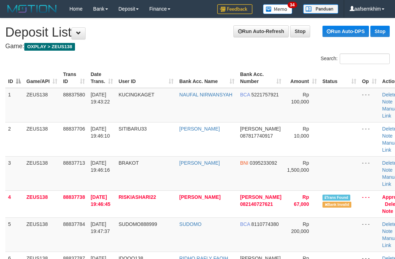
scroll to position [213, 0]
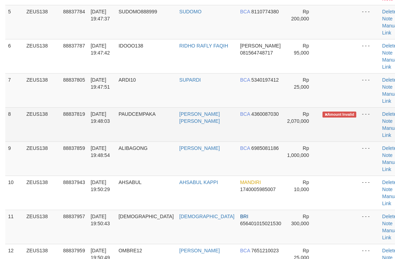
click at [240, 111] on span "BCA" at bounding box center [245, 114] width 10 height 6
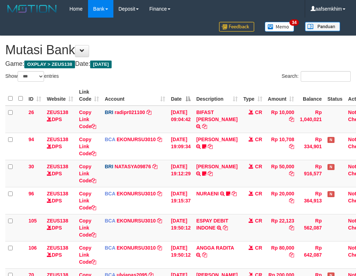
select select "***"
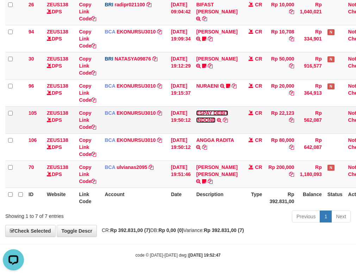
click at [211, 113] on link "ESPAY DEBIT INDONE" at bounding box center [212, 116] width 32 height 13
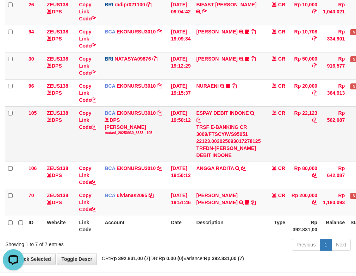
click at [224, 146] on div "TRSF E-BANKING CR 3009/FTSCY/WS95051 22123.002025093017278125 TRFDN-[PERSON_NAM…" at bounding box center [228, 141] width 64 height 35
copy div "EVI"
click at [193, 107] on td "30/09/2025 19:50:12" at bounding box center [180, 133] width 25 height 55
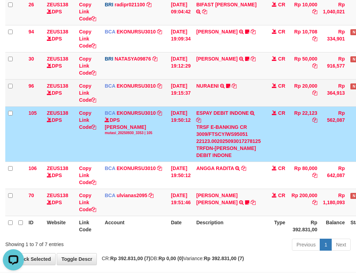
click at [162, 90] on td "BCA EKONURSU3010 DPS EKO NUR SUSILO mutasi_20250930_3353 | 96 mutasi_20250930_3…" at bounding box center [135, 92] width 66 height 27
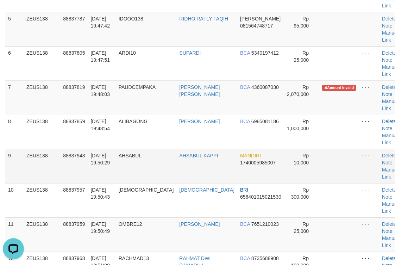
click at [320, 149] on td at bounding box center [339, 166] width 39 height 34
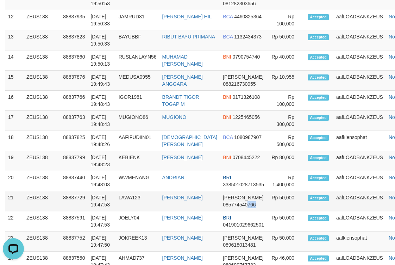
click at [227, 202] on span "085774540766" at bounding box center [239, 205] width 33 height 6
drag, startPoint x: 218, startPoint y: 78, endPoint x: 223, endPoint y: 80, distance: 4.6
click at [223, 191] on td "DANA 085774540766" at bounding box center [243, 201] width 47 height 20
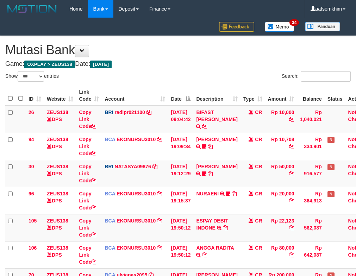
select select "***"
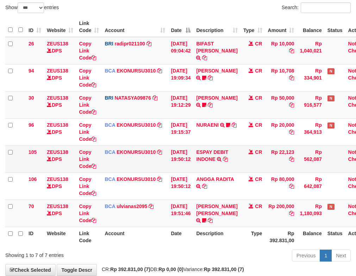
scroll to position [108, 0]
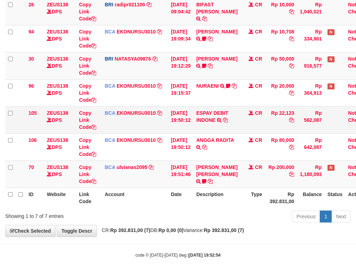
click at [164, 127] on td "BCA EKONURSU3010 DPS EKO NUR SUSILO mutasi_20250930_3353 | 105 mutasi_20250930_…" at bounding box center [135, 119] width 66 height 27
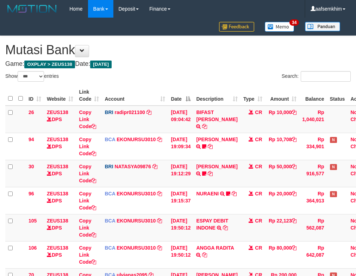
select select "***"
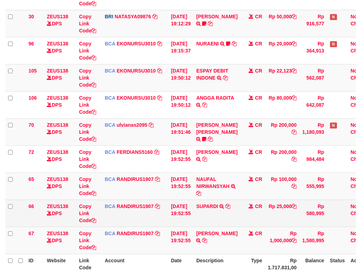
scroll to position [216, 0]
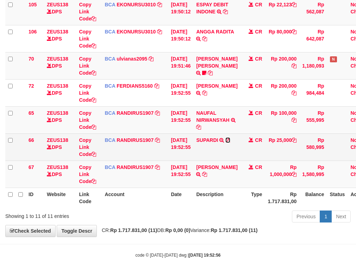
click at [230, 141] on icon at bounding box center [228, 140] width 5 height 5
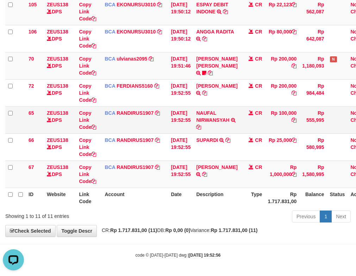
click at [140, 118] on td "BCA RANDIRUS1907 DPS RANDI RUSTANDI mutasi_20250930_4645 | 65 mutasi_20250930_4…" at bounding box center [135, 119] width 66 height 27
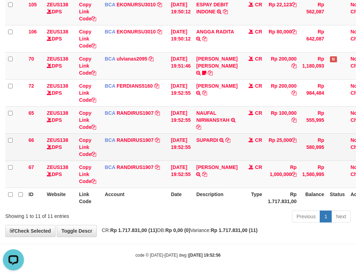
click at [193, 146] on td "30/09/2025 19:52:55" at bounding box center [180, 147] width 25 height 27
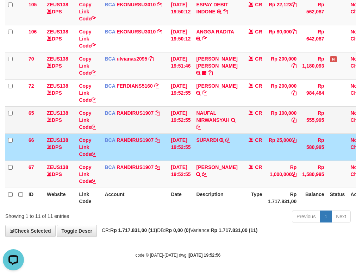
click at [168, 132] on td "[DATE] 19:52:55" at bounding box center [180, 119] width 25 height 27
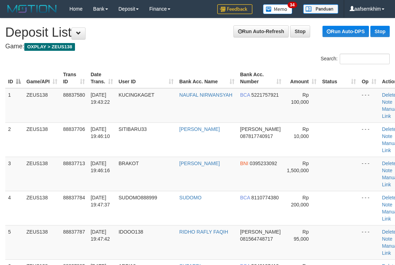
scroll to position [1108, 0]
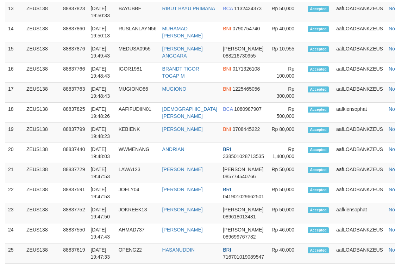
scroll to position [1081, 0]
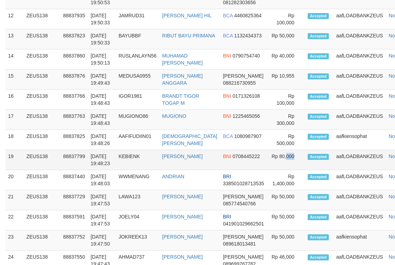
click at [266, 150] on tr "19 ZEUS138 88837799 30/09/2025 19:48:23 KEBIENK LUTFI ZAKARIA BNI 0708445222 Rp…" at bounding box center [210, 160] width 410 height 20
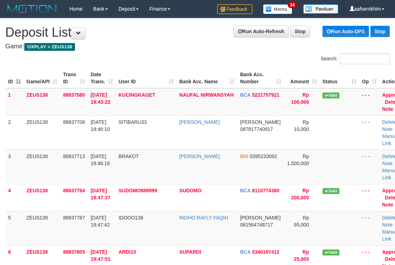
scroll to position [98, 0]
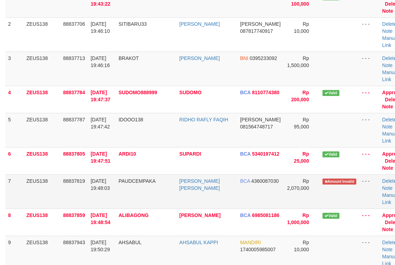
click at [284, 174] on td "Rp 2,070,000" at bounding box center [301, 191] width 35 height 34
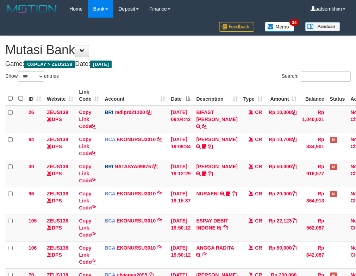
select select "***"
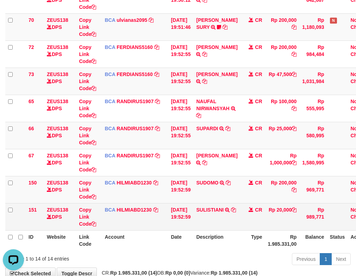
scroll to position [298, 0]
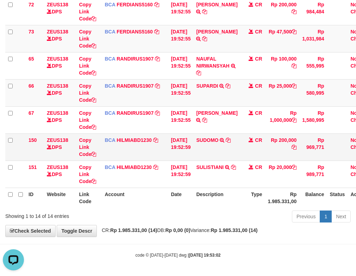
click at [230, 142] on td "SUDOMO TRSF E-BANKING CR 3009/FTSCY/WS95031 200000.00SUDOMO" at bounding box center [216, 147] width 47 height 27
click at [229, 140] on td "SUDOMO TRSF E-BANKING CR 3009/FTSCY/WS95031 200000.00SUDOMO" at bounding box center [216, 147] width 47 height 27
click at [231, 140] on icon at bounding box center [228, 140] width 5 height 5
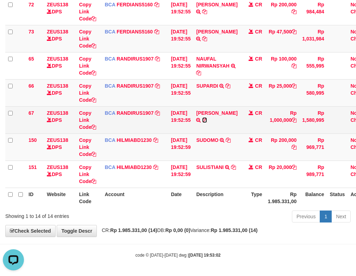
click at [207, 119] on icon at bounding box center [204, 120] width 5 height 5
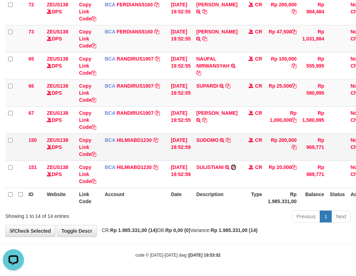
drag, startPoint x: 205, startPoint y: 173, endPoint x: 119, endPoint y: 147, distance: 90.1
click at [231, 170] on icon at bounding box center [233, 167] width 5 height 5
click at [157, 100] on td "BCA RANDIRUS1907 DPS RANDI RUSTANDI mutasi_20250930_4645 | 66 mutasi_20250930_4…" at bounding box center [135, 92] width 66 height 27
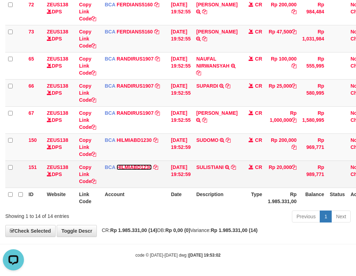
click at [141, 167] on link "HILMIABD1230" at bounding box center [134, 168] width 35 height 6
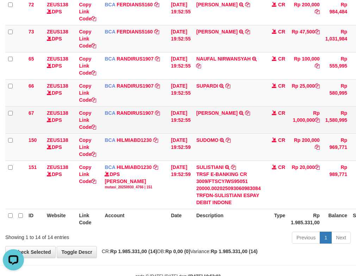
click at [162, 115] on td "BCA RANDIRUS1907 DPS RANDI RUSTANDI mutasi_20250930_4645 | 67 mutasi_20250930_4…" at bounding box center [135, 119] width 66 height 27
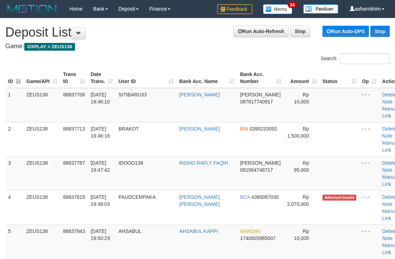
scroll to position [98, 0]
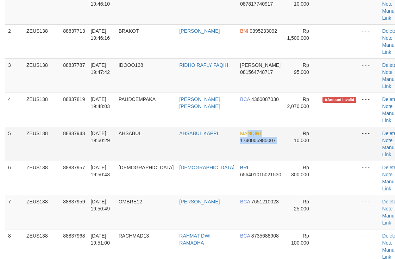
drag, startPoint x: 221, startPoint y: 105, endPoint x: 230, endPoint y: 103, distance: 9.3
click at [224, 127] on tr "5 ZEUS138 88837943 [DATE] 19:50:29 [GEOGRAPHIC_DATA] AHSABUL KAPPI MANDIRI 1740…" at bounding box center [206, 144] width 403 height 34
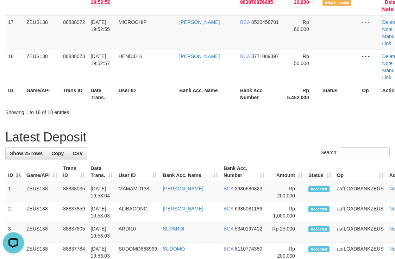
click at [269, 148] on div "Search:" at bounding box center [197, 154] width 385 height 12
click at [334, 182] on td "aafLOADBANKZEUS" at bounding box center [360, 192] width 53 height 20
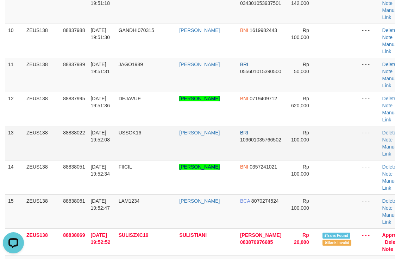
click at [284, 126] on td "Rp 100,000" at bounding box center [301, 143] width 35 height 34
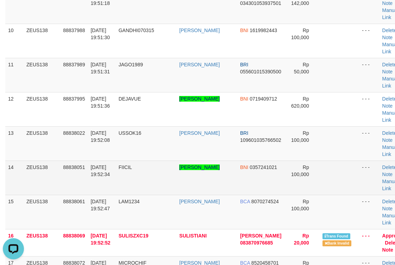
click at [238, 160] on td "BNI 0357241021" at bounding box center [261, 177] width 47 height 34
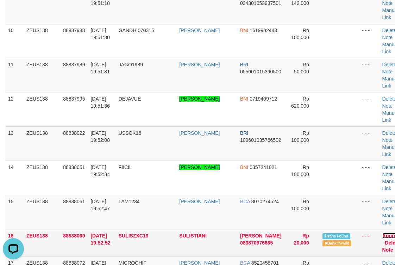
click at [383, 233] on link "Approve" at bounding box center [393, 236] width 20 height 6
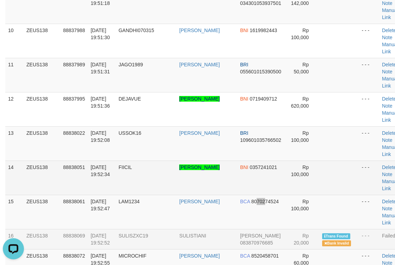
drag, startPoint x: 239, startPoint y: 101, endPoint x: 337, endPoint y: 92, distance: 98.0
click at [244, 195] on td "BCA 8070274524" at bounding box center [261, 212] width 47 height 34
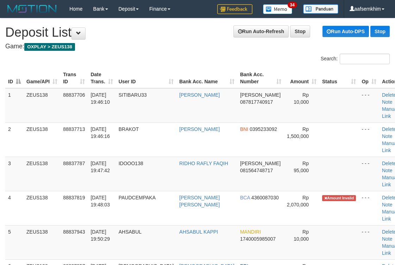
scroll to position [518, 0]
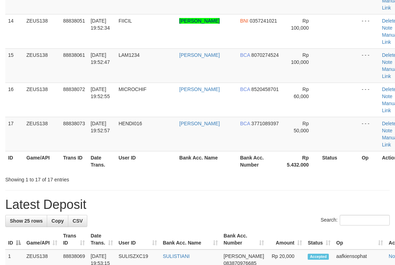
click at [216, 77] on div "**********" at bounding box center [197, 149] width 395 height 1299
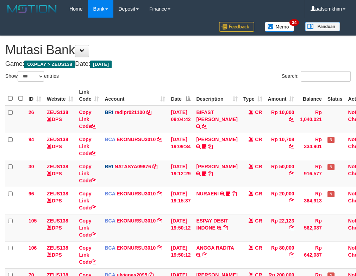
select select "***"
click at [252, 118] on td "CR" at bounding box center [253, 119] width 25 height 27
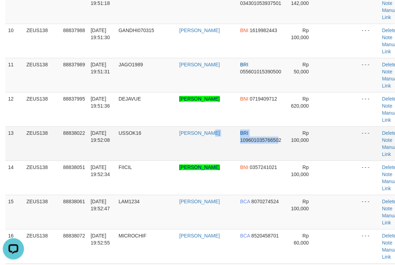
drag, startPoint x: 196, startPoint y: 45, endPoint x: 351, endPoint y: 61, distance: 155.2
click at [209, 126] on tr "13 ZEUS138 88838022 [DATE] 19:52:08 USSOK16 [PERSON_NAME] BRI 109601035766502 R…" at bounding box center [206, 143] width 403 height 34
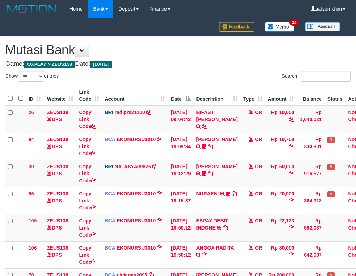
select select "***"
click at [128, 121] on td "BRI radipr021100 DPS REYNALDI ADI PRATAMA mutasi_20250930_3774 | 26 mutasi_2025…" at bounding box center [135, 119] width 66 height 27
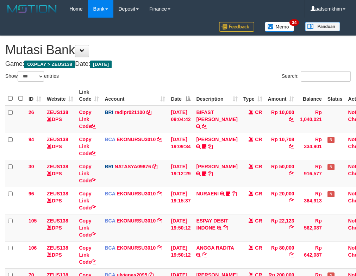
select select "***"
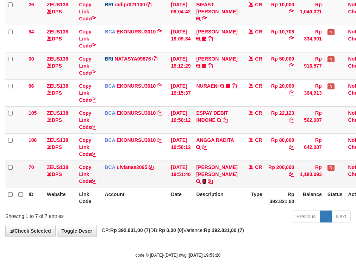
click at [207, 184] on icon at bounding box center [204, 181] width 4 height 5
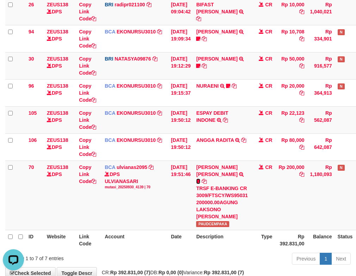
scroll to position [0, 0]
click at [246, 208] on td "AGUNG LAKSONO SURY TRSF E-BANKING CR 3009/FTSCY/WS95031 200000.00AGUNG LAKSONO …" at bounding box center [221, 195] width 57 height 69
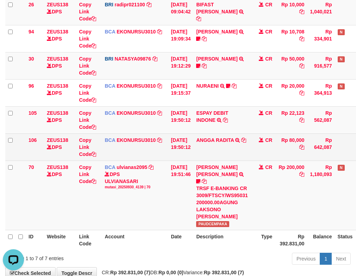
click at [251, 140] on td "ANGGA RADITA TRSF E-BANKING CR 3009/FTSCY/WS95051 80000.002025093060200810 TRFD…" at bounding box center [221, 147] width 57 height 27
click at [246, 140] on icon at bounding box center [243, 140] width 5 height 5
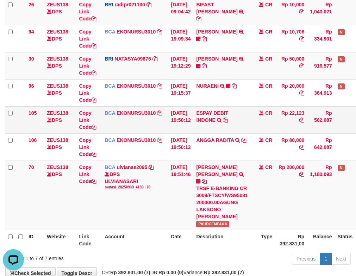
drag, startPoint x: 198, startPoint y: 121, endPoint x: 182, endPoint y: 118, distance: 16.5
click at [182, 118] on td "30/09/2025 19:50:12" at bounding box center [180, 119] width 25 height 27
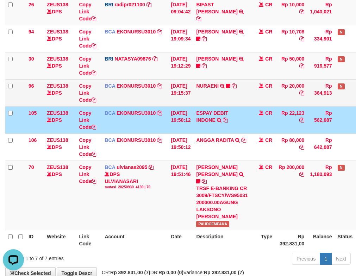
click at [237, 106] on td "NURAENI TRSF E-BANKING CR 3009/FTSCY/WS95031 20000.00NURAENI Eni1983 https://pr…" at bounding box center [221, 92] width 57 height 27
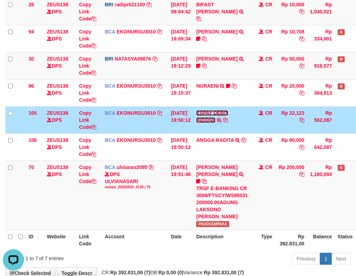
click at [219, 116] on link "ESPAY DEBIT INDONE" at bounding box center [212, 116] width 32 height 13
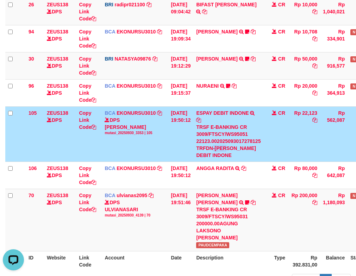
drag, startPoint x: 219, startPoint y: 148, endPoint x: 229, endPoint y: 148, distance: 10.6
click at [229, 148] on div "TRSF E-BANKING CR 3009/FTSCY/WS95051 22123.002025093017278125 TRFDN-[PERSON_NAM…" at bounding box center [228, 141] width 64 height 35
click at [224, 148] on div "TRSF E-BANKING CR 3009/FTSCY/WS95051 22123.002025093017278125 TRFDN-[PERSON_NAM…" at bounding box center [228, 141] width 64 height 35
click at [224, 148] on div "TRSF E-BANKING CR 3009/FTSCY/WS95051 22123.002025093017278125 TRFDN-EVI ESPAY D…" at bounding box center [228, 141] width 64 height 35
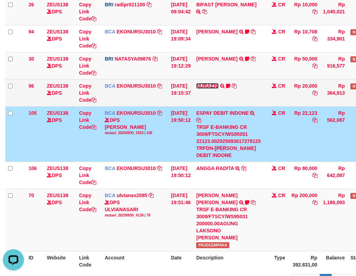
click at [217, 85] on link "NURAENI" at bounding box center [207, 86] width 23 height 6
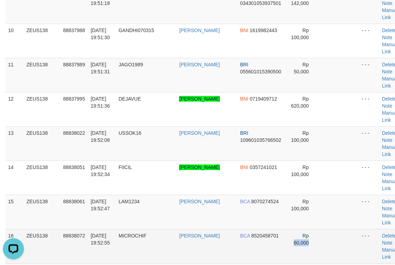
click at [320, 229] on td at bounding box center [339, 246] width 39 height 34
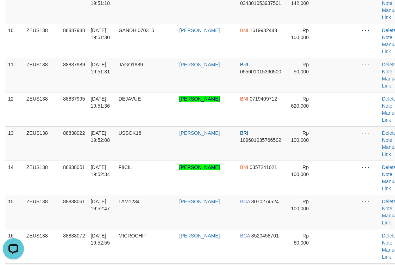
scroll to position [44, 0]
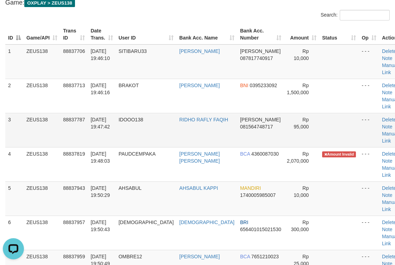
click at [284, 113] on td "Rp 95,000" at bounding box center [301, 130] width 35 height 34
drag, startPoint x: 278, startPoint y: 107, endPoint x: 398, endPoint y: 107, distance: 119.5
click at [287, 113] on td "Rp 95,000" at bounding box center [301, 130] width 35 height 34
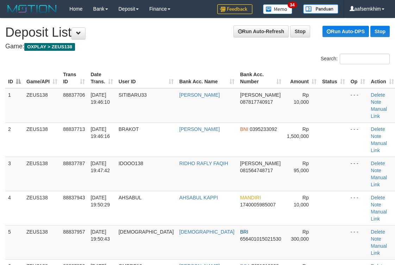
scroll to position [8, 0]
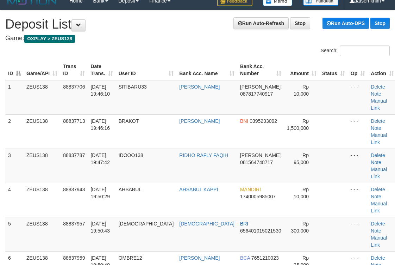
drag, startPoint x: 265, startPoint y: 40, endPoint x: 272, endPoint y: 40, distance: 7.0
click at [272, 40] on h4 "Game: OXPLAY > ZEUS138" at bounding box center [197, 38] width 385 height 7
click at [284, 95] on td "Rp 10,000" at bounding box center [301, 97] width 35 height 35
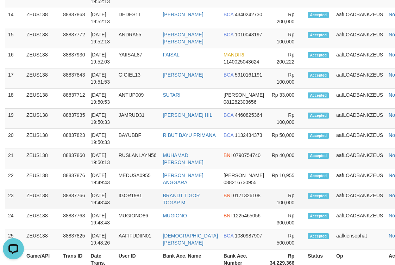
click at [335, 189] on td "aafLOADBANKZEUS" at bounding box center [360, 199] width 53 height 20
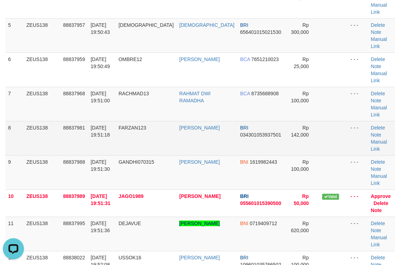
drag, startPoint x: 296, startPoint y: 90, endPoint x: 321, endPoint y: 91, distance: 25.1
click at [315, 121] on tr "8 ZEUS138 88837981 30/09/2025 19:51:18 FARZAN123 HERMAN BRI 034301053937501 Rp …" at bounding box center [201, 138] width 392 height 34
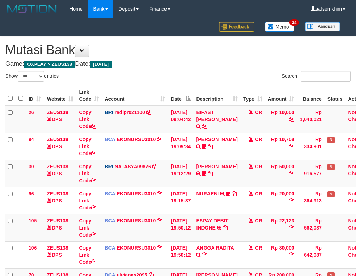
select select "***"
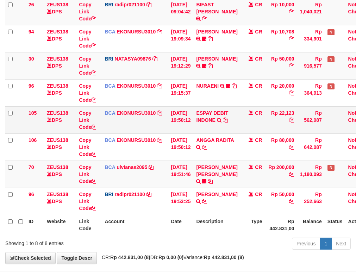
scroll to position [125, 0]
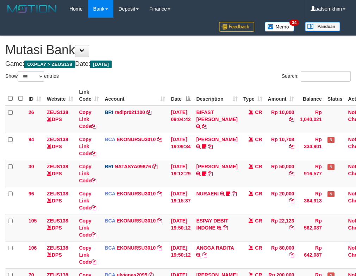
select select "***"
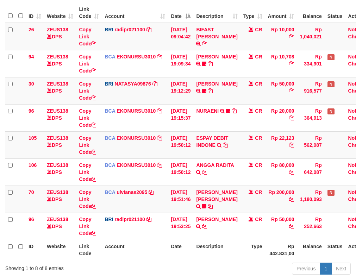
scroll to position [129, 0]
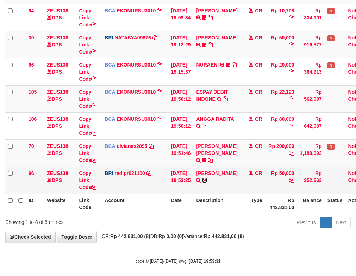
click at [207, 181] on icon at bounding box center [204, 180] width 5 height 5
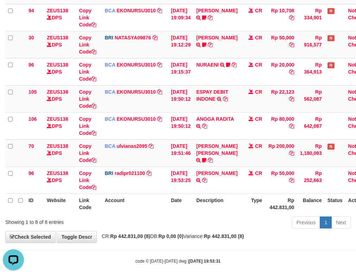
scroll to position [0, 0]
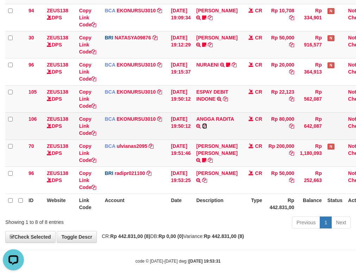
click at [207, 124] on icon at bounding box center [204, 126] width 5 height 5
click at [258, 122] on td "CR" at bounding box center [253, 125] width 25 height 27
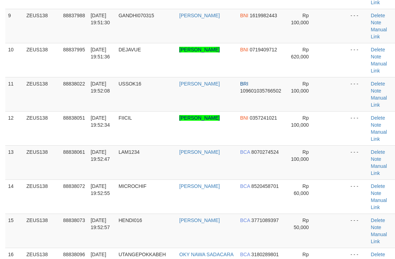
scroll to position [207, 0]
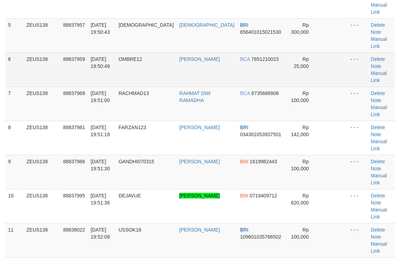
drag, startPoint x: 263, startPoint y: 40, endPoint x: 272, endPoint y: 41, distance: 9.2
click at [272, 53] on tr "6 ZEUS138 88837959 30/09/2025 19:50:49 OMBRE12 AZAT WAHYUDI BCA 7651210023 Rp 2…" at bounding box center [201, 70] width 392 height 34
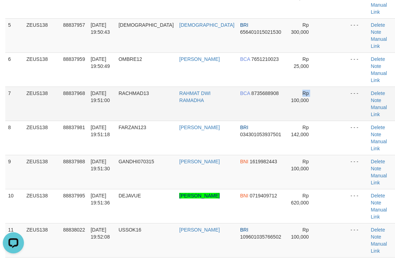
drag, startPoint x: 266, startPoint y: 52, endPoint x: 312, endPoint y: 54, distance: 45.5
click at [288, 87] on td "Rp 100,000" at bounding box center [301, 104] width 35 height 34
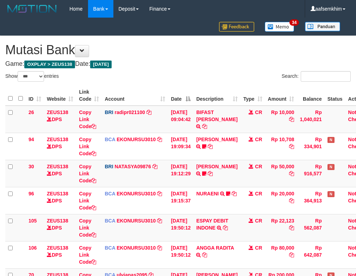
select select "***"
click at [220, 101] on th "Description" at bounding box center [216, 96] width 47 height 20
select select "***"
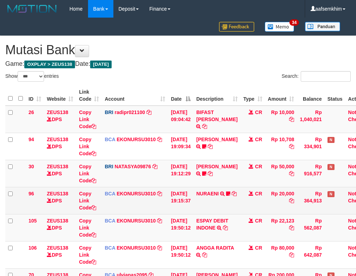
scroll to position [108, 0]
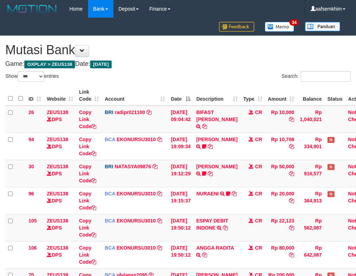
select select "***"
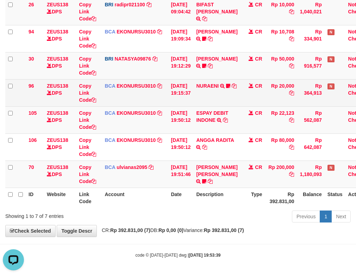
click at [147, 97] on td "BCA EKONURSU3010 DPS EKO NUR SUSILO mutasi_20250930_3353 | 96 mutasi_20250930_3…" at bounding box center [135, 92] width 66 height 27
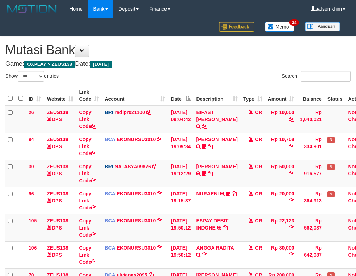
select select "***"
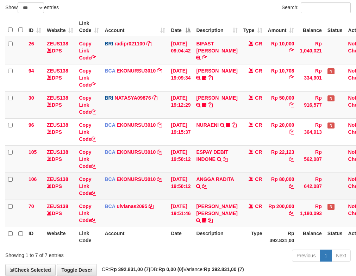
drag, startPoint x: 335, startPoint y: 194, endPoint x: 297, endPoint y: 179, distance: 40.8
click at [332, 195] on td at bounding box center [335, 186] width 21 height 27
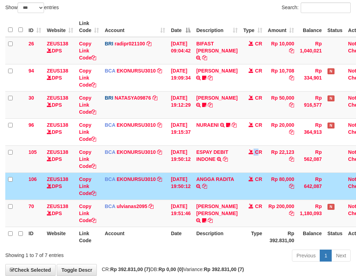
click at [260, 152] on td "CR" at bounding box center [253, 159] width 25 height 27
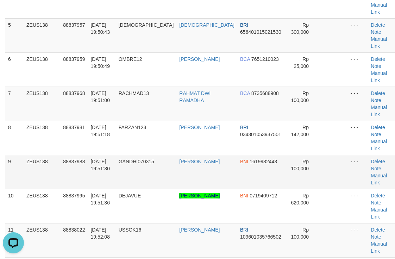
drag, startPoint x: 97, startPoint y: 87, endPoint x: 95, endPoint y: 114, distance: 27.2
click at [100, 121] on td "30/09/2025 19:51:18" at bounding box center [102, 138] width 28 height 34
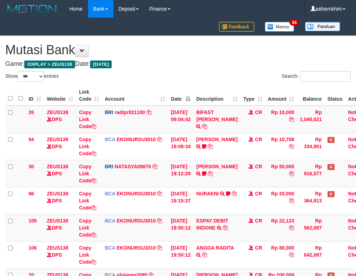
select select "***"
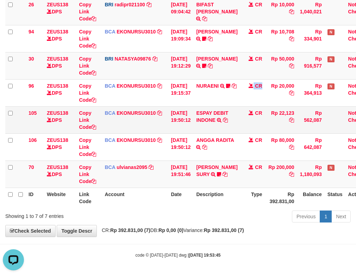
click at [267, 107] on tbody "26 ZEUS138 DPS Copy Link Code BRI radipr021100 DPS REYNALDI ADI PRATAMA mutasi_…" at bounding box center [189, 93] width 369 height 190
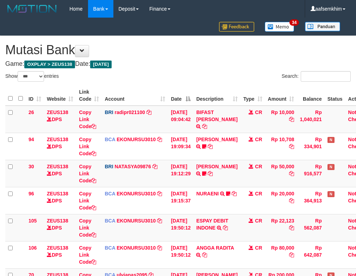
select select "***"
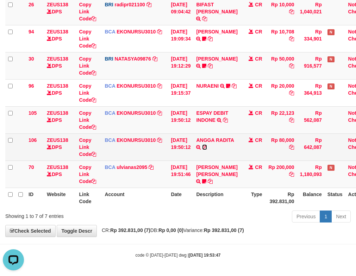
click at [207, 147] on icon at bounding box center [204, 147] width 5 height 5
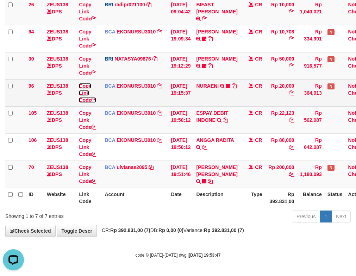
click at [87, 84] on link "Copy Link Code" at bounding box center [87, 93] width 17 height 20
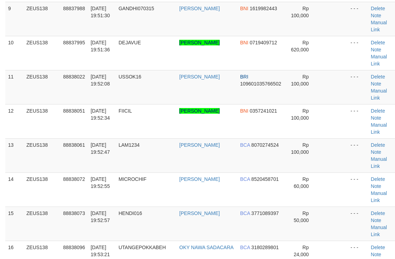
scroll to position [207, 0]
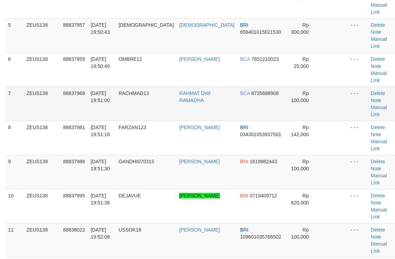
click at [238, 87] on td "BCA 8735688908" at bounding box center [261, 104] width 47 height 34
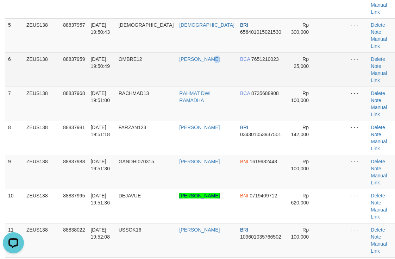
drag, startPoint x: 213, startPoint y: 38, endPoint x: 223, endPoint y: 34, distance: 10.7
click at [216, 53] on td "AZAT WAHYUDI" at bounding box center [207, 70] width 61 height 34
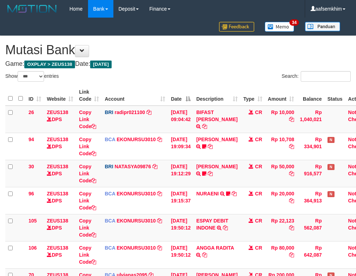
select select "***"
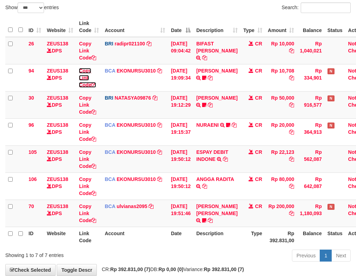
scroll to position [108, 0]
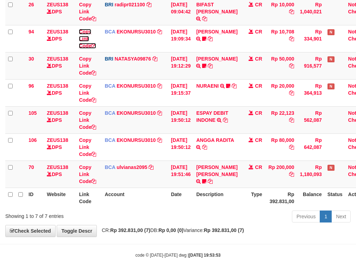
click at [80, 76] on tbody "26 ZEUS138 DPS Copy Link Code BRI radipr021100 DPS REYNALDI ADI PRATAMA mutasi_…" at bounding box center [189, 93] width 369 height 190
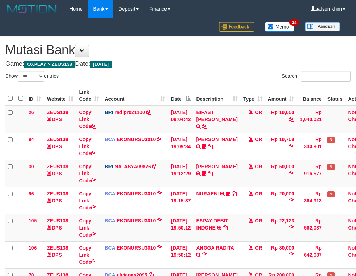
select select "***"
click at [80, 137] on link "Copy Link Code" at bounding box center [87, 147] width 17 height 20
